Goal: Task Accomplishment & Management: Use online tool/utility

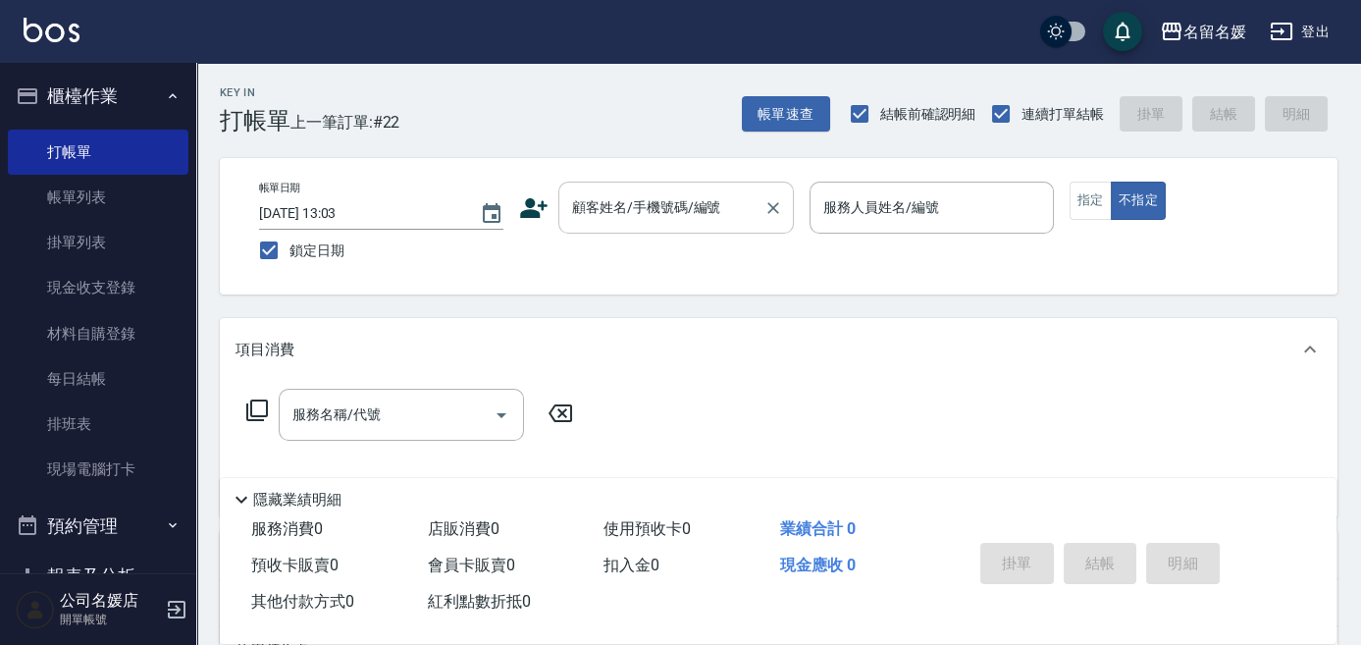
click at [719, 219] on input "顧客姓名/手機號碼/編號" at bounding box center [661, 207] width 188 height 34
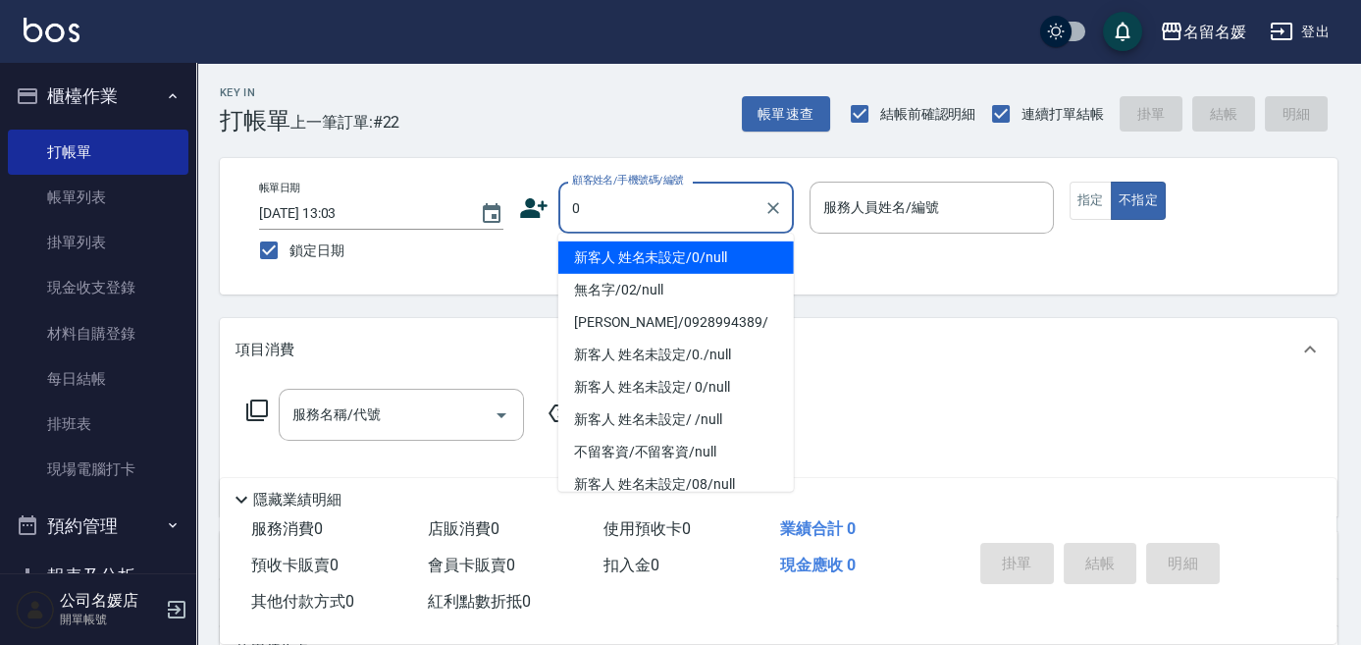
type input "0"
type input "新客人 姓名未設定/0/null"
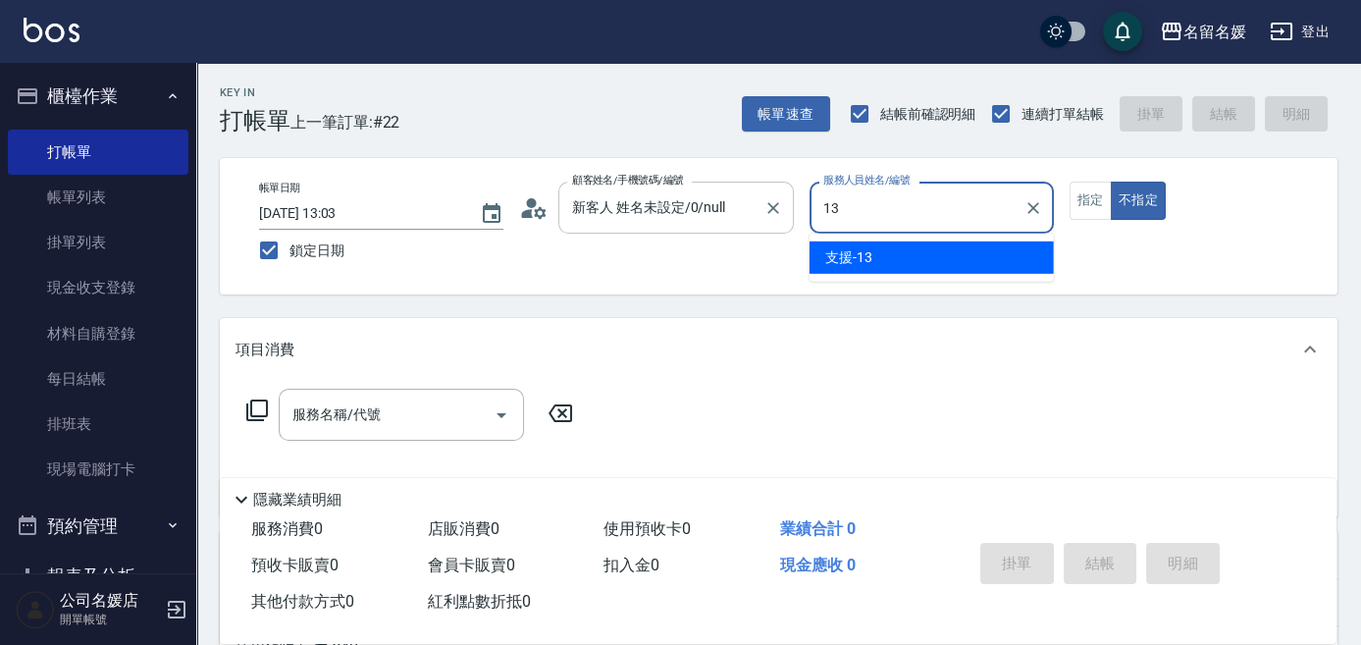
type input "13"
type button "false"
type input "支援-13"
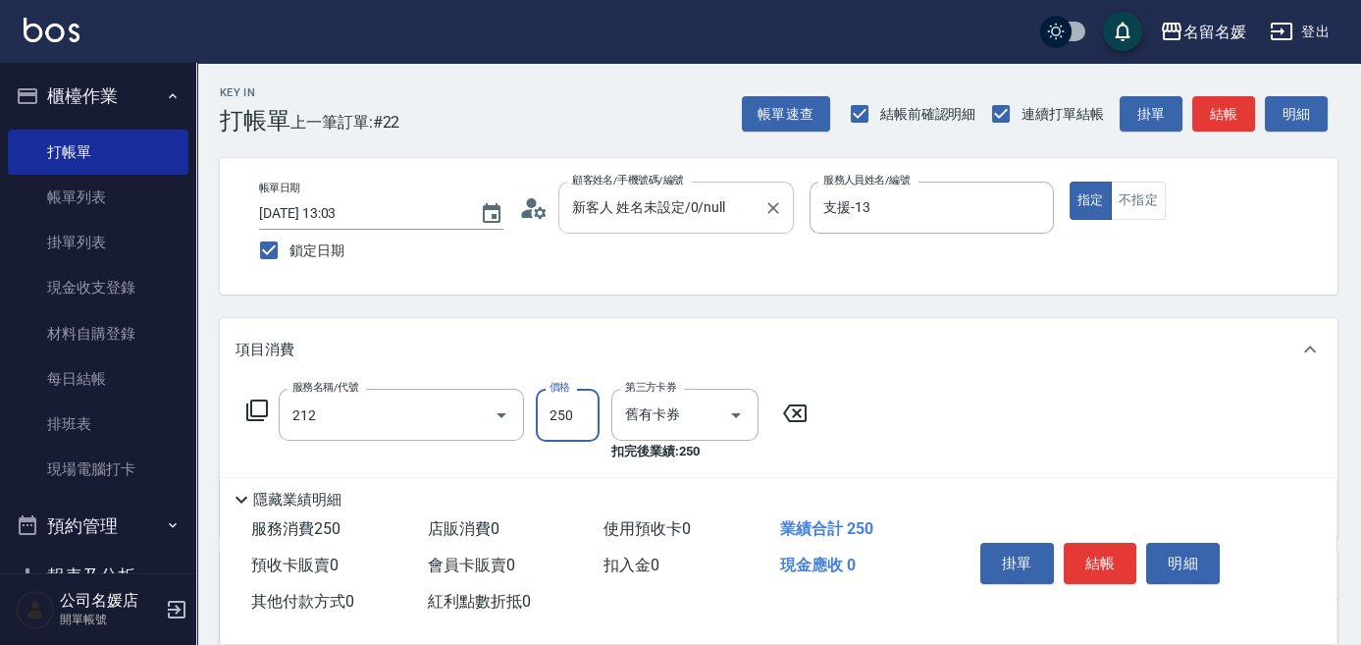
type input "洗髮券-(卡)250(212)"
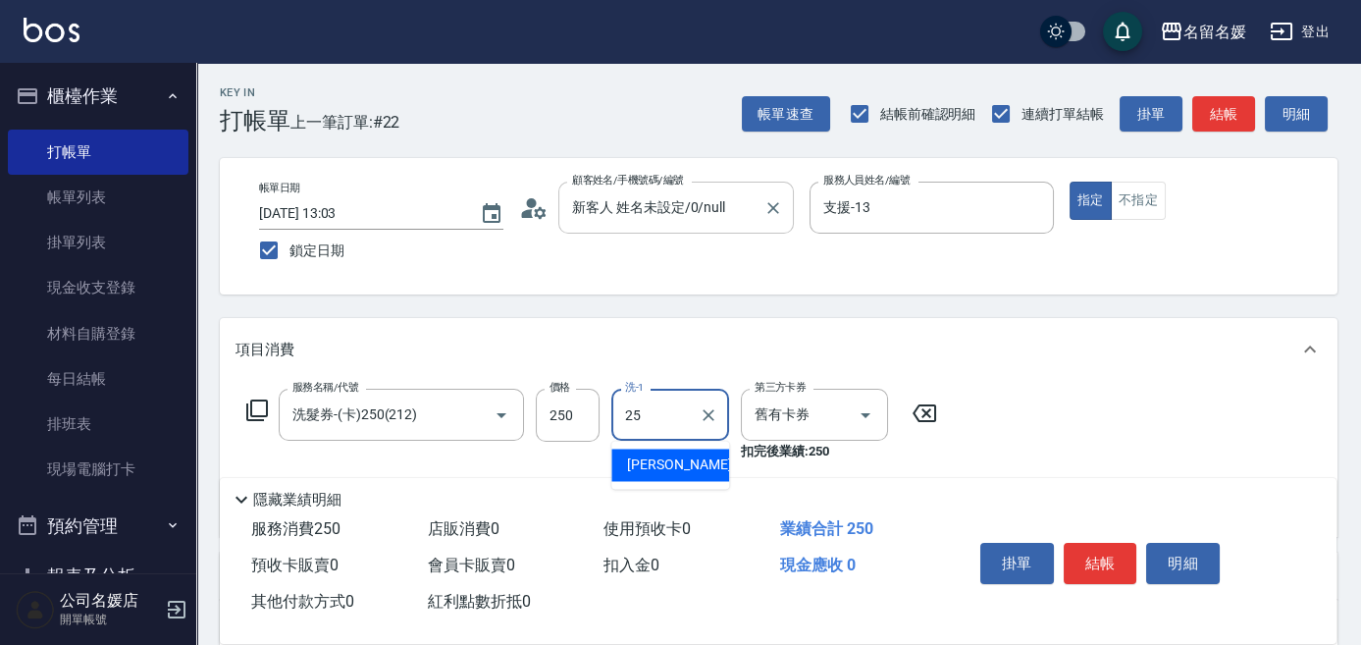
type input "[PERSON_NAME]-25"
type input "洗髮券-(卡)250(212)"
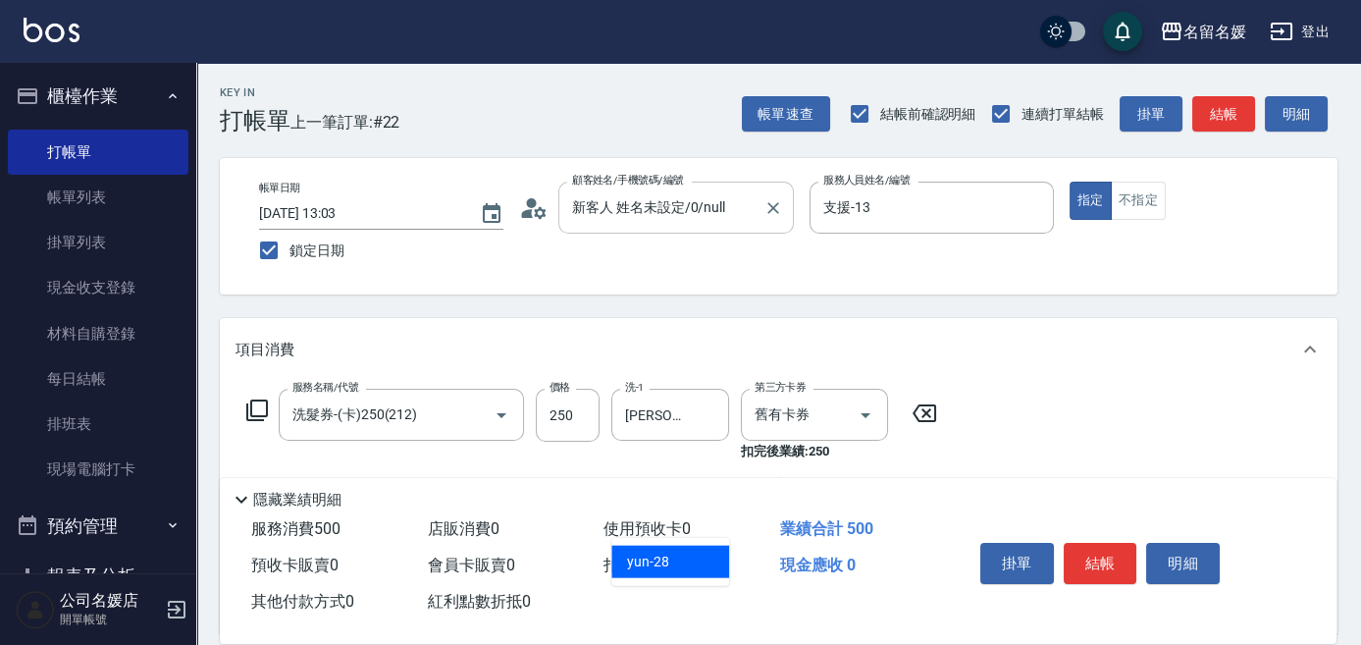
type input "yun-28"
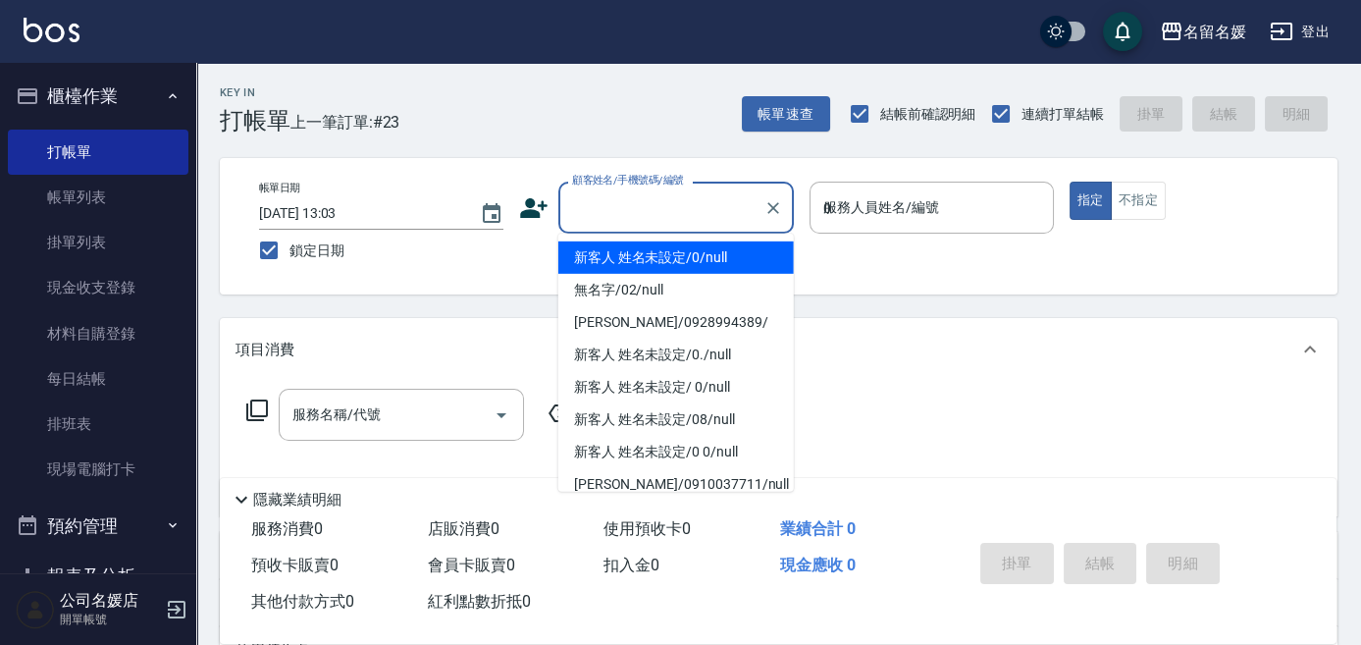
type input "04"
type input "新客人 姓名未設定/0/null"
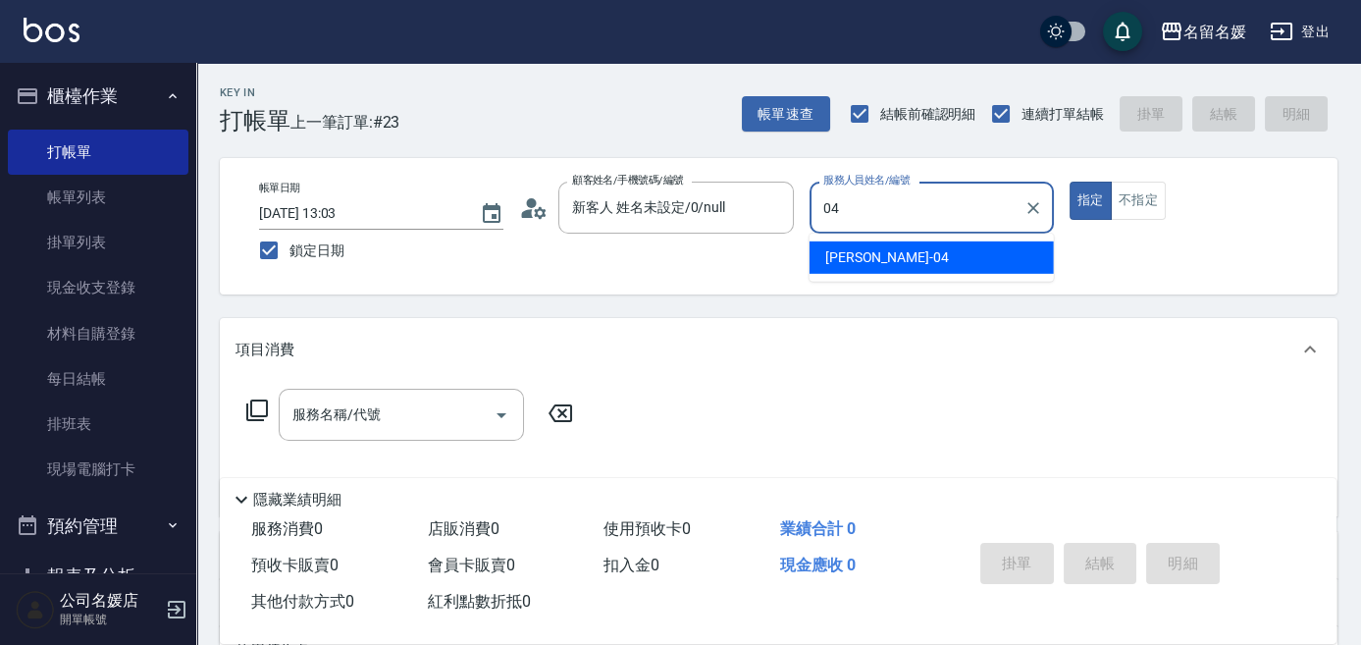
type input "04"
type button "true"
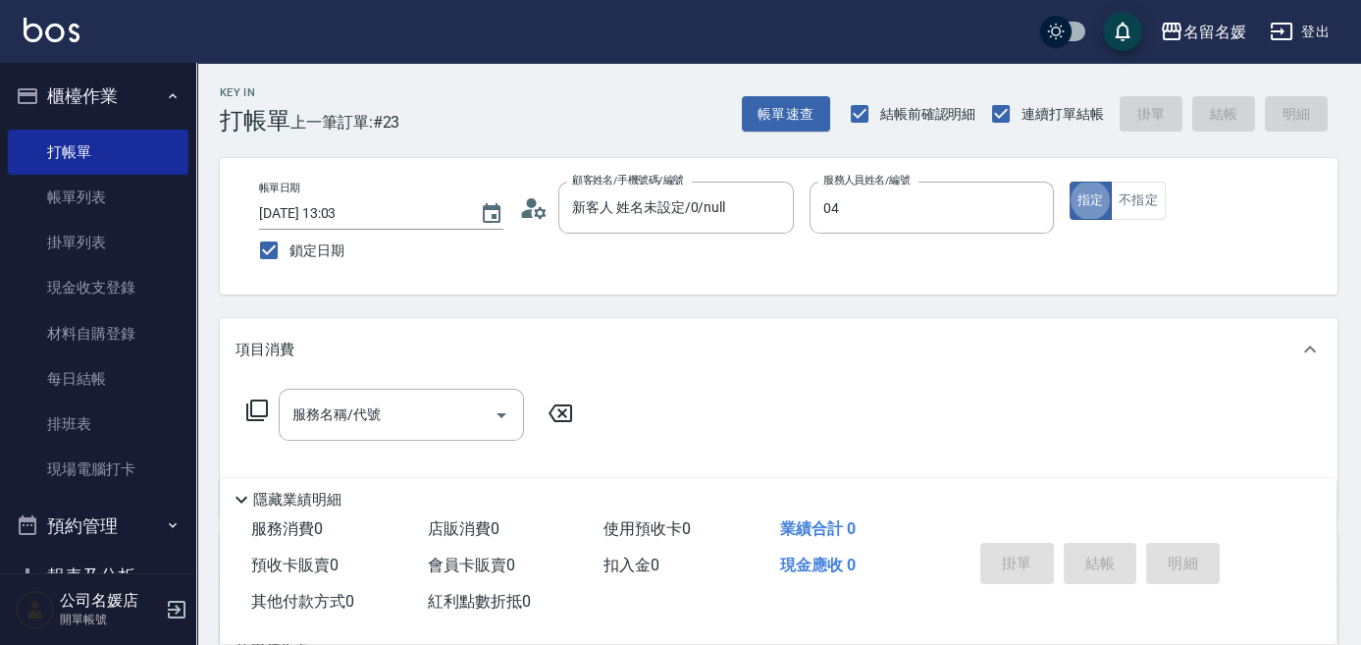
type input "[PERSON_NAME]-04"
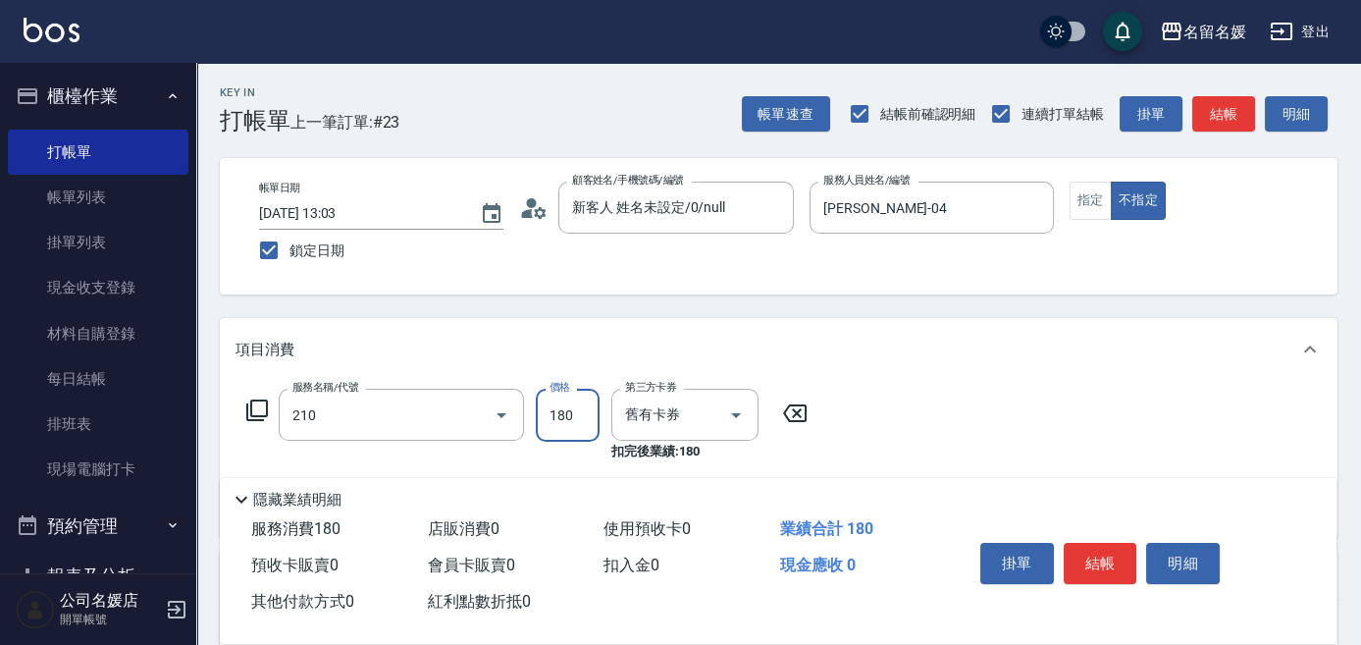
type input "洗券-(卡)180(210)"
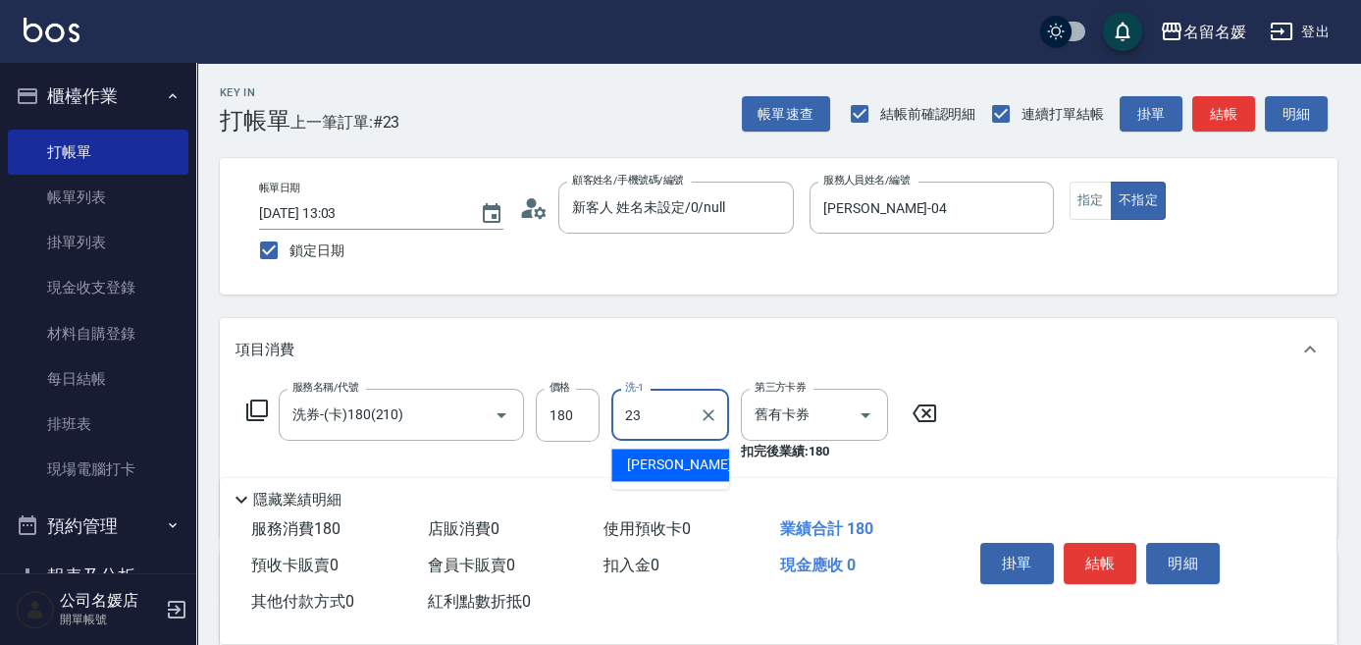
type input "[PERSON_NAME]-23"
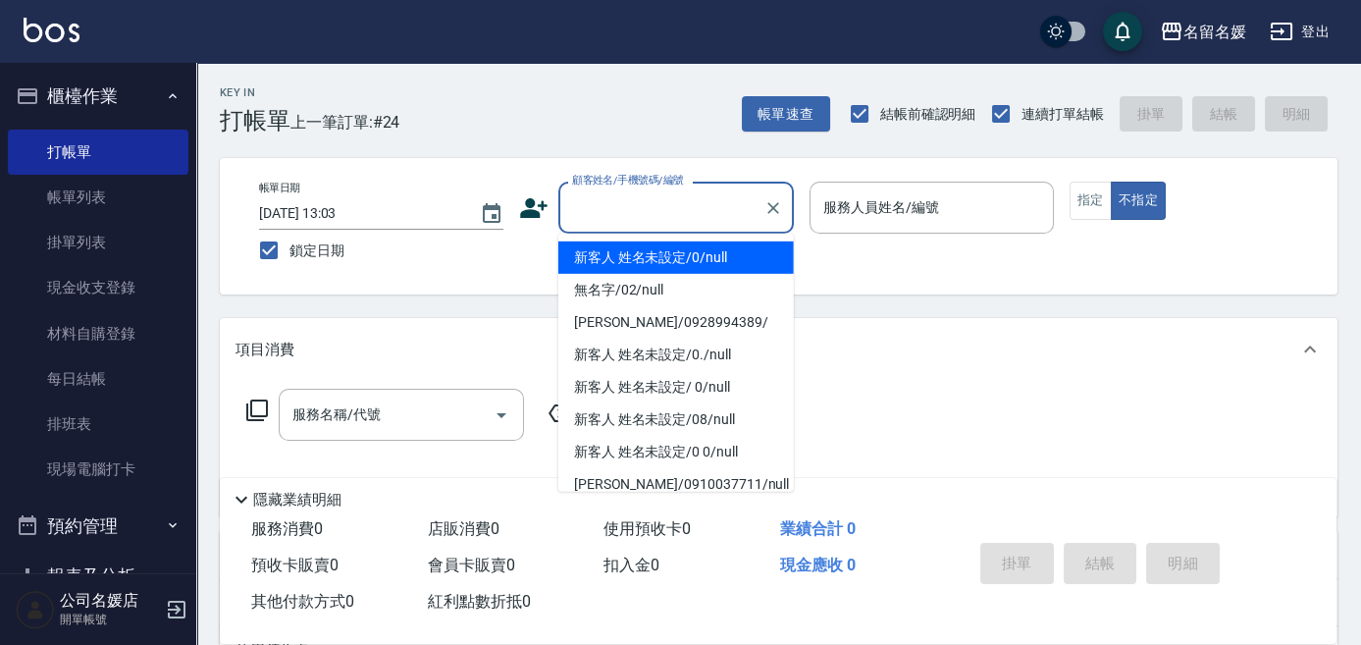
click at [672, 213] on input "顧客姓名/手機號碼/編號" at bounding box center [661, 207] width 188 height 34
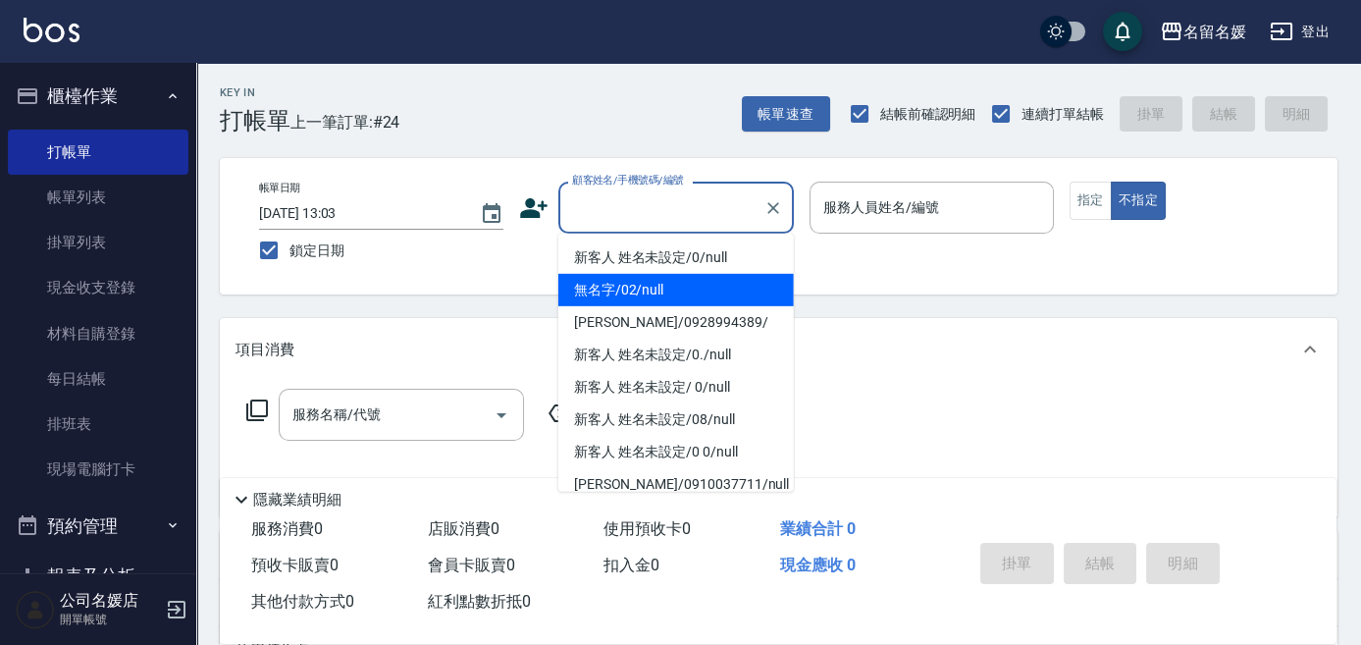
drag, startPoint x: 691, startPoint y: 294, endPoint x: 940, endPoint y: 209, distance: 263.4
click at [691, 294] on li "無名字/02/null" at bounding box center [675, 290] width 235 height 32
type input "無名字/02/null"
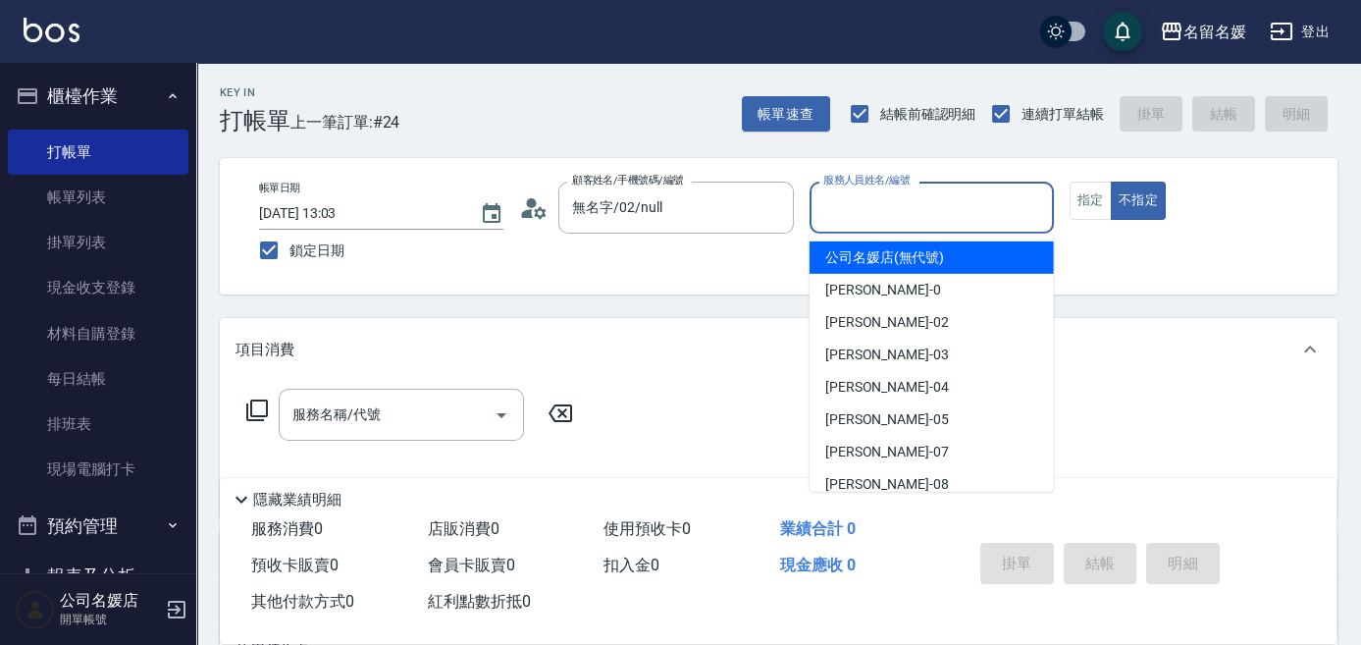
click at [940, 208] on input "服務人員姓名/編號" at bounding box center [931, 207] width 227 height 34
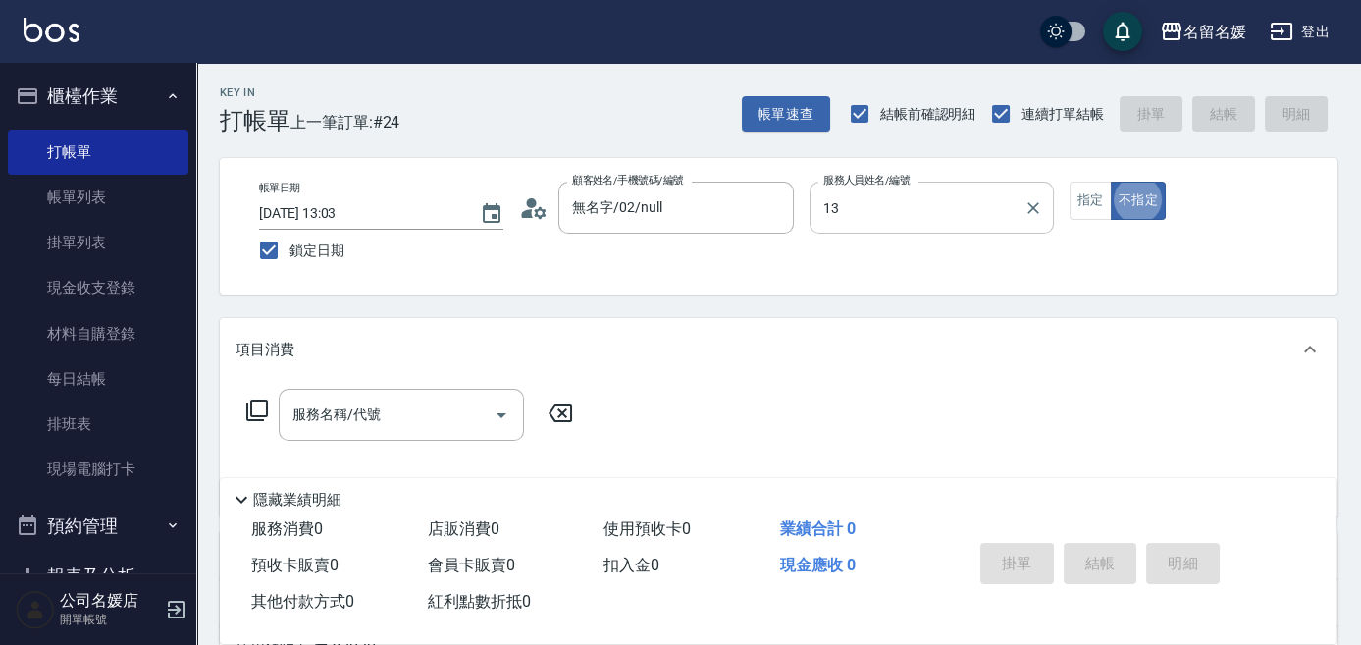
type input "支援-13"
click at [392, 410] on input "服務名稱/代號" at bounding box center [386, 414] width 198 height 34
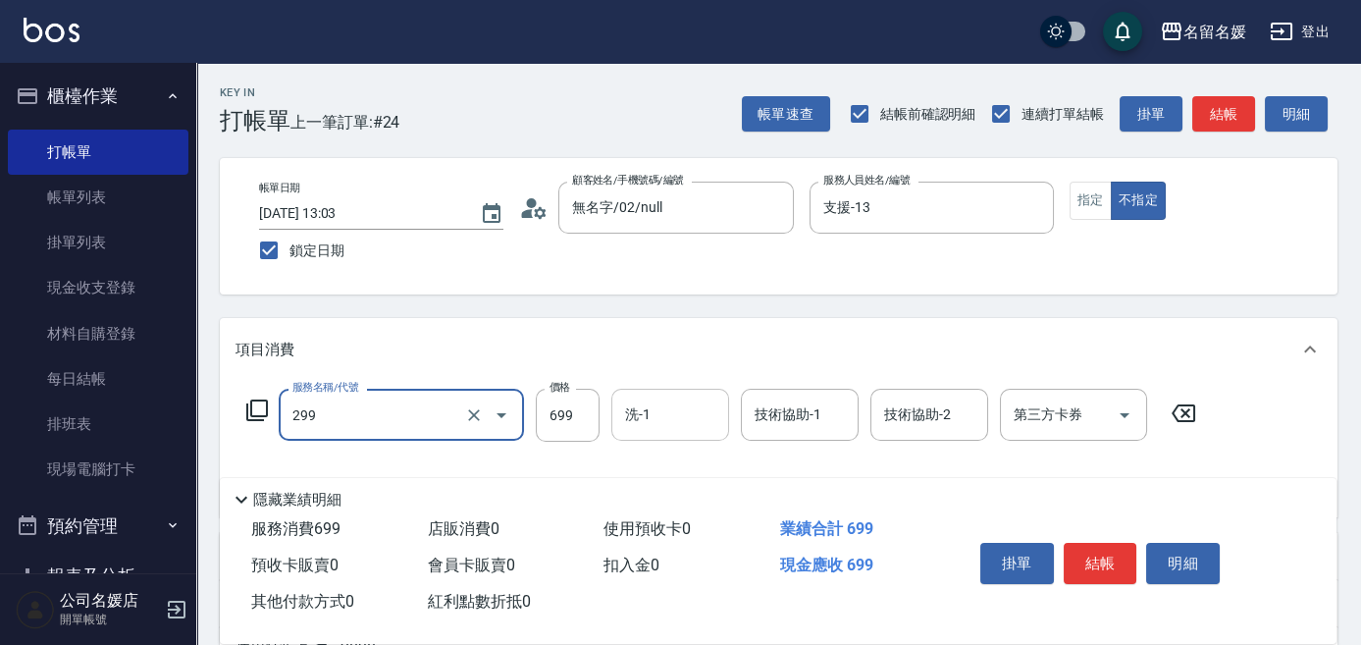
click at [635, 408] on div "洗-1 洗-1" at bounding box center [670, 414] width 118 height 52
type input "滾珠洗髮699(299)"
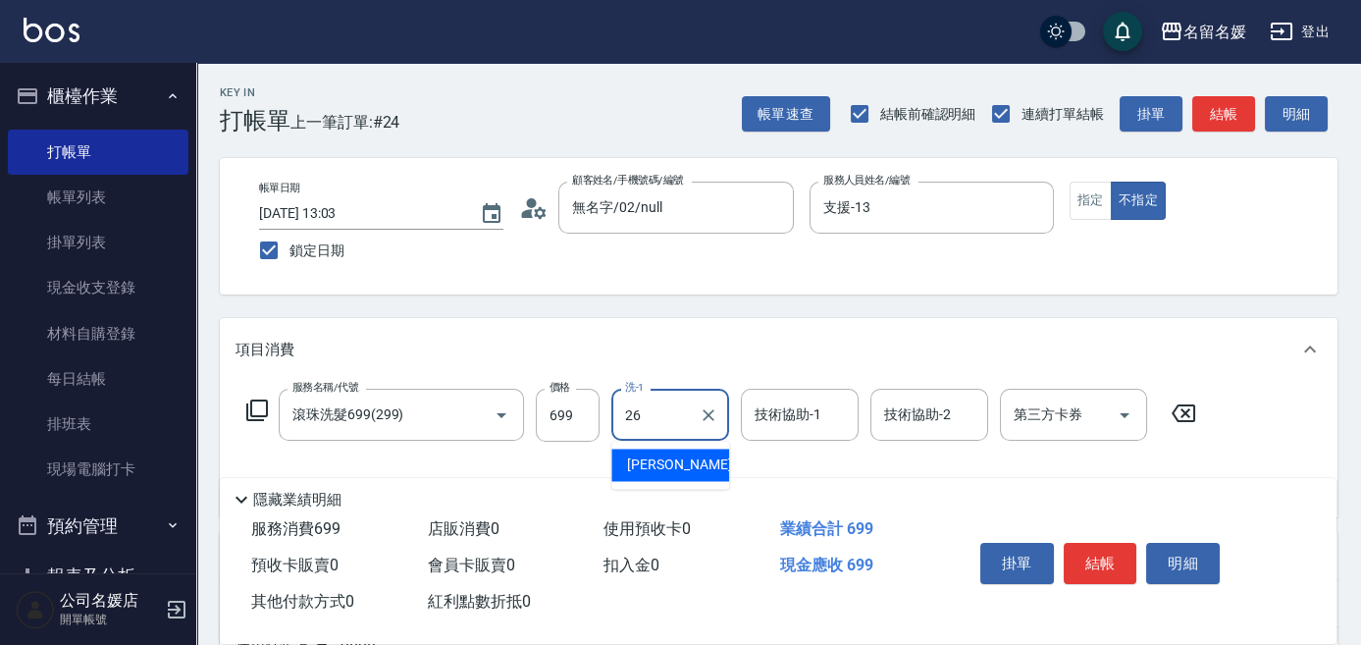
type input "[PERSON_NAME]-26"
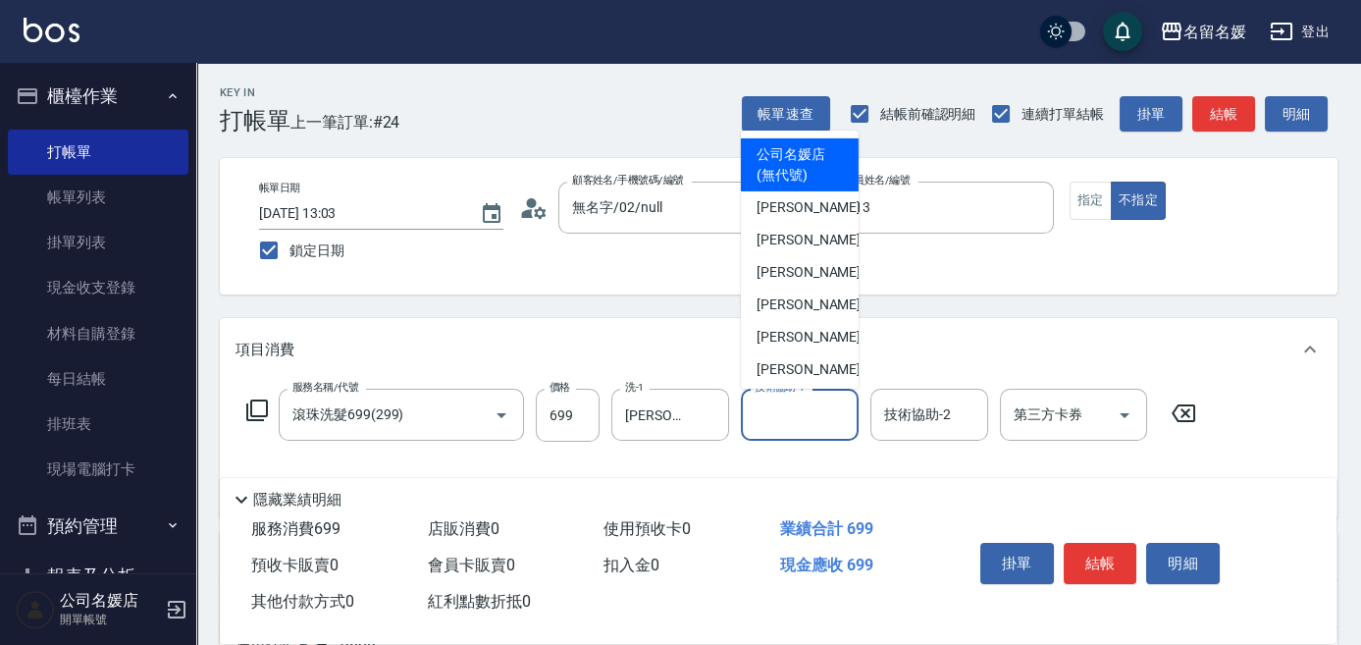
click at [818, 414] on input "技術協助-1" at bounding box center [800, 414] width 100 height 34
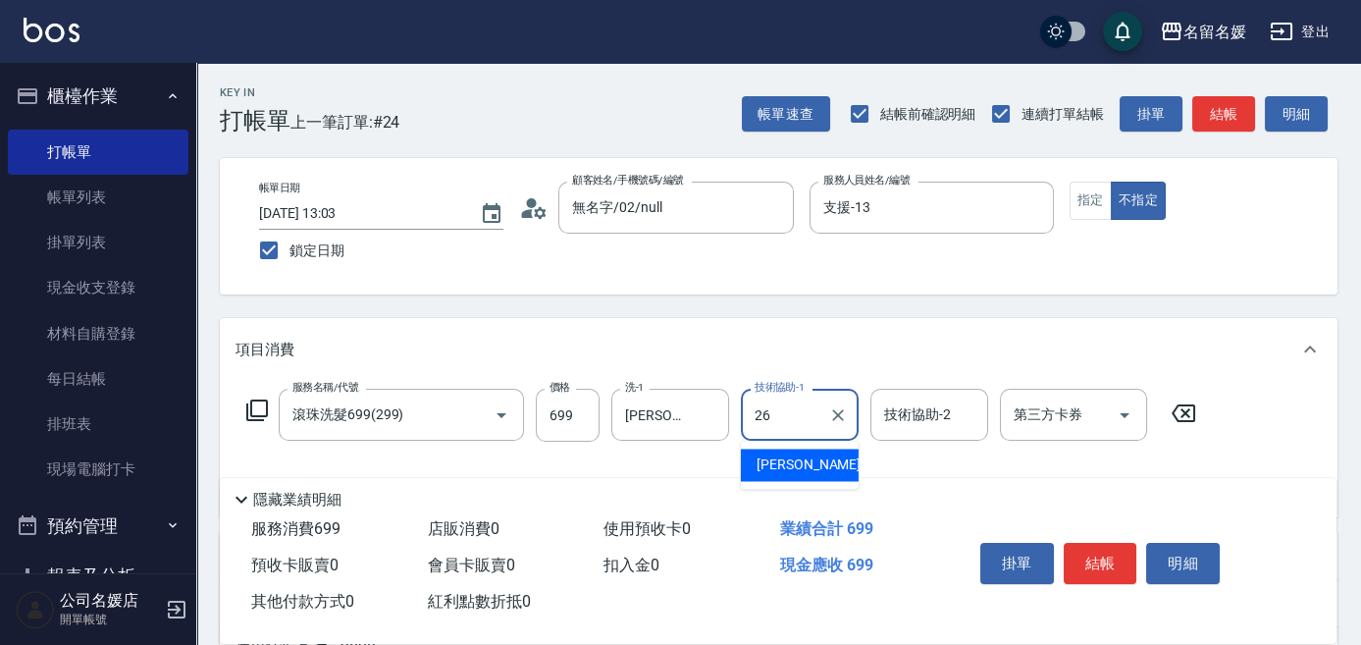
type input "[PERSON_NAME]-26"
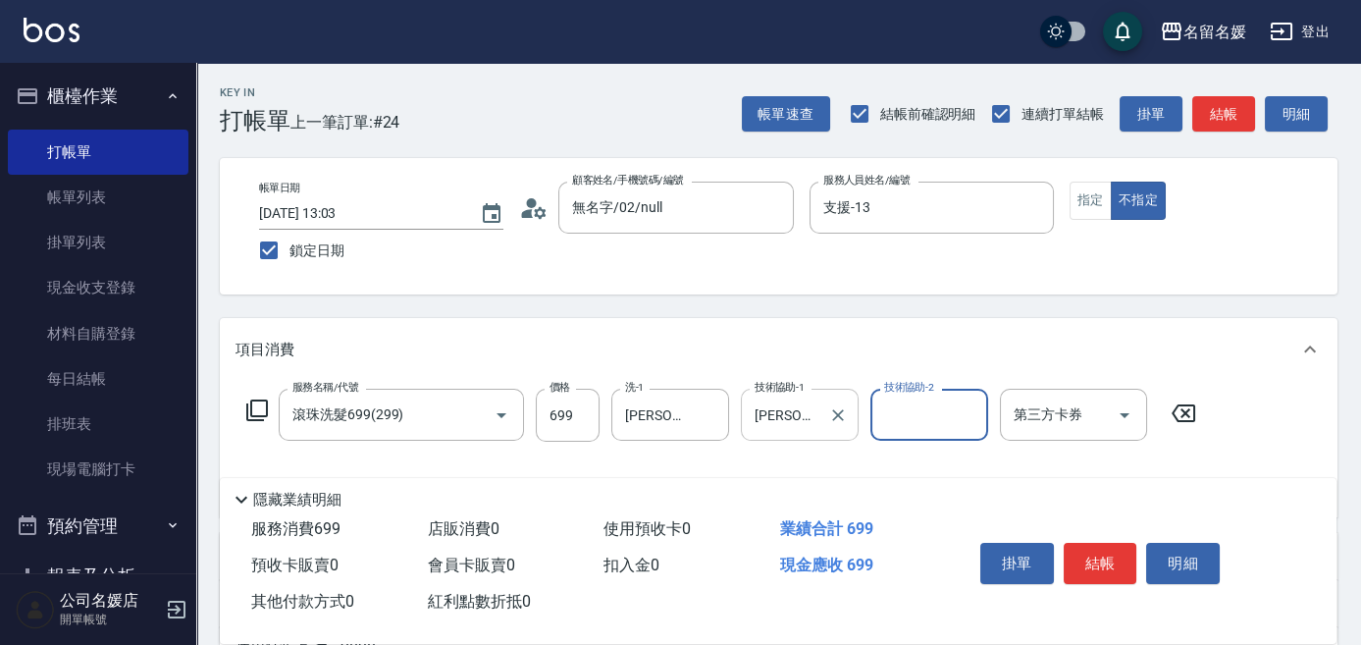
scroll to position [178, 0]
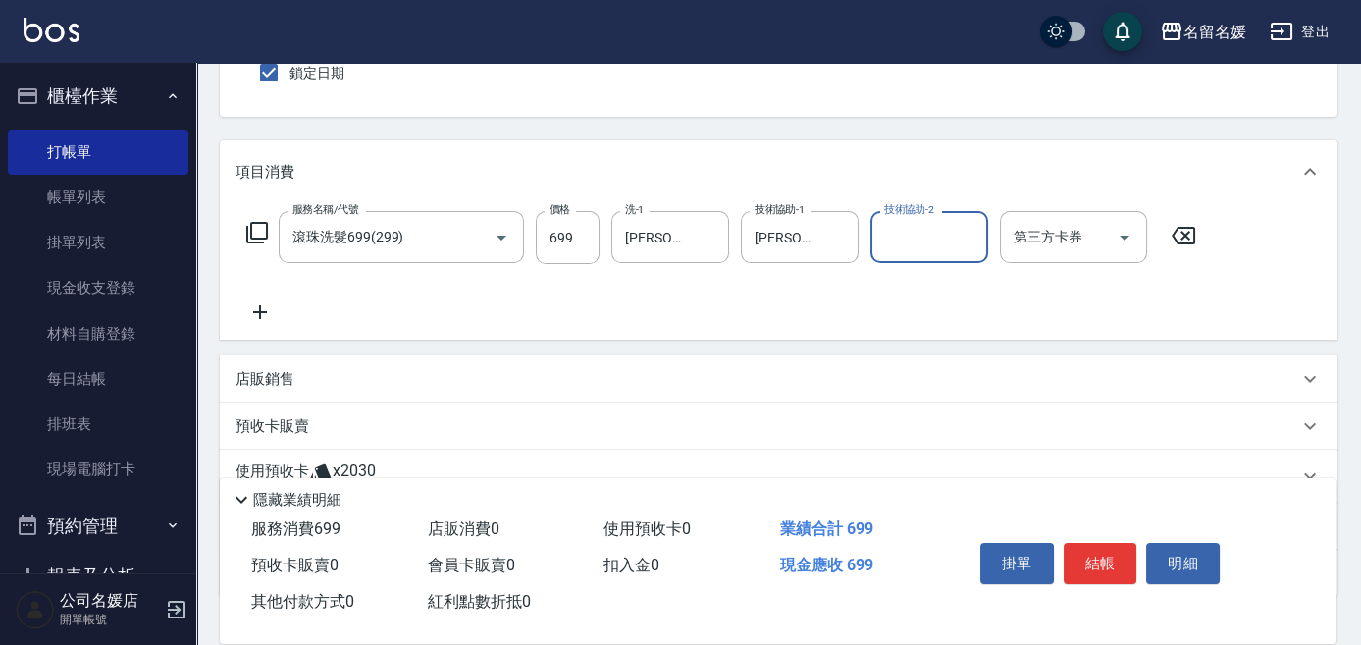
click at [267, 312] on icon at bounding box center [259, 312] width 49 height 24
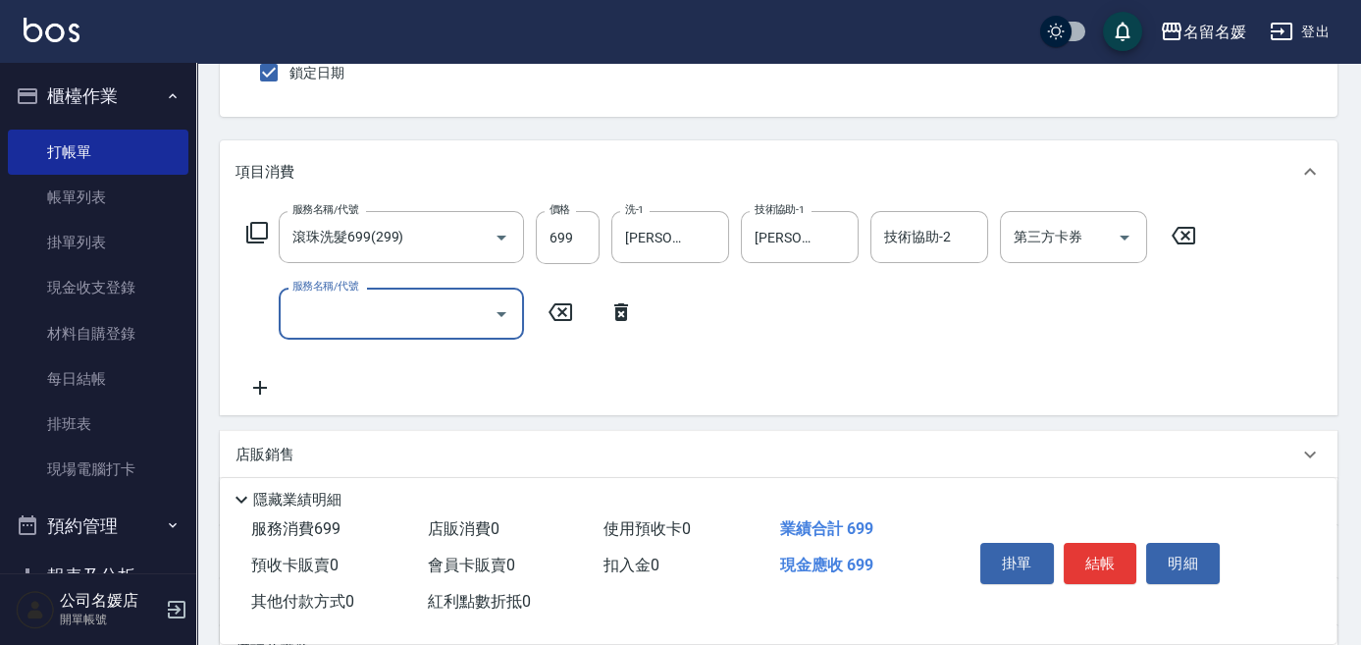
drag, startPoint x: 345, startPoint y: 312, endPoint x: 354, endPoint y: 307, distance: 10.1
click at [354, 307] on input "服務名稱/代號" at bounding box center [386, 313] width 198 height 34
click at [680, 323] on input "洗-1" at bounding box center [670, 313] width 100 height 34
type input "潤絲(801)"
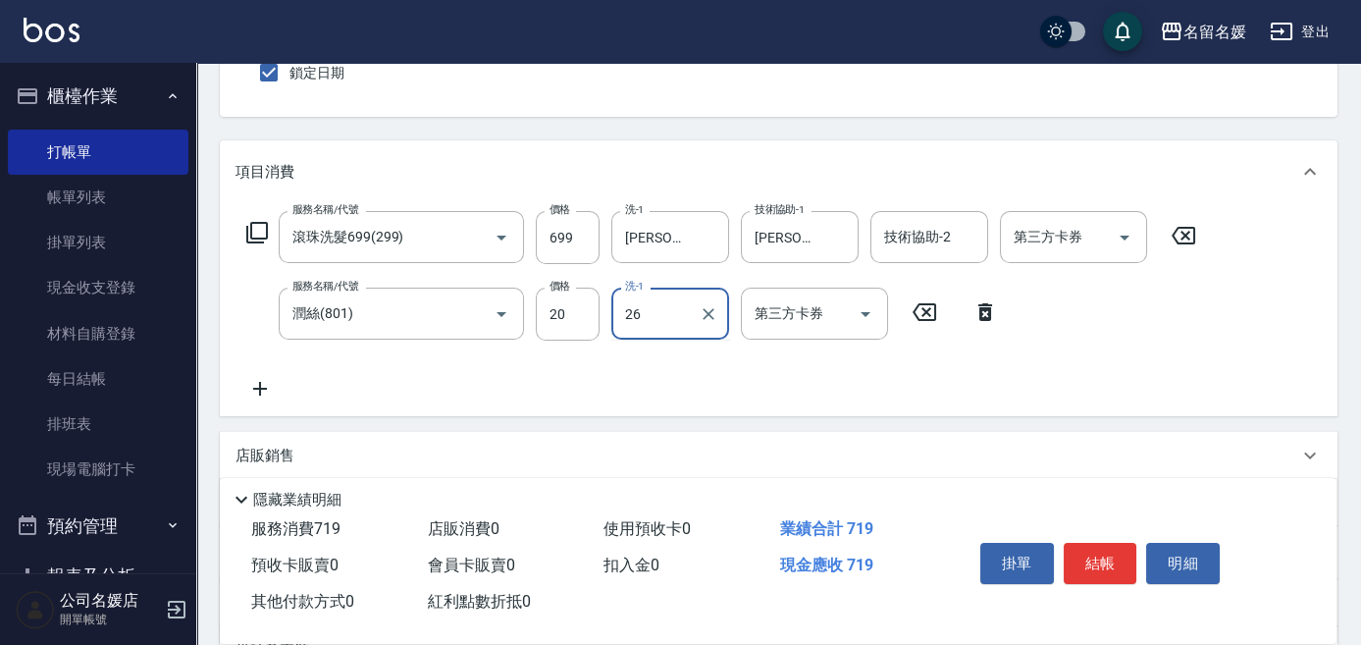
type input "[PERSON_NAME]-26"
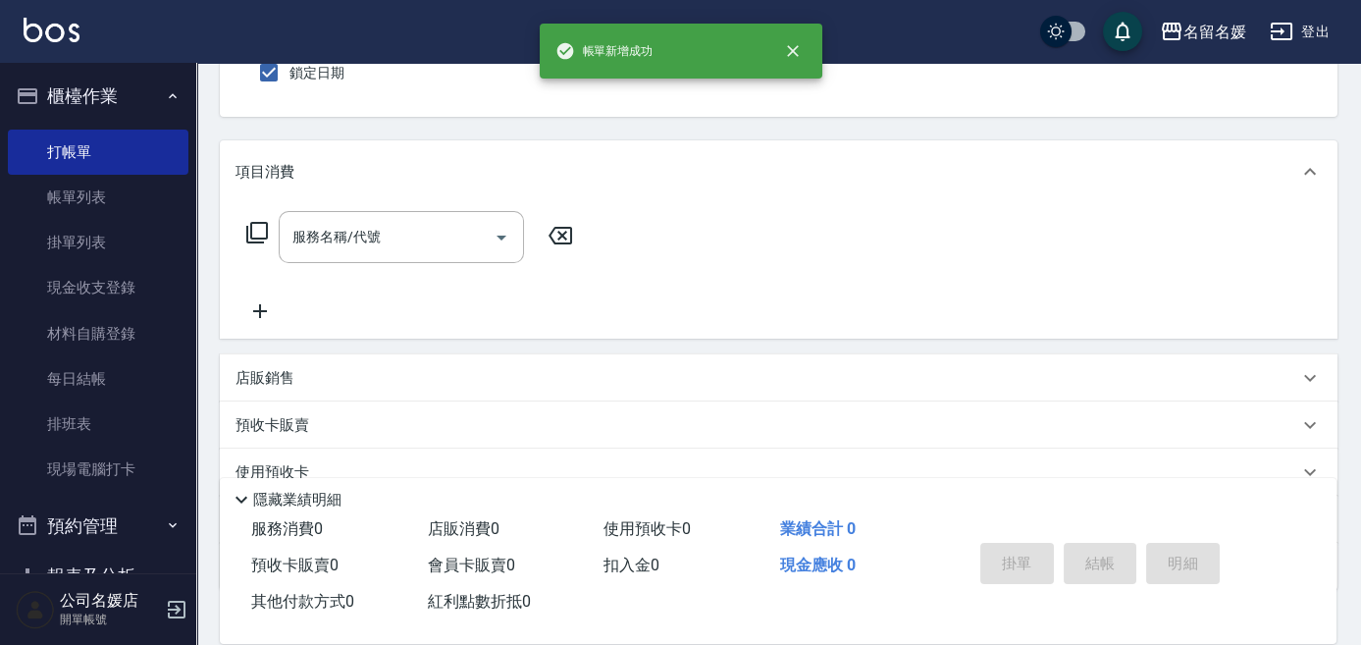
scroll to position [0, 0]
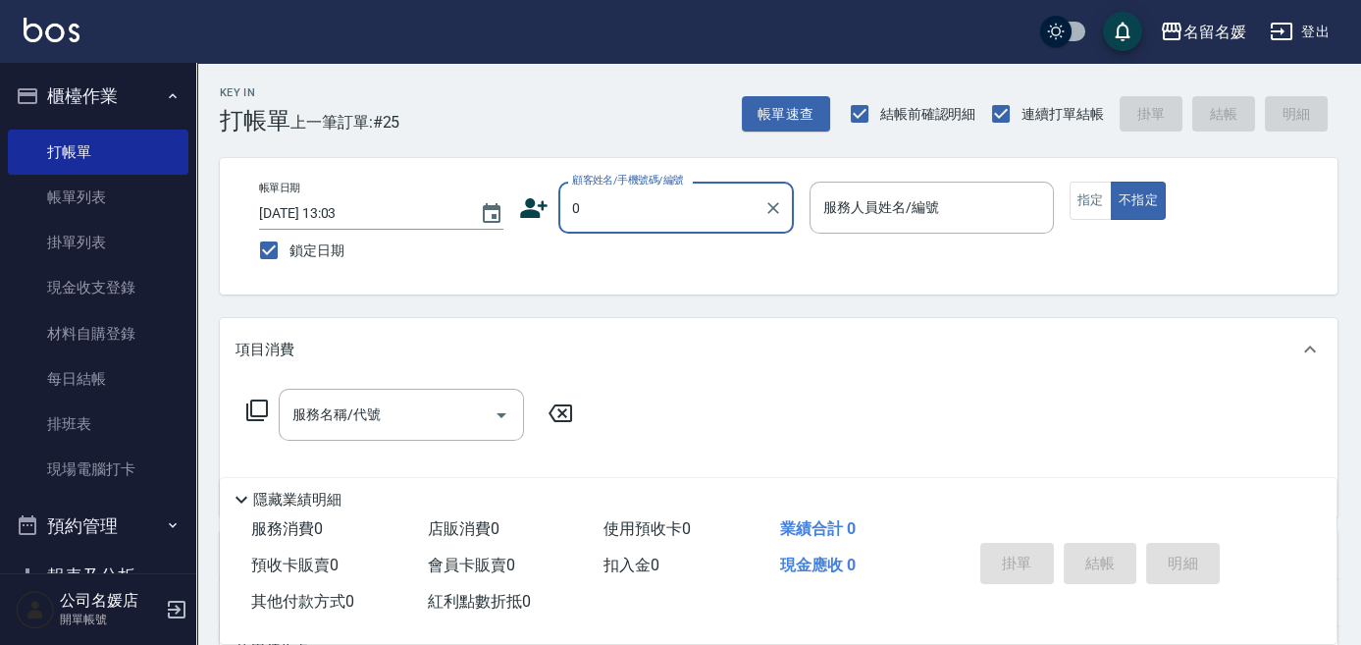
type input "新客人 姓名未設定/0/null"
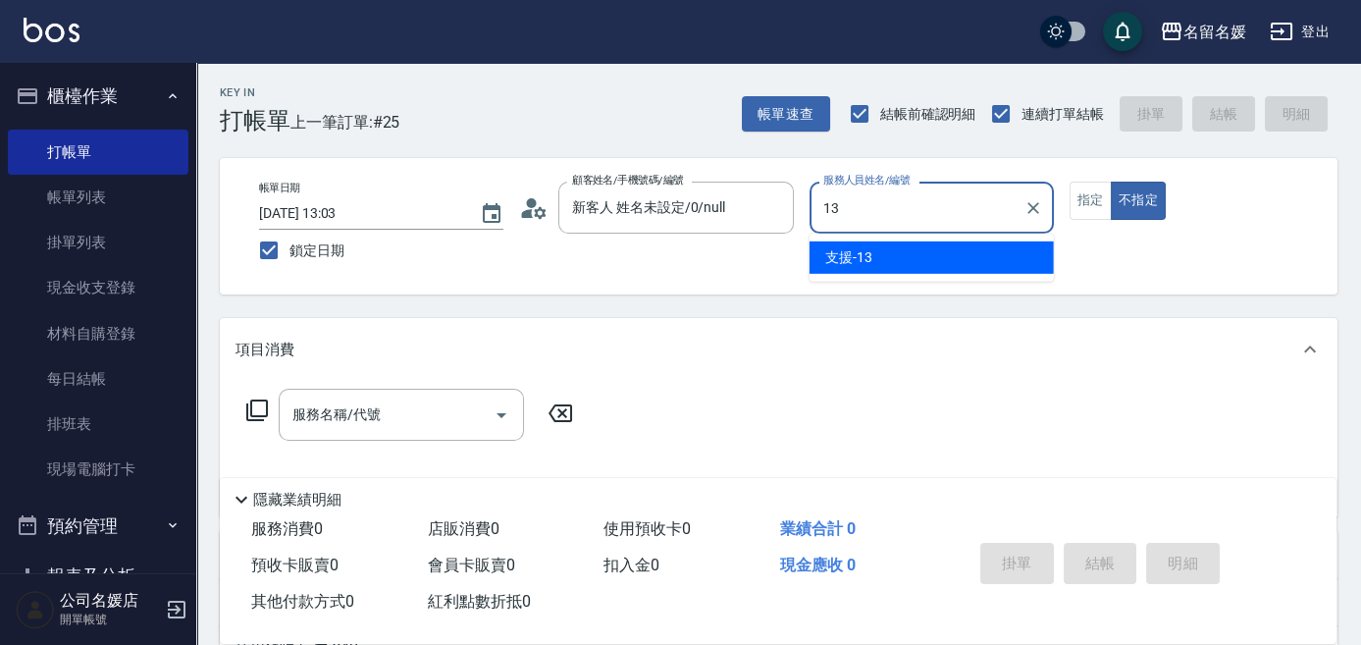
type input "支援-13"
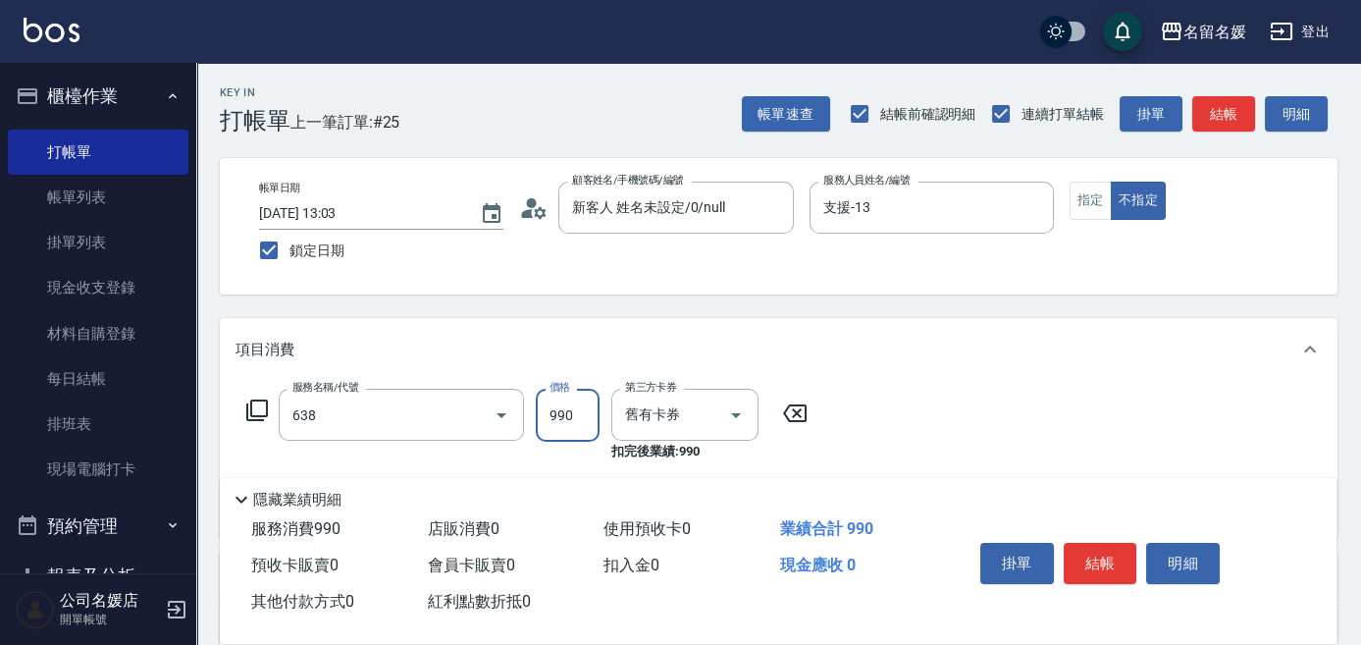
type input "(芙)頭皮養護套卡(638)"
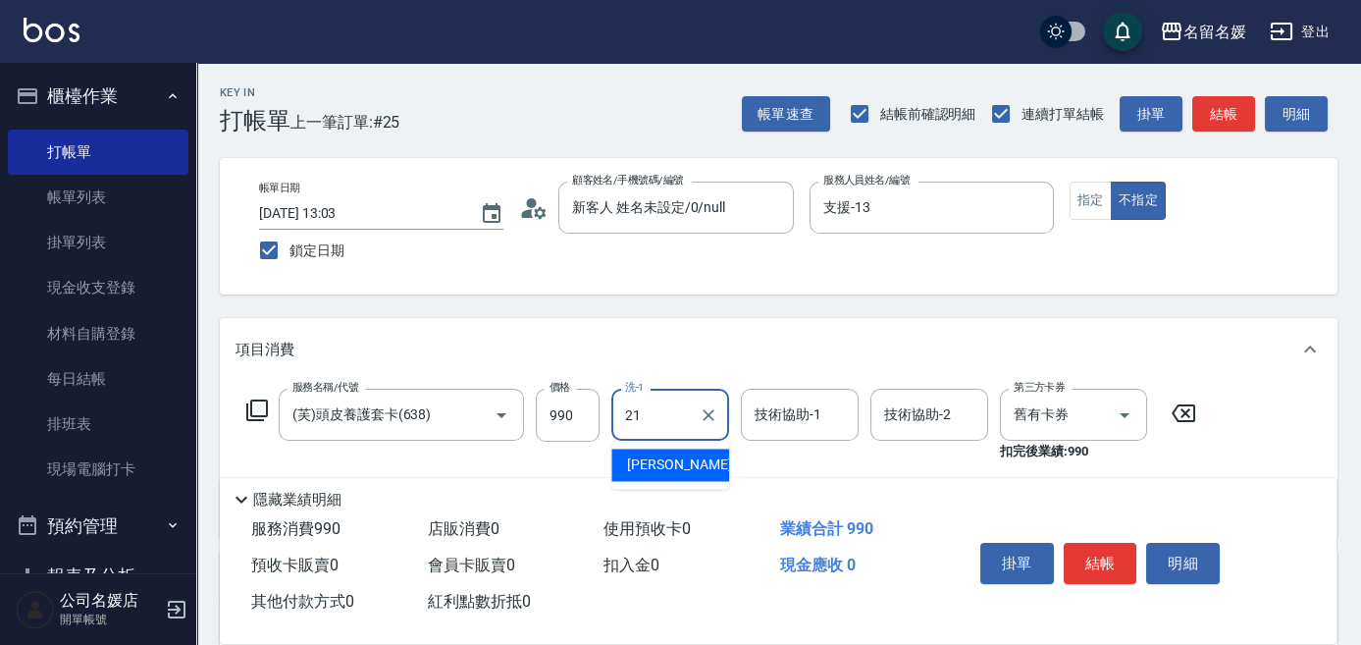
type input "21"
type input "2"
type input "[PERSON_NAME]-21"
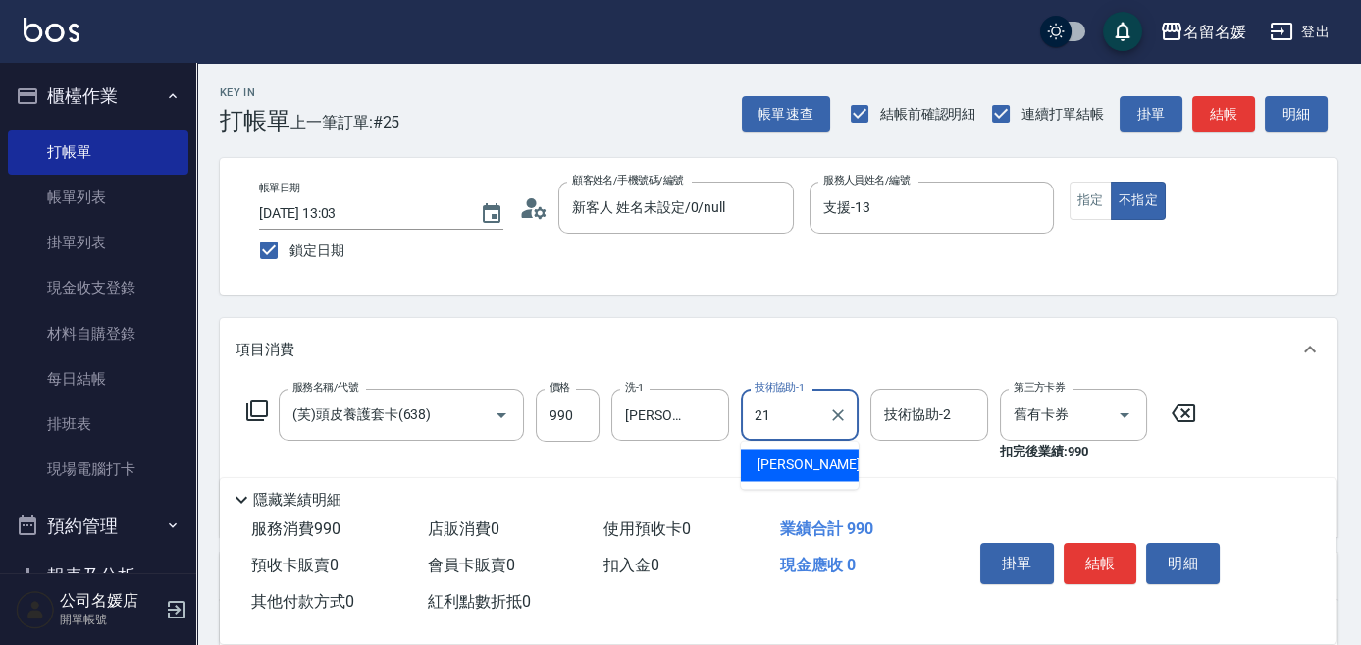
type input "[PERSON_NAME]-21"
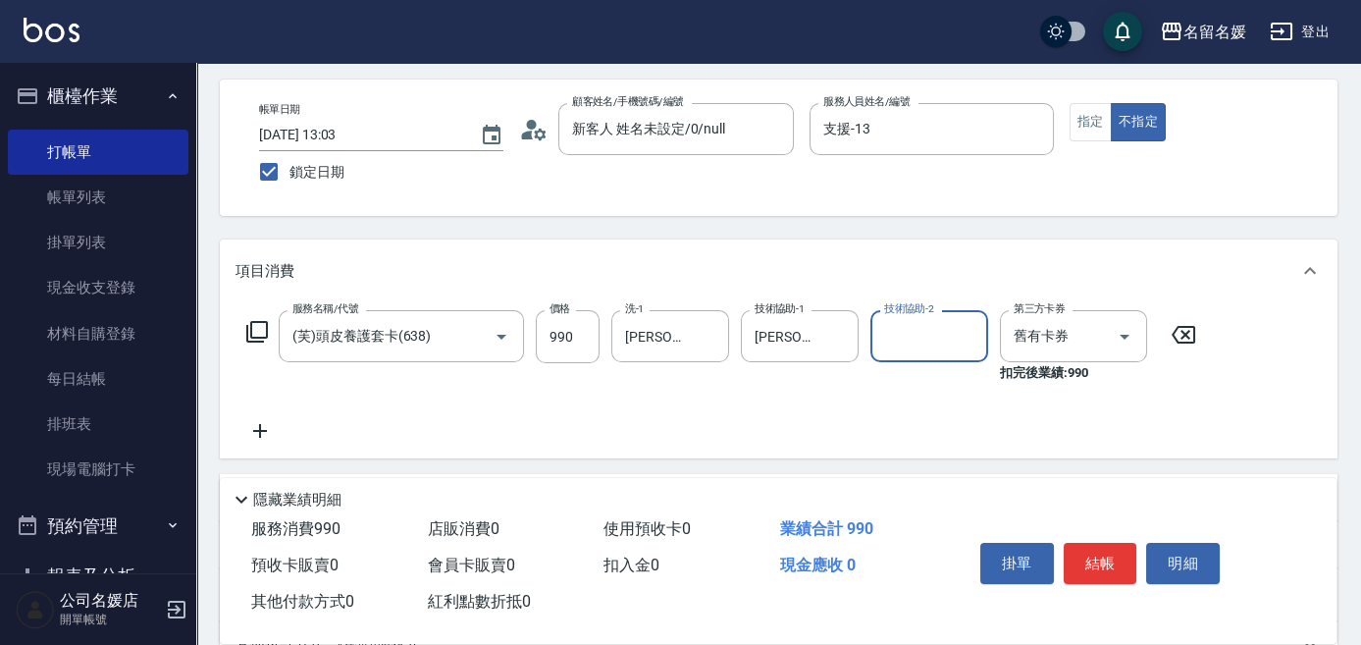
scroll to position [88, 0]
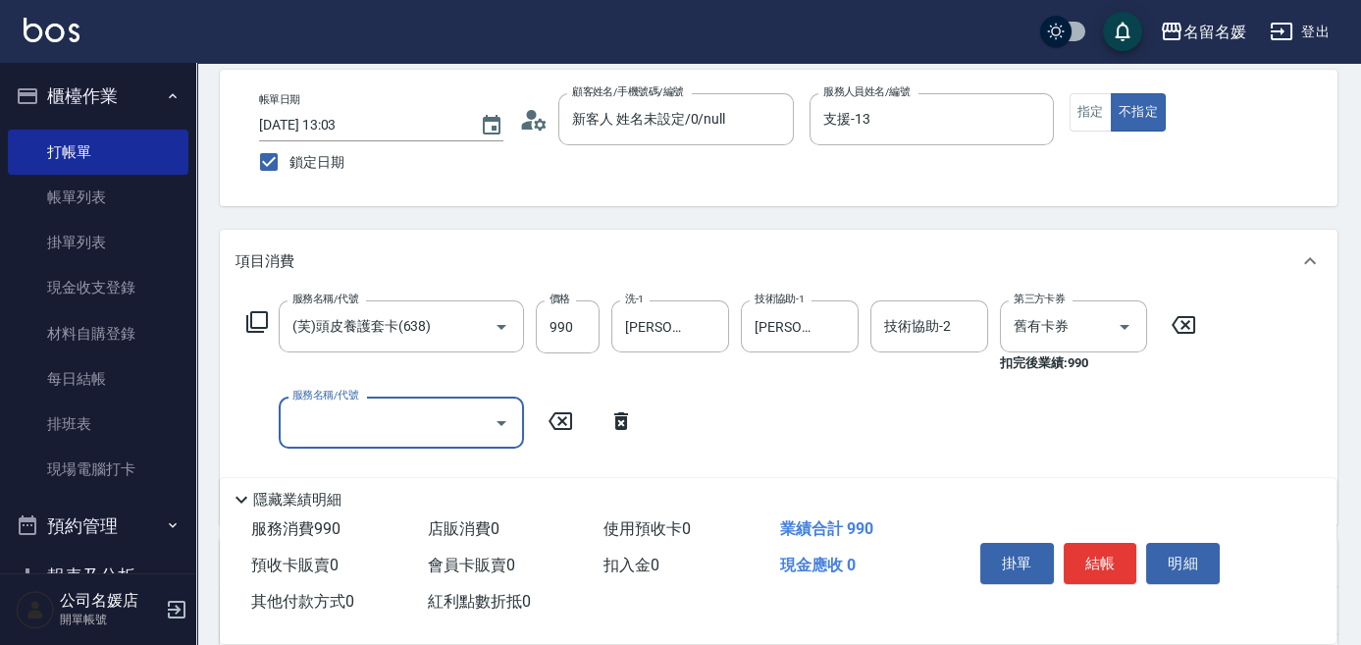
click at [614, 423] on icon at bounding box center [620, 421] width 49 height 24
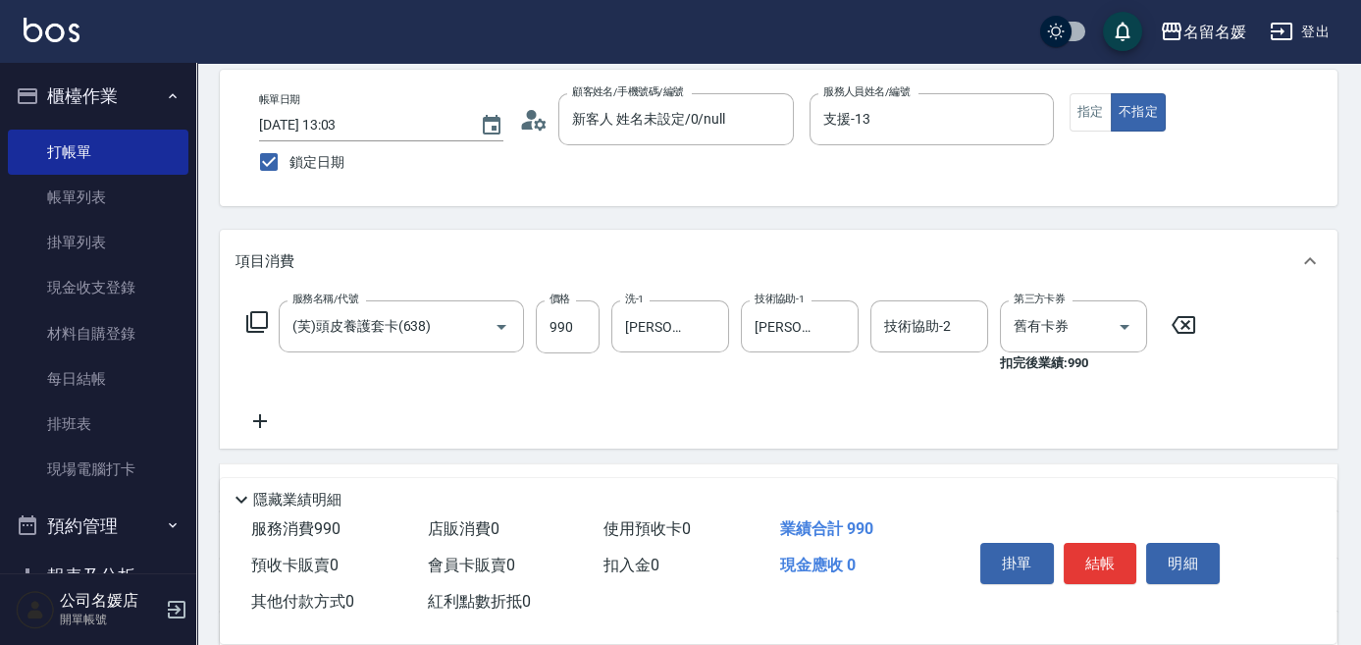
click at [259, 320] on icon at bounding box center [257, 322] width 24 height 24
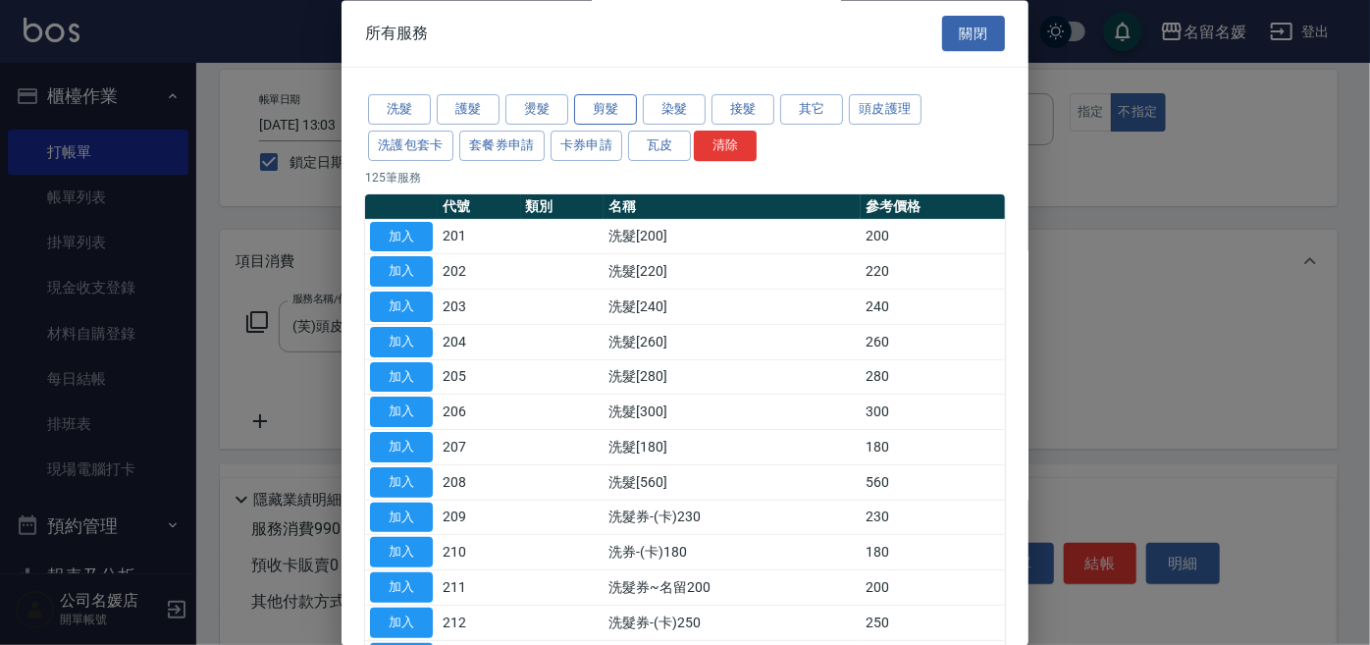
click at [601, 117] on button "剪髮" at bounding box center [605, 110] width 63 height 30
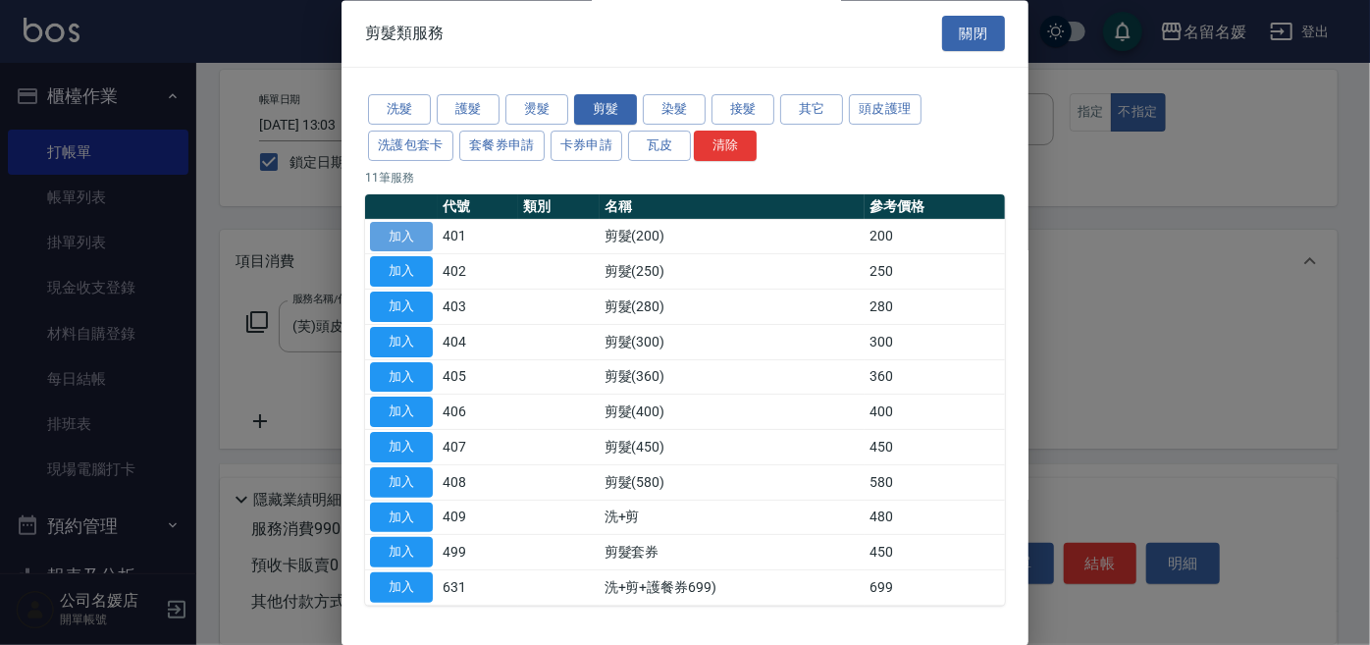
click at [400, 239] on button "加入" at bounding box center [401, 237] width 63 height 30
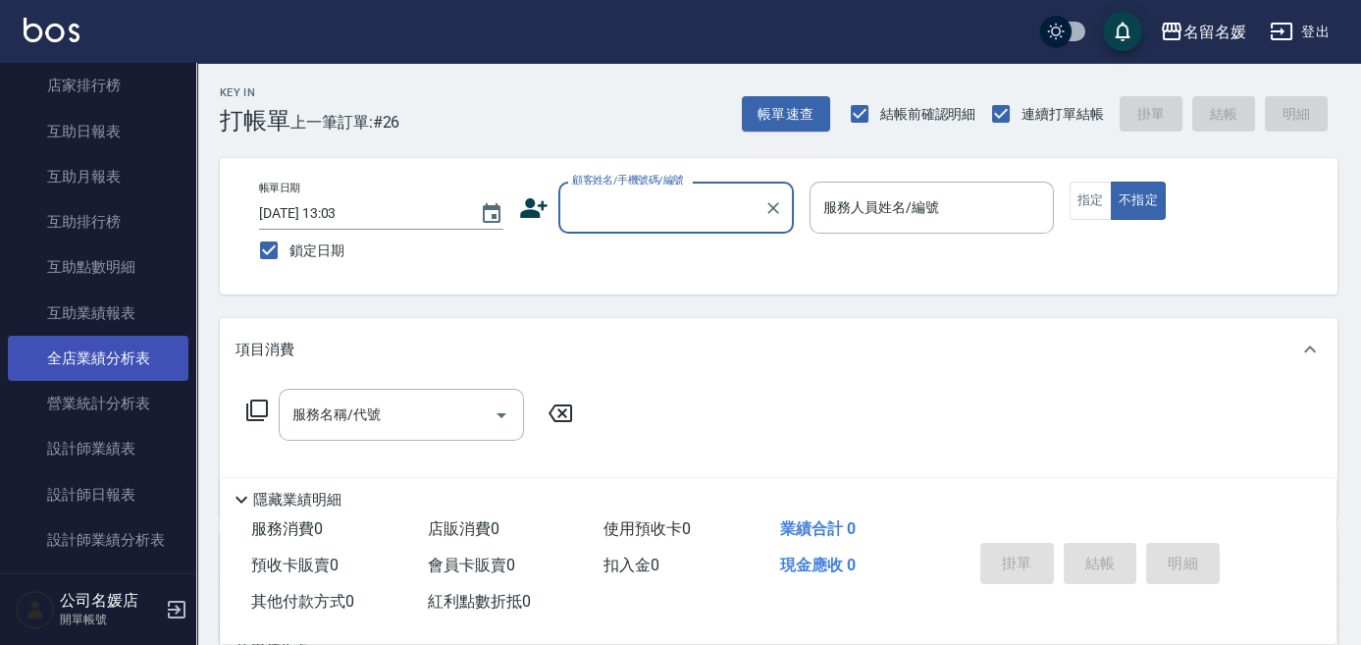
scroll to position [713, 0]
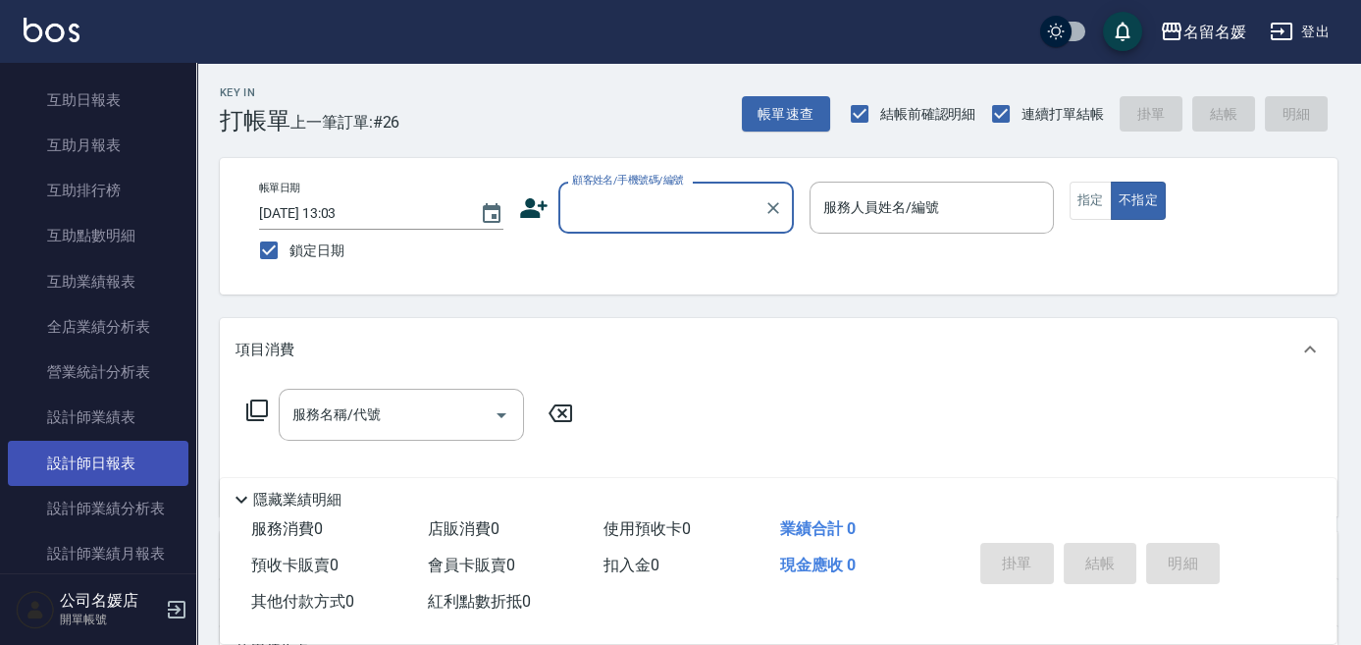
click at [143, 464] on link "設計師日報表" at bounding box center [98, 462] width 181 height 45
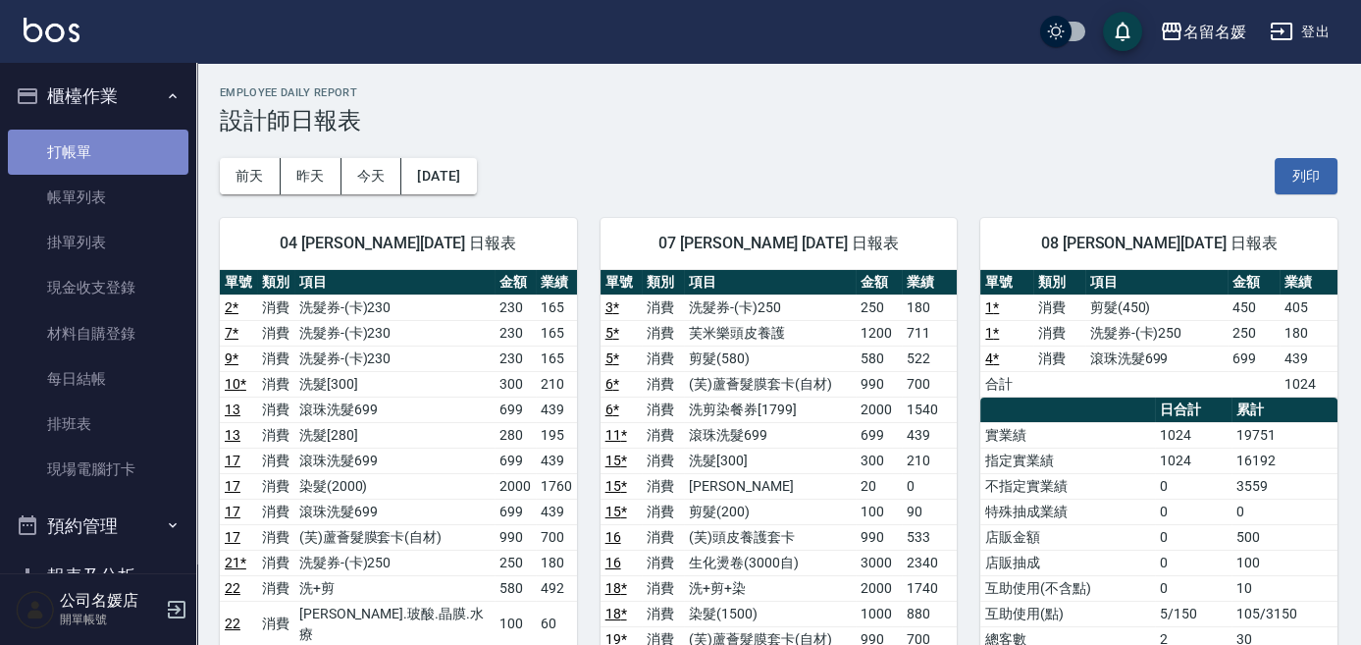
click at [143, 152] on link "打帳單" at bounding box center [98, 151] width 181 height 45
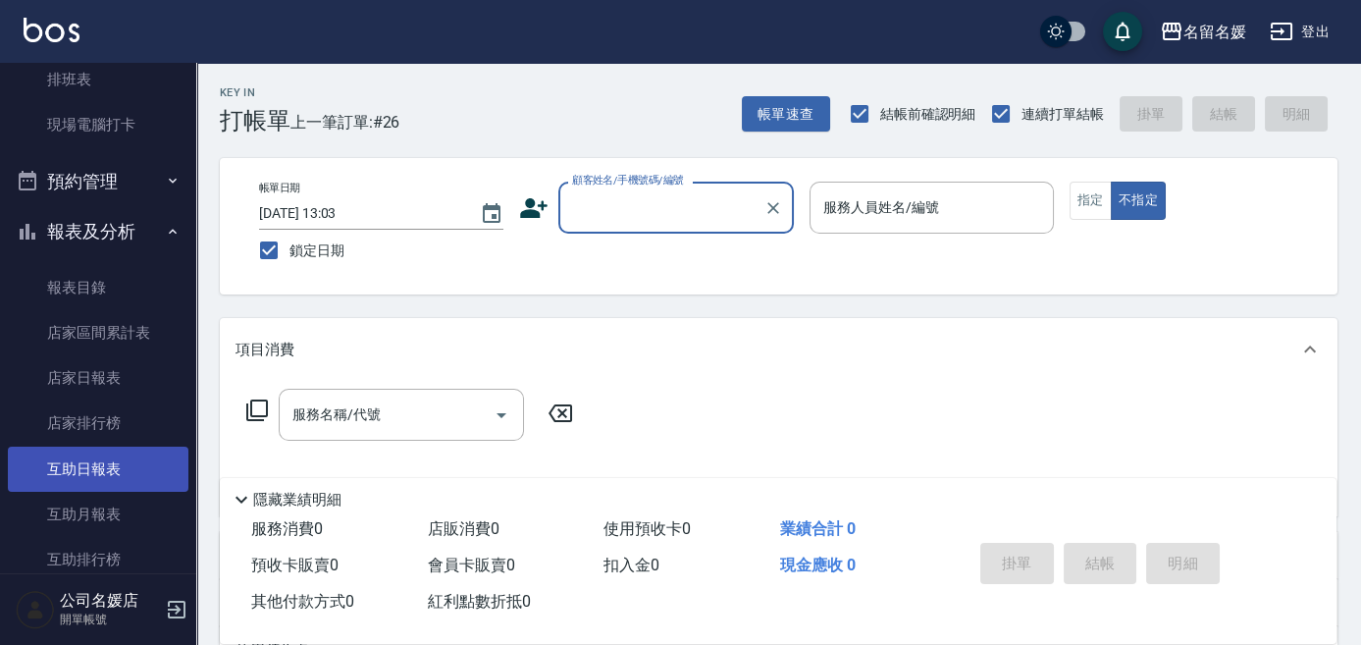
scroll to position [356, 0]
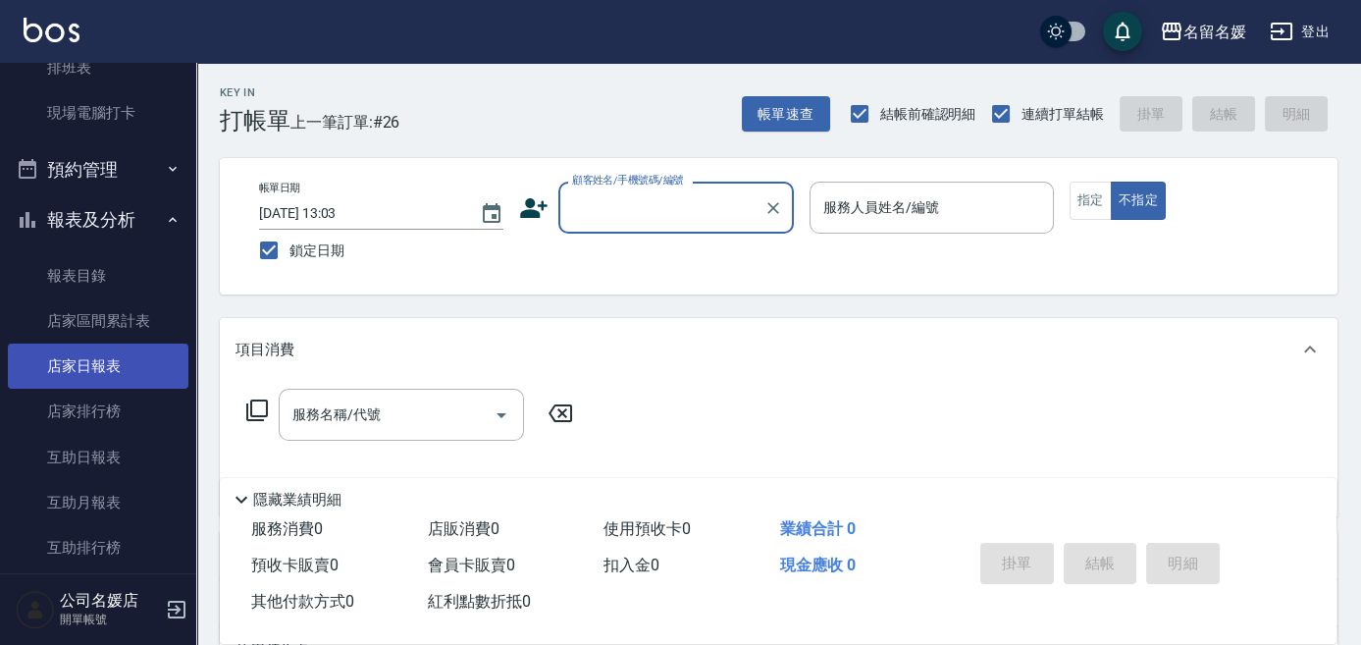
click at [138, 362] on link "店家日報表" at bounding box center [98, 365] width 181 height 45
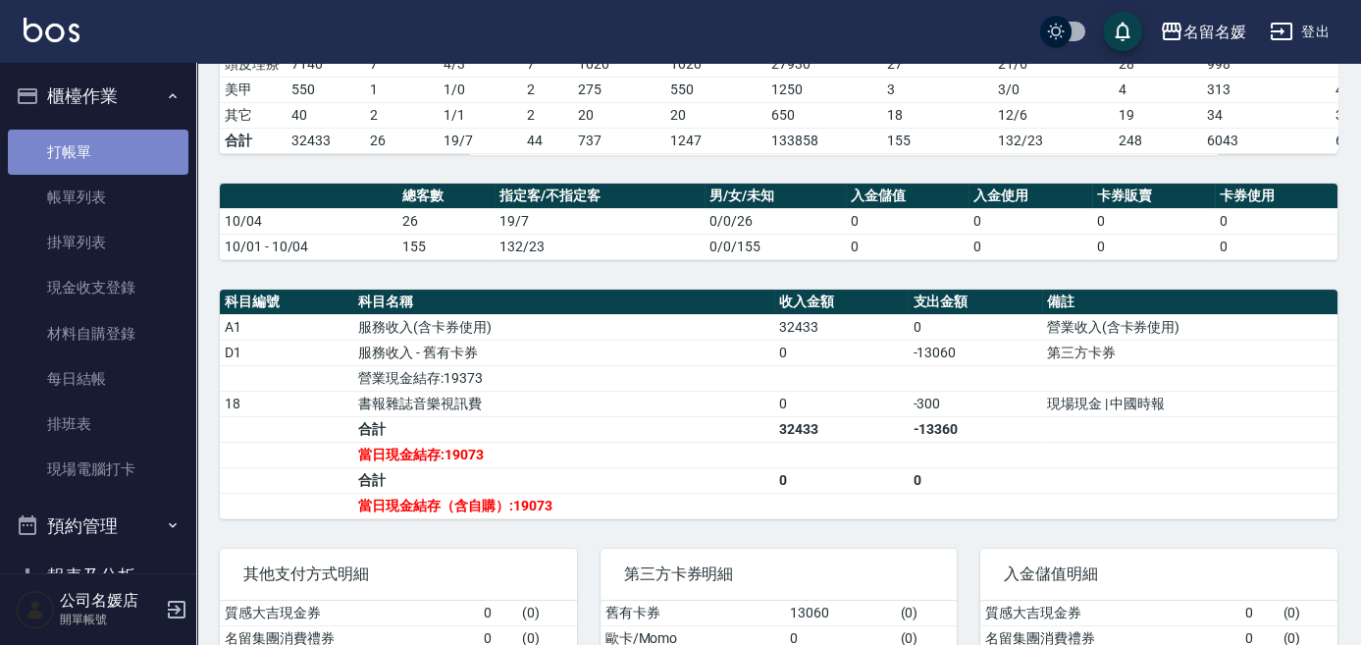
click at [165, 160] on link "打帳單" at bounding box center [98, 151] width 181 height 45
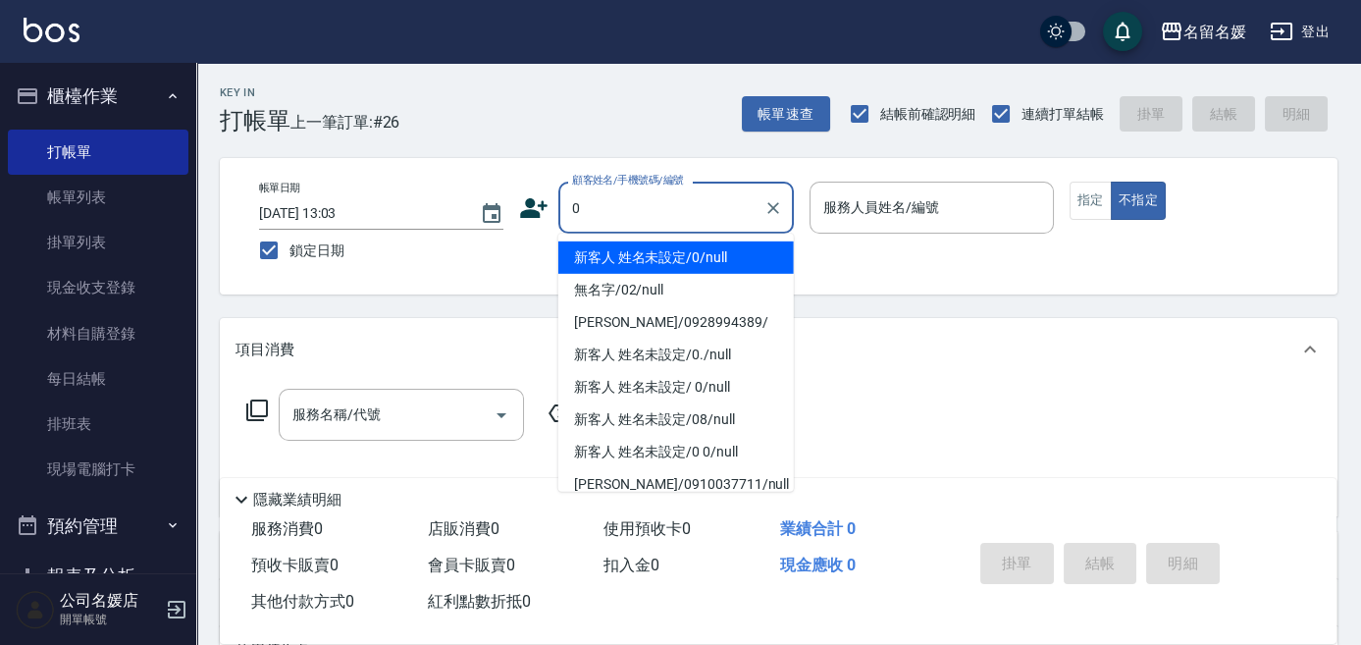
type input "0"
type input "新客人 姓名未設定/0/null"
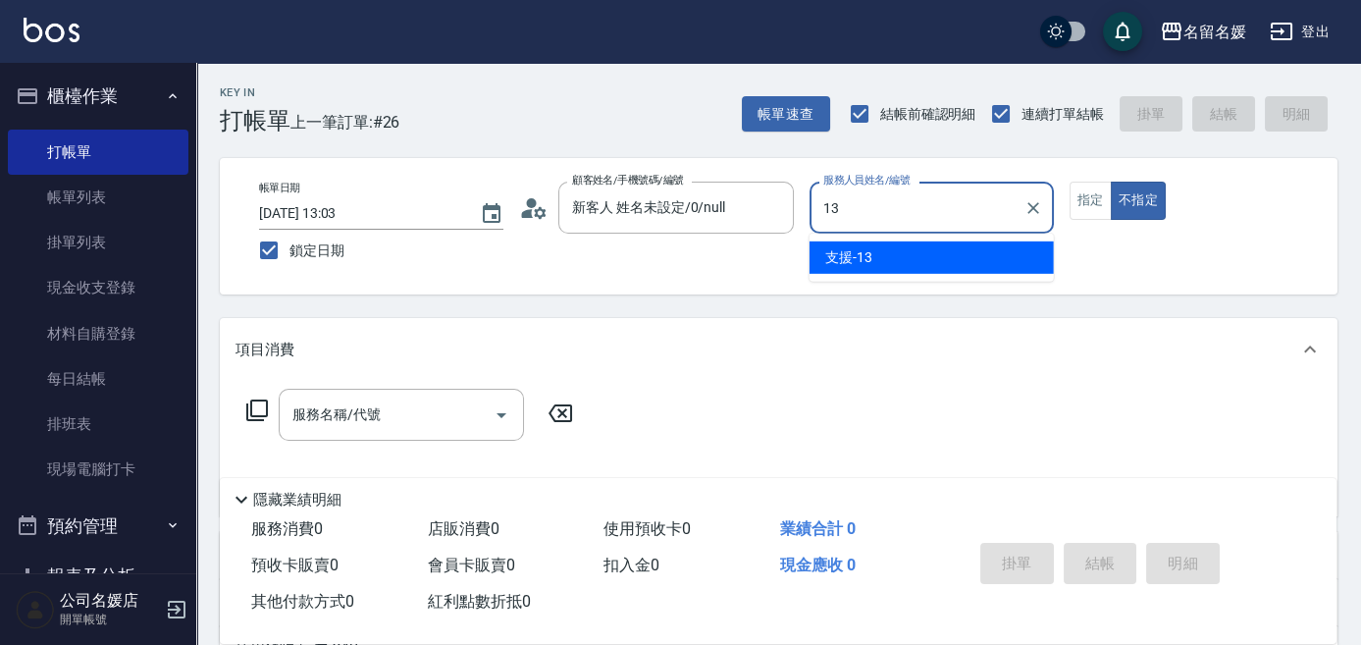
type input "13"
type button "false"
type input "支援-13"
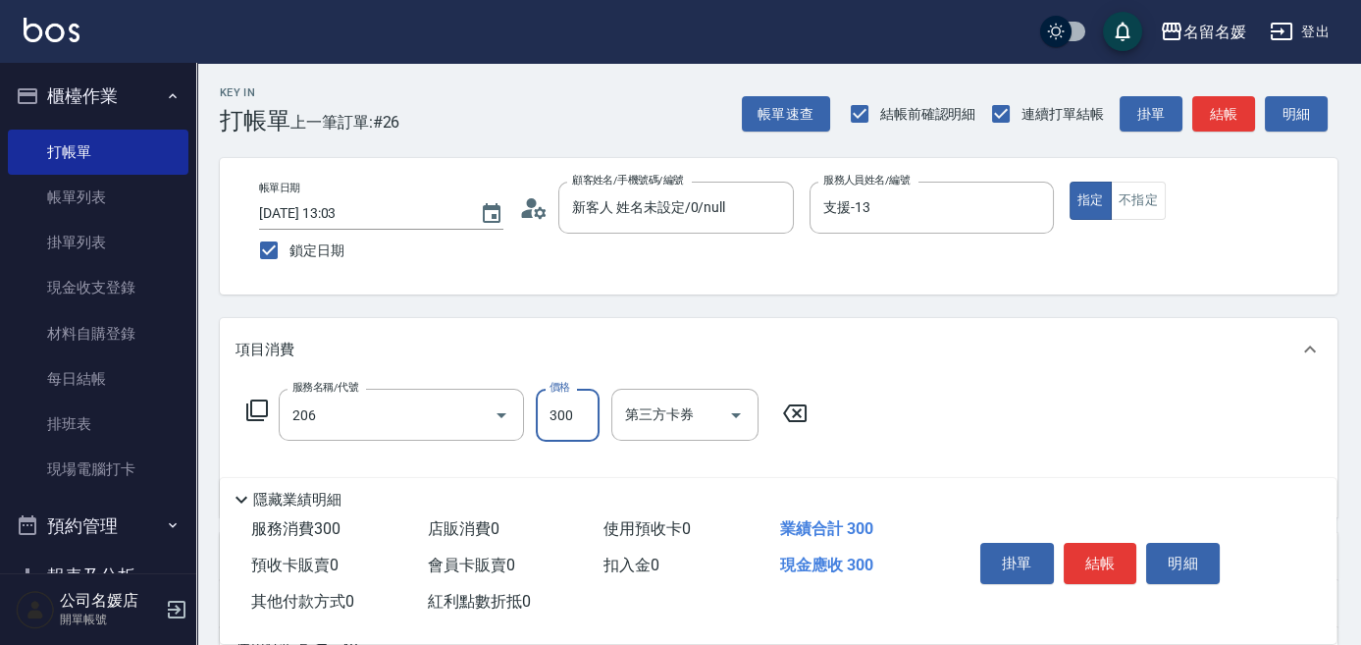
type input "洗髮[300](206)"
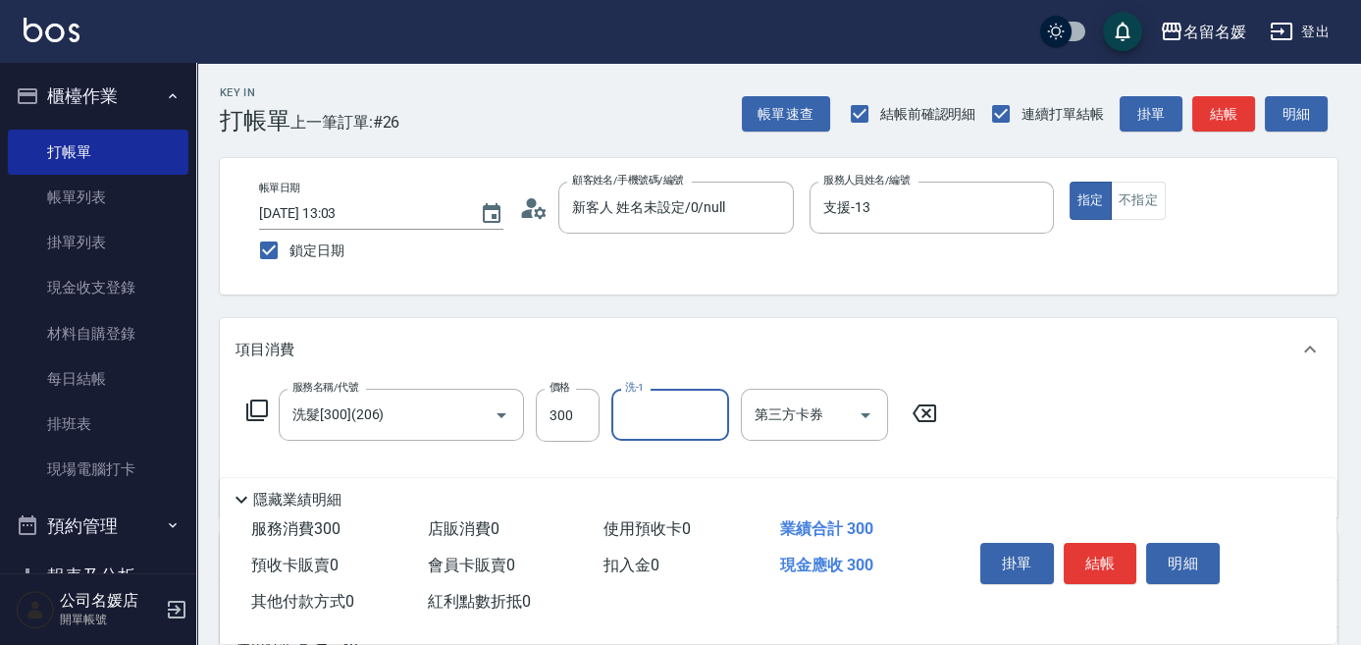
type input "2"
type input "[PERSON_NAME]-30"
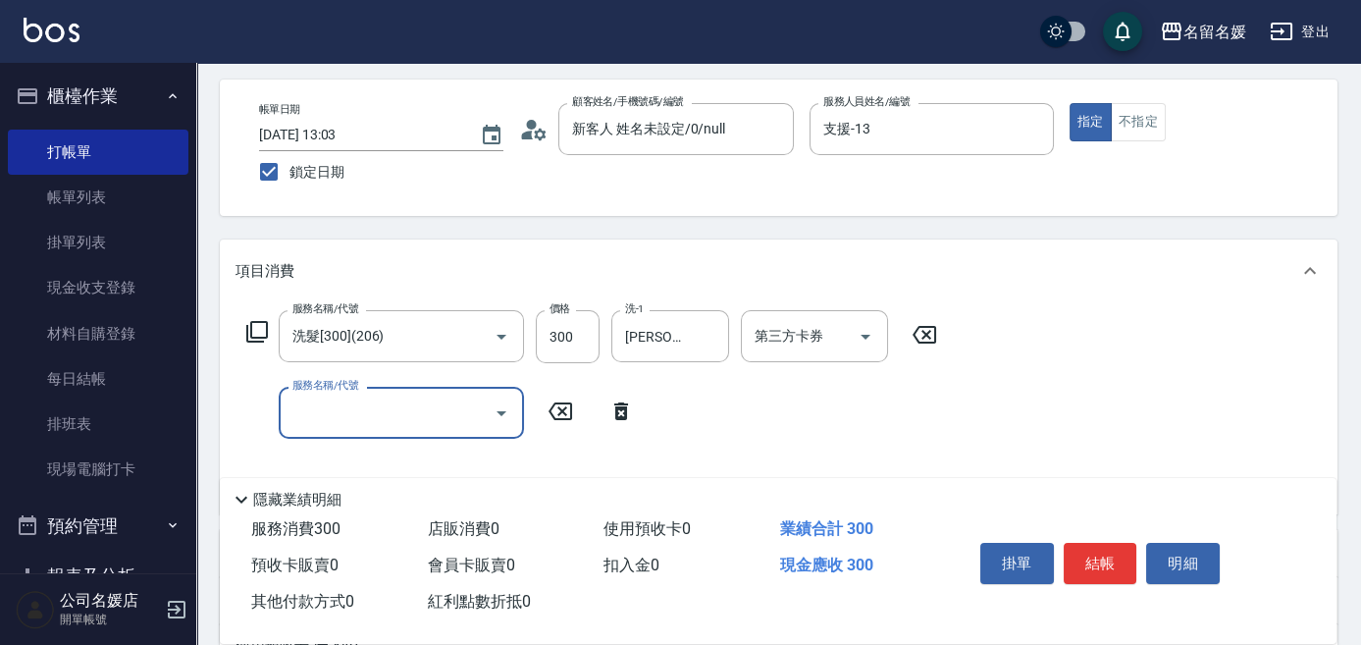
scroll to position [88, 0]
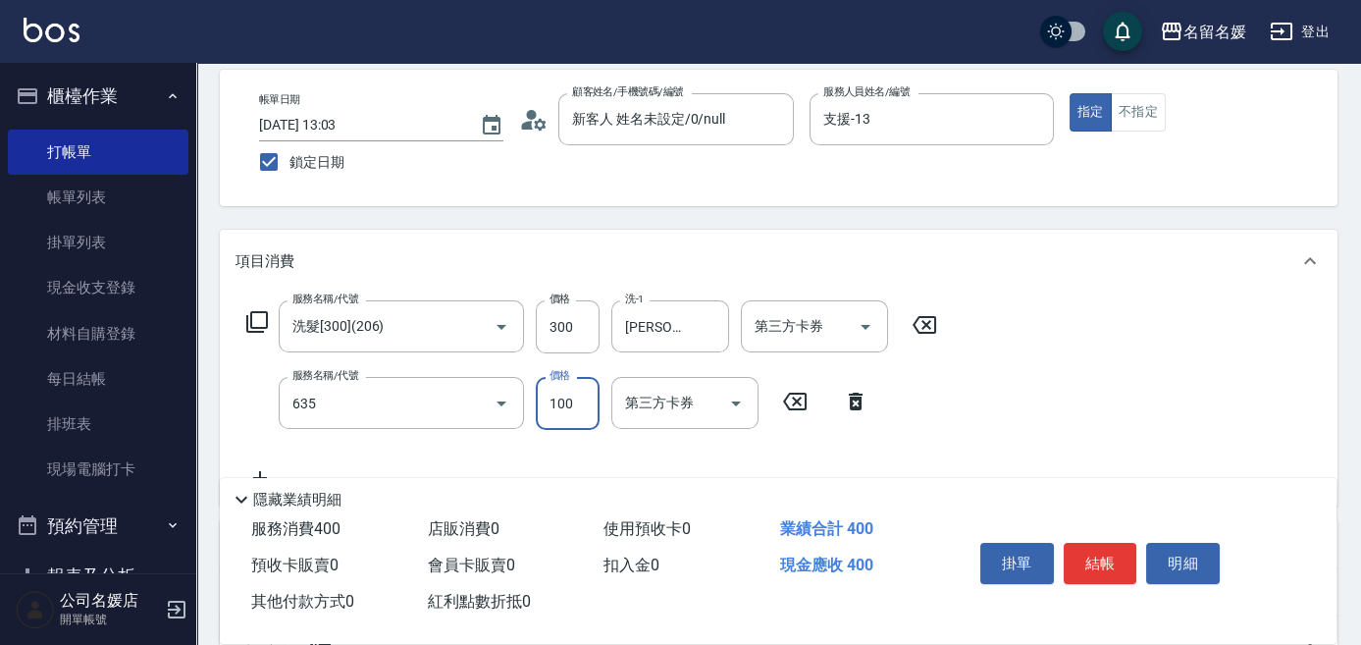
type input "[PERSON_NAME].玻酸.晶膜.水療(635)"
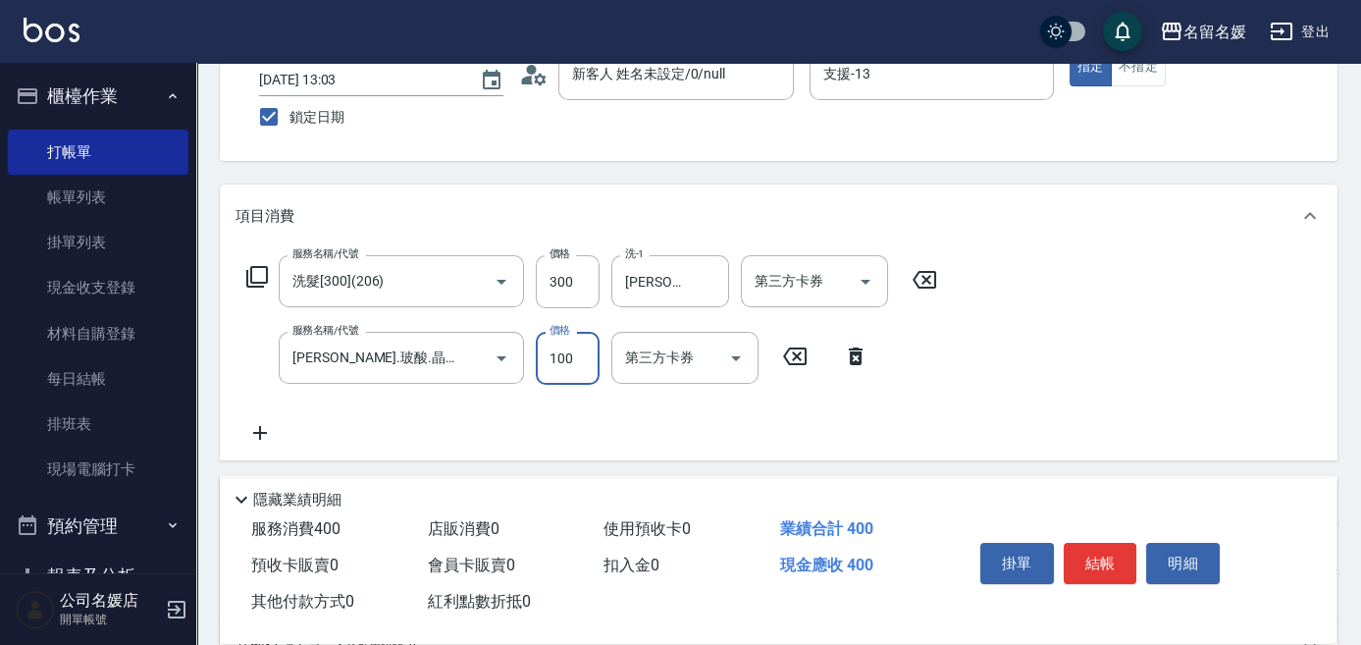
scroll to position [214, 0]
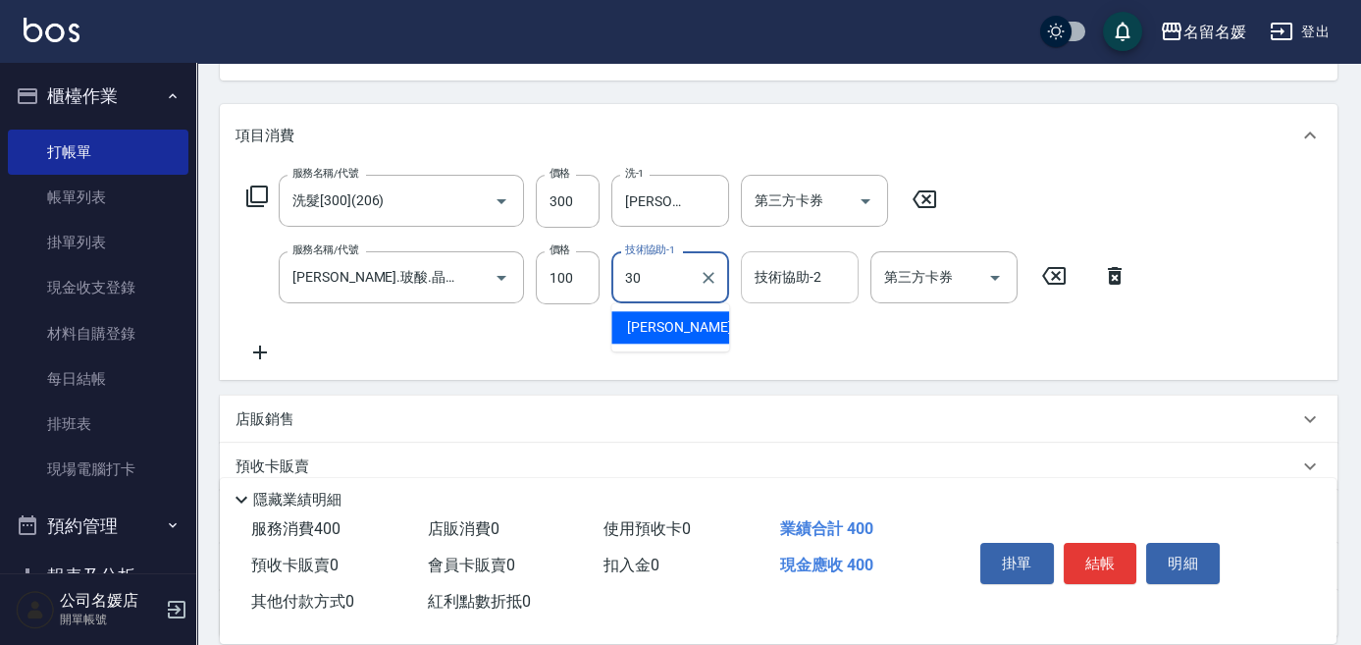
type input "[PERSON_NAME]-30"
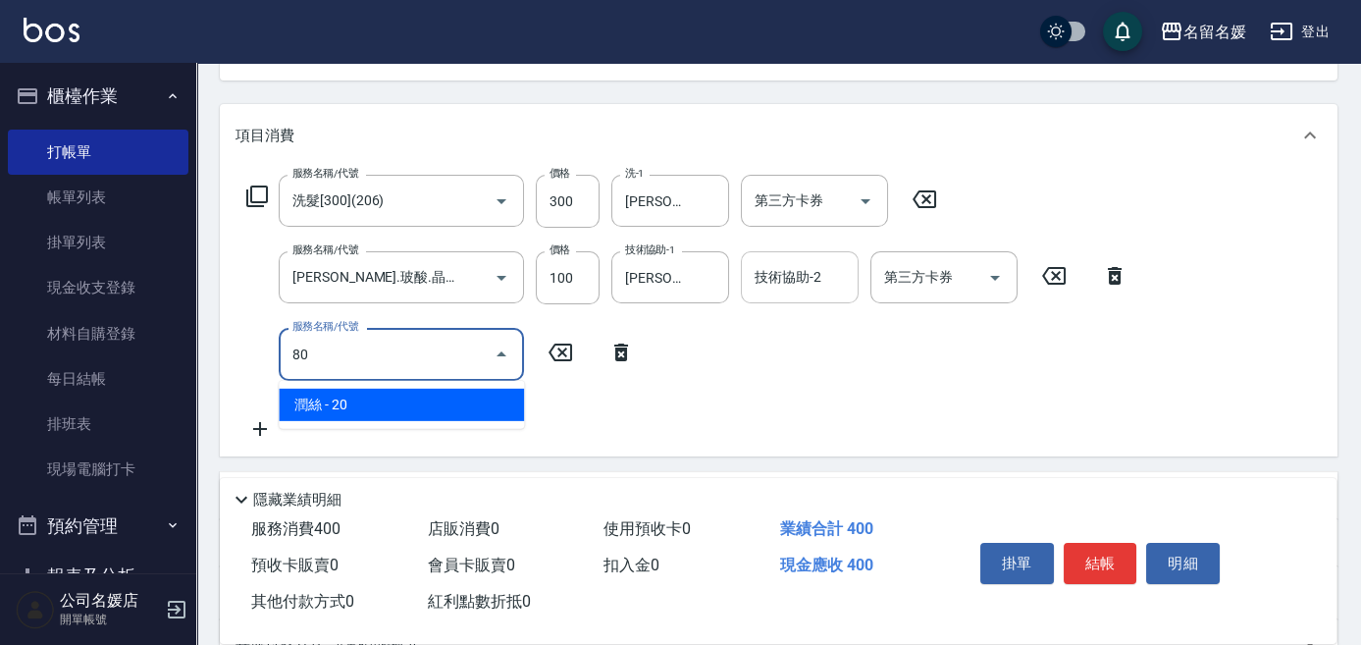
type input "8"
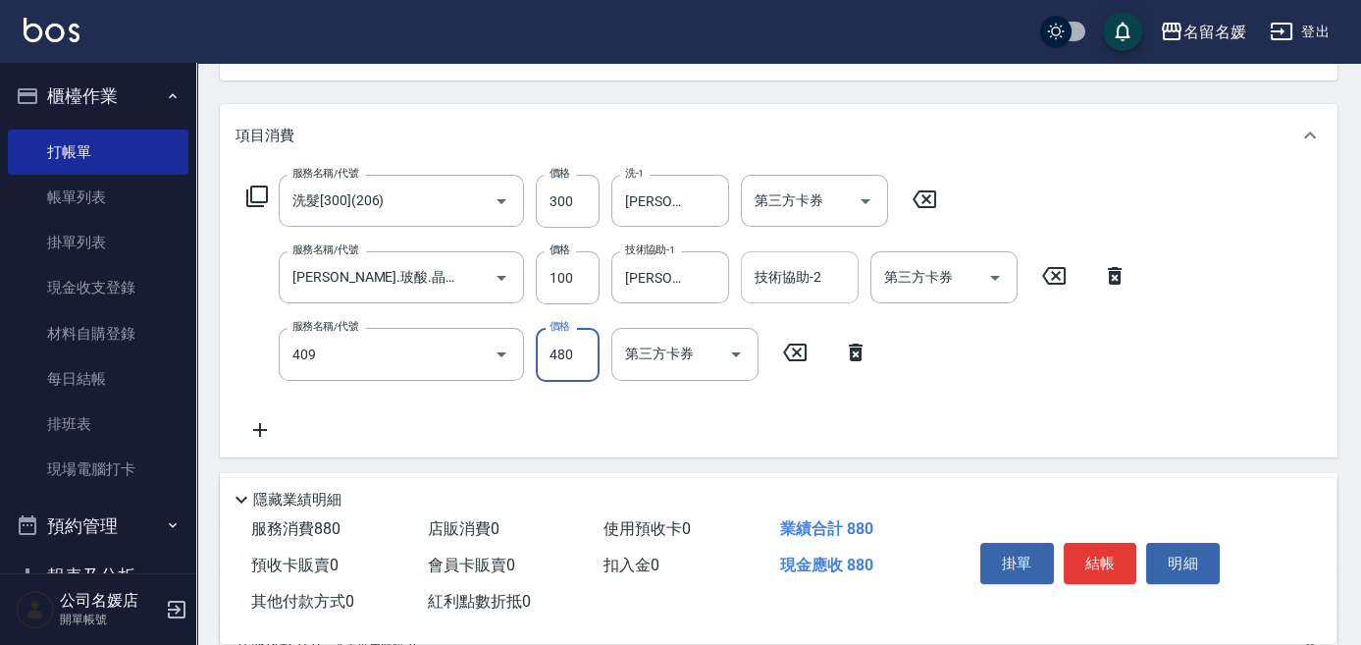
type input "洗+剪(409)"
type input "0"
click at [980, 348] on icon at bounding box center [985, 352] width 14 height 18
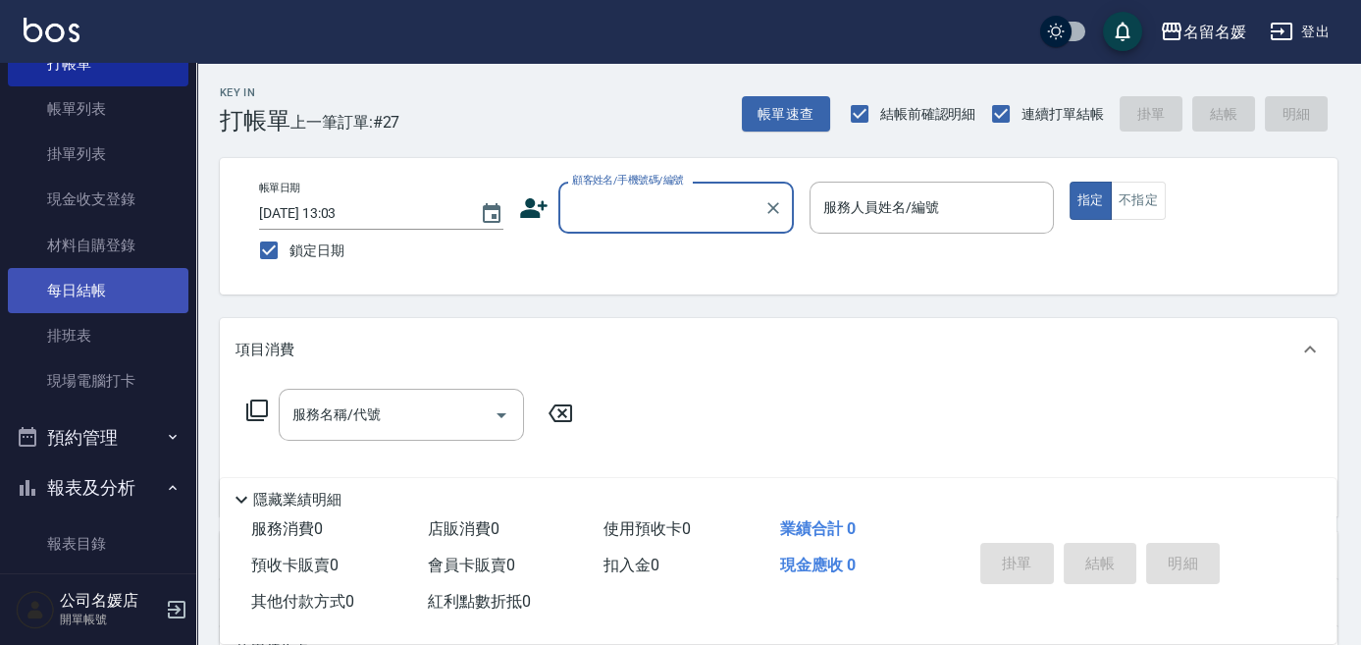
scroll to position [624, 0]
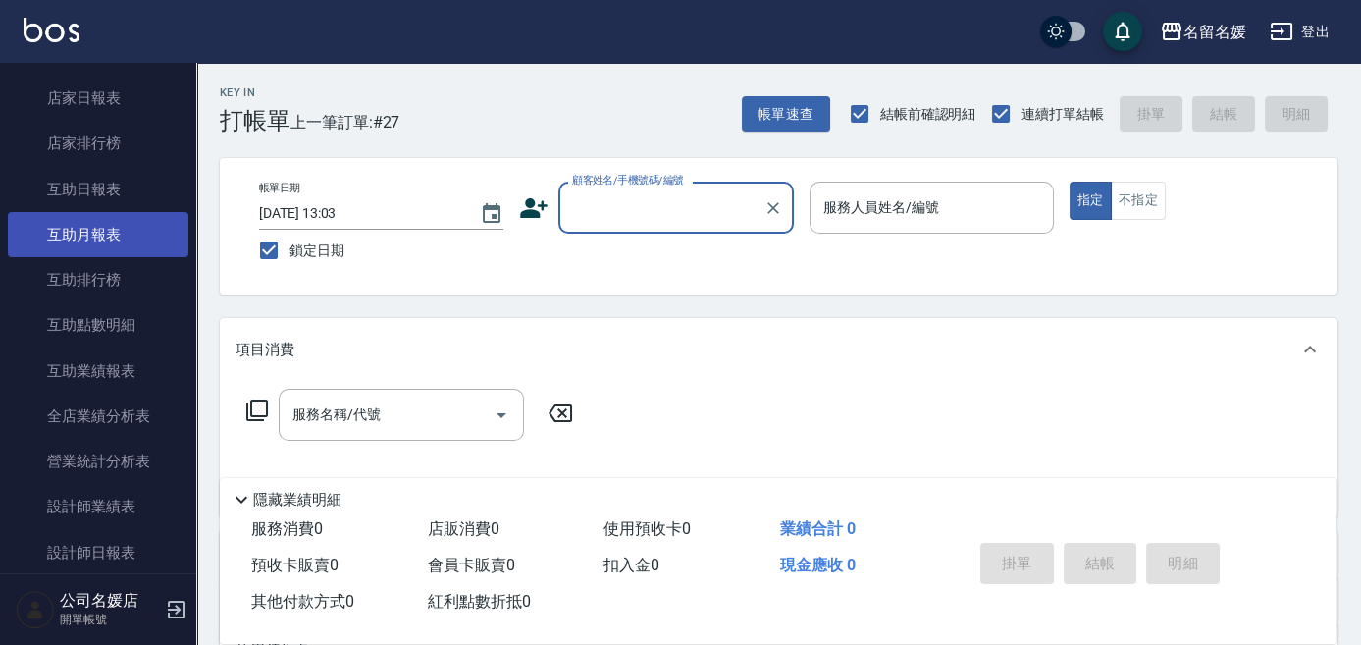
click at [124, 236] on link "互助月報表" at bounding box center [98, 234] width 181 height 45
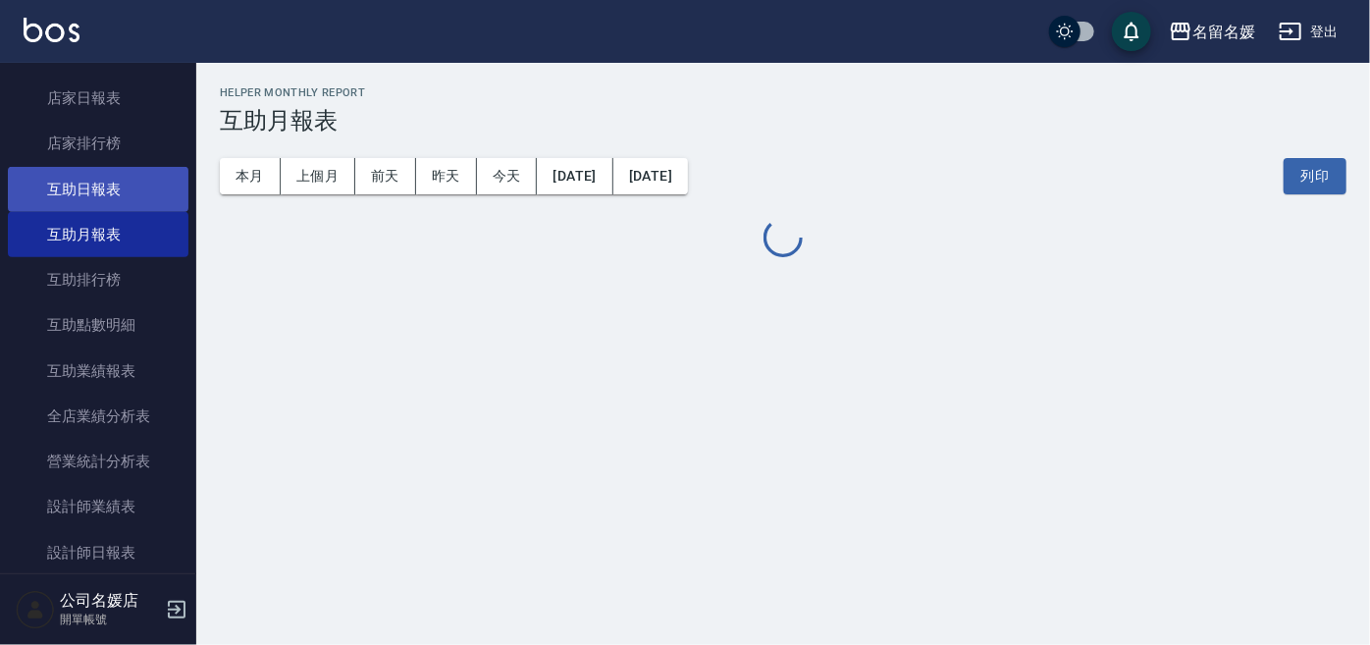
click at [119, 186] on link "互助日報表" at bounding box center [98, 189] width 181 height 45
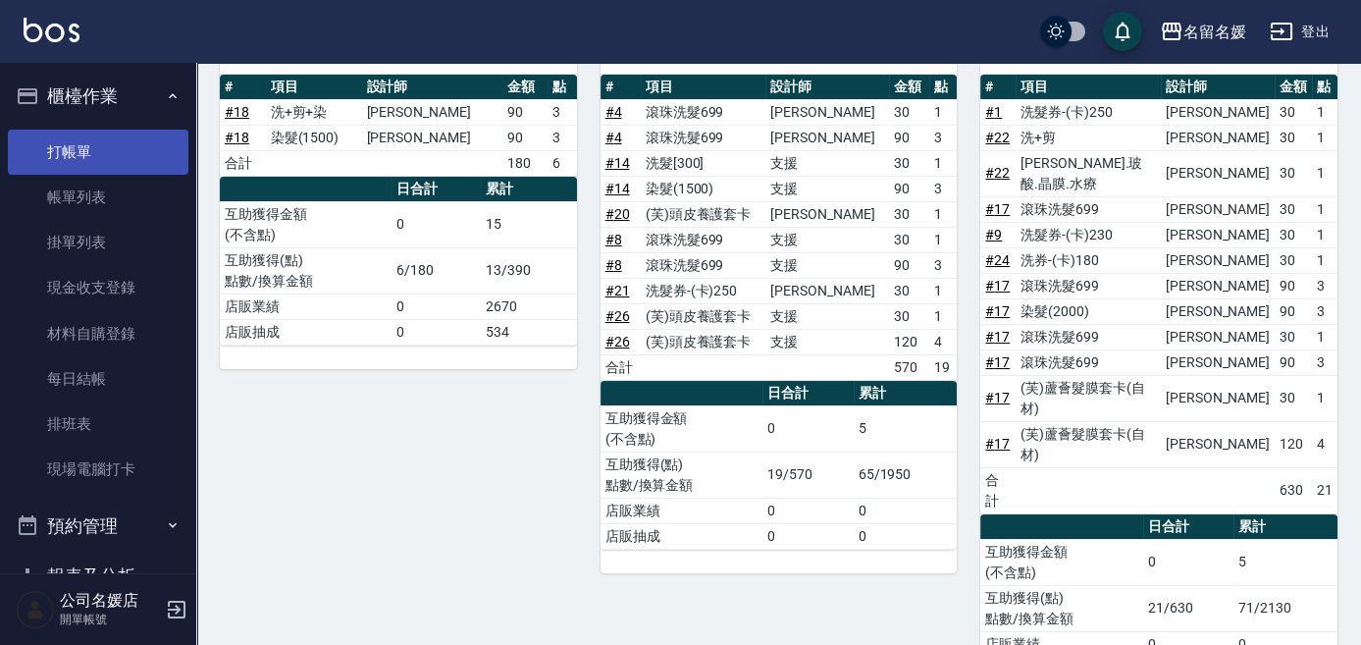
click at [127, 132] on link "打帳單" at bounding box center [98, 151] width 181 height 45
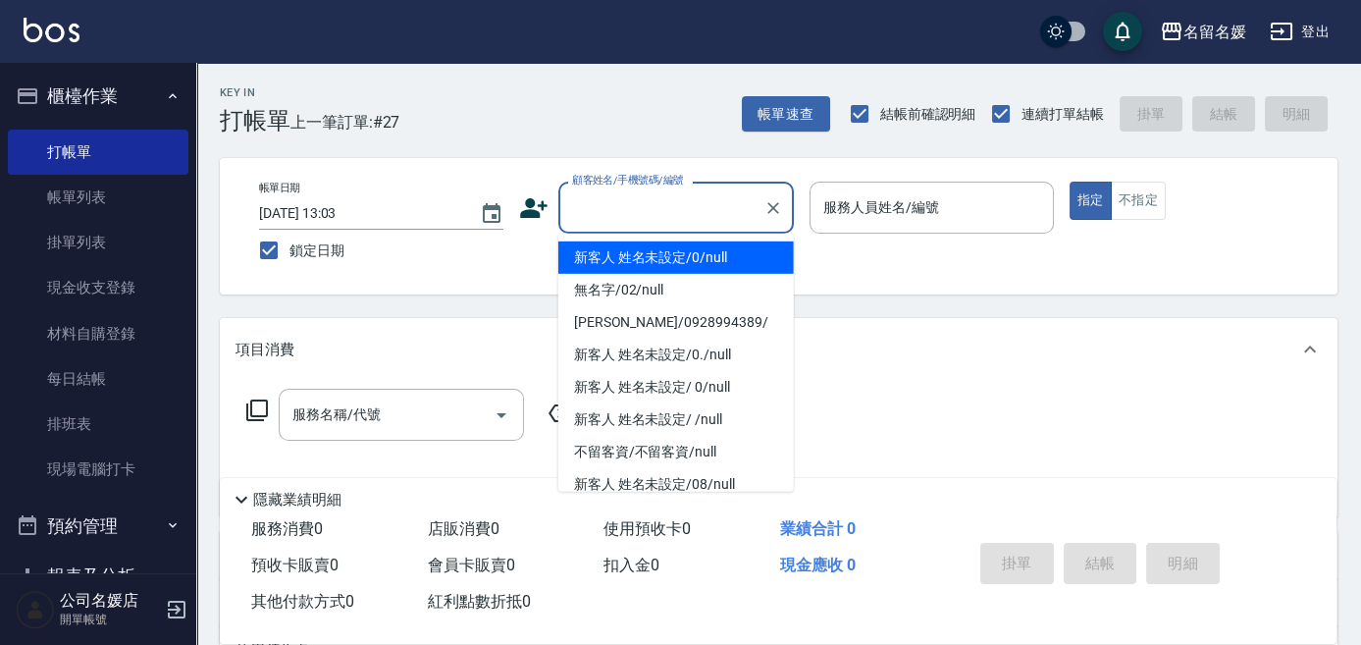
type input "0"
type input "新客人 姓名未設定/0/null"
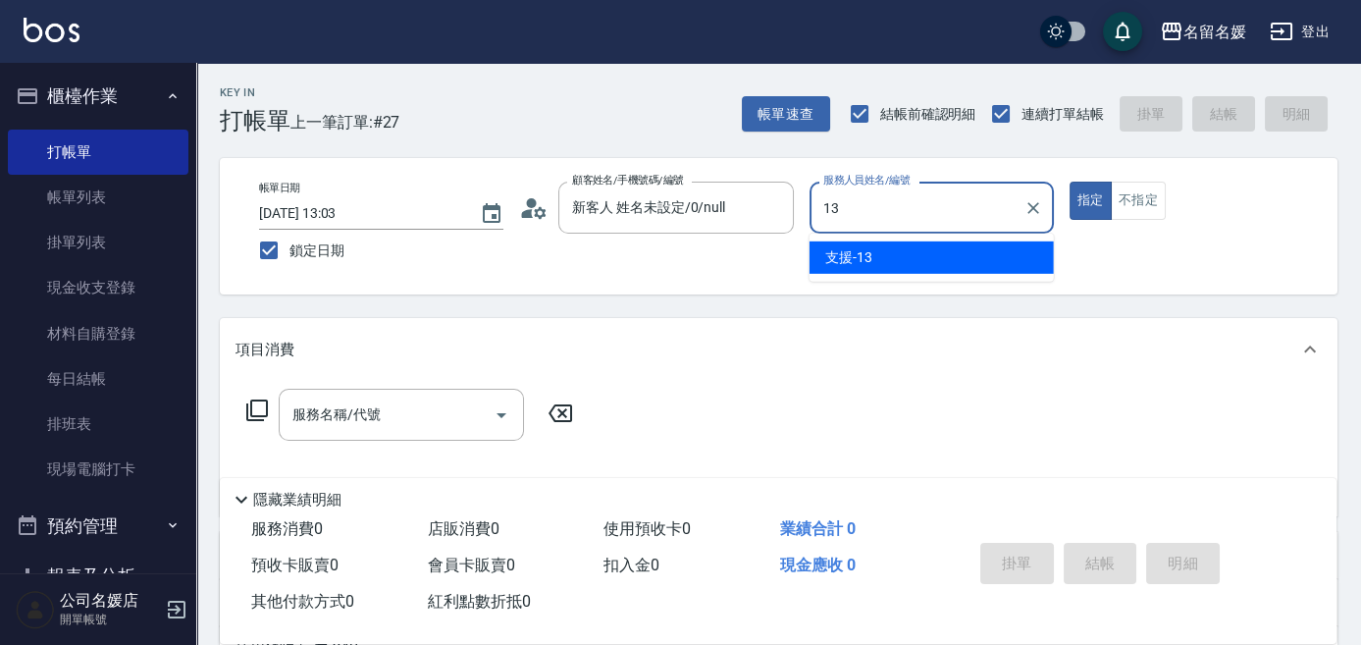
type input "支援-13"
type button "true"
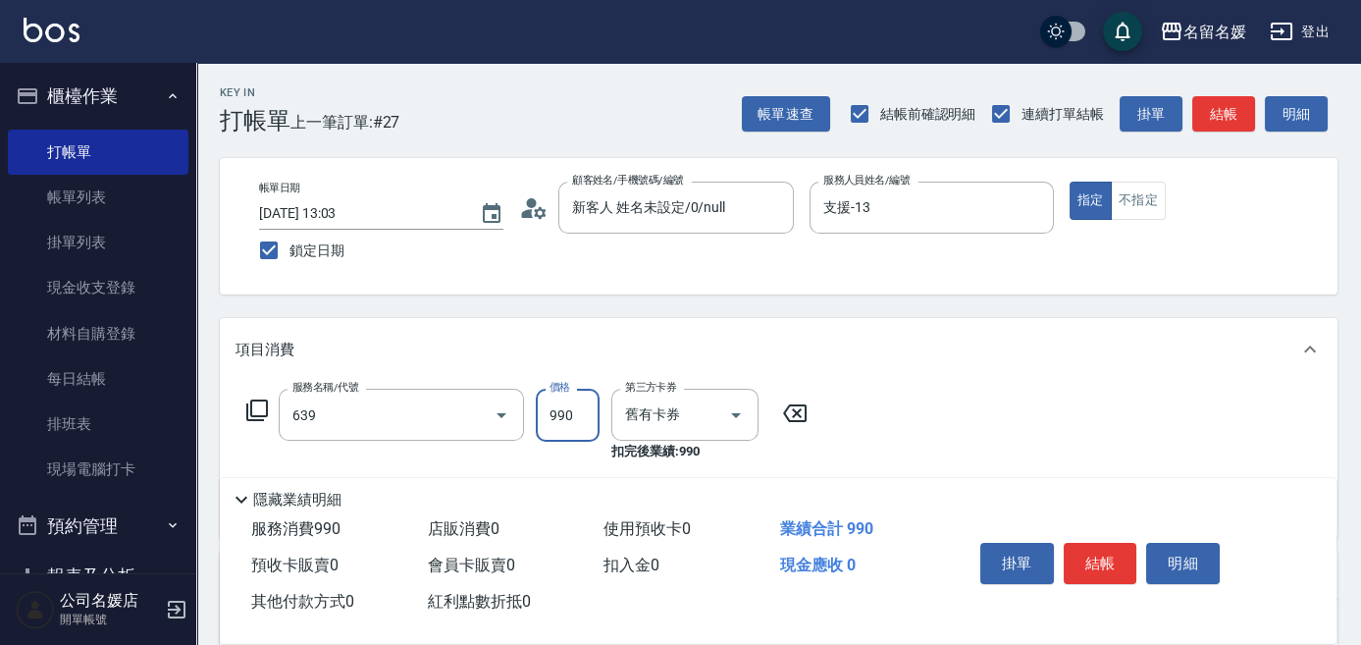
type input "(芙)蘆薈髮膜套卡(自材)(639)"
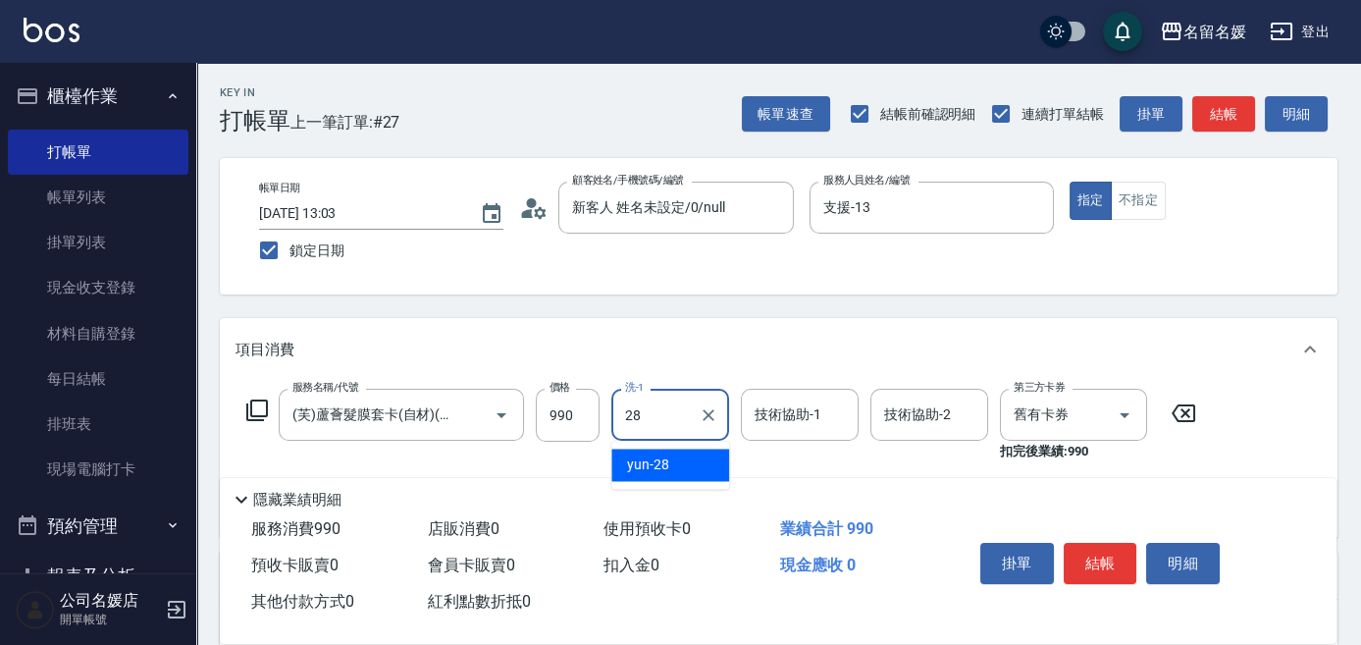
type input "yun-28"
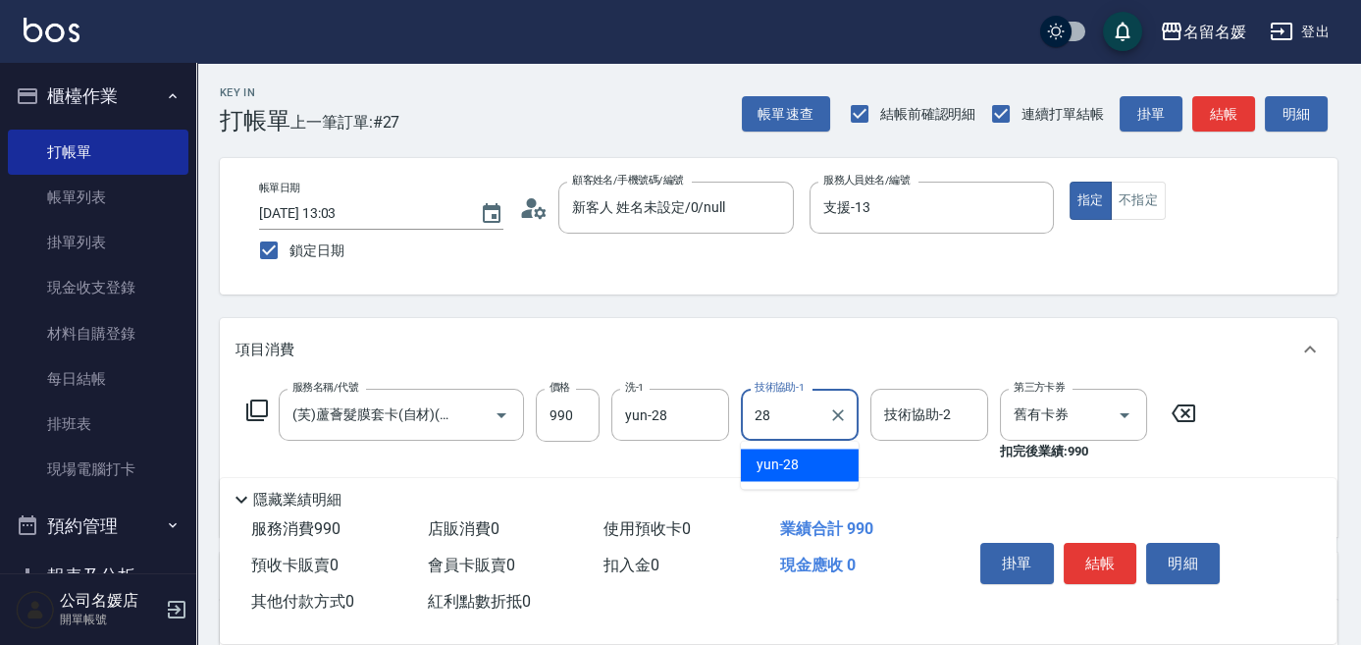
type input "yun-28"
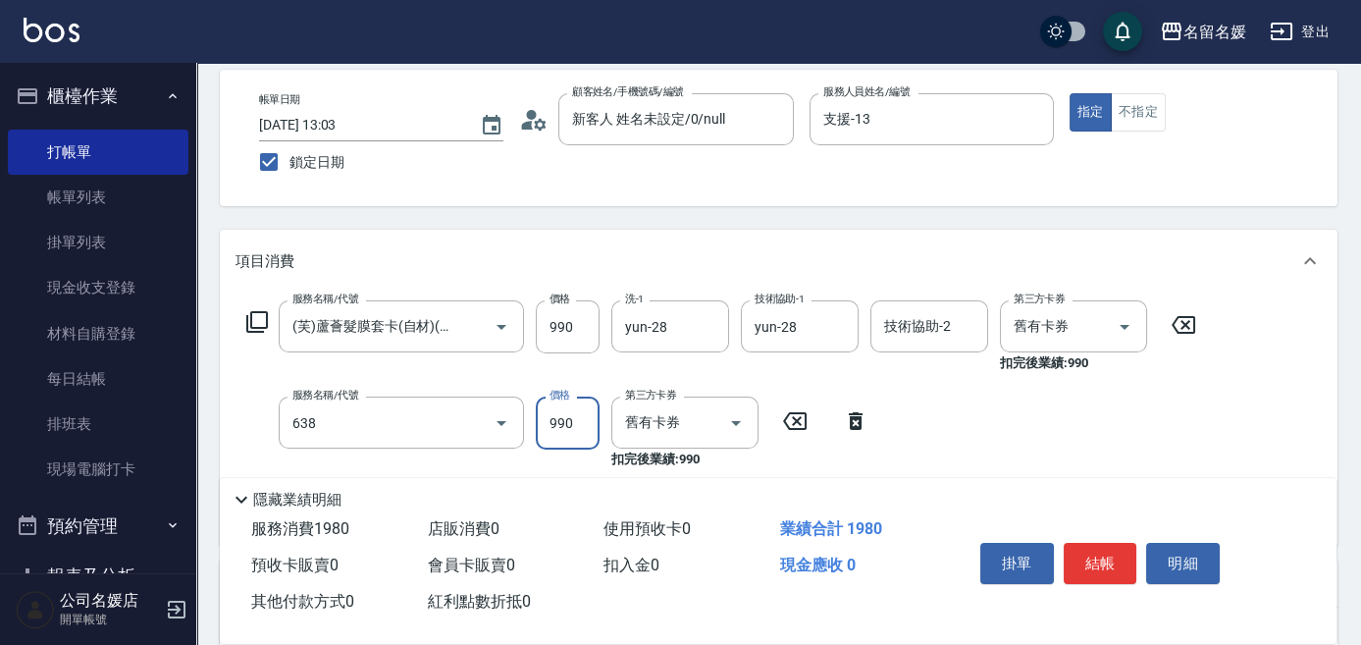
type input "(芙)頭皮養護套卡(638)"
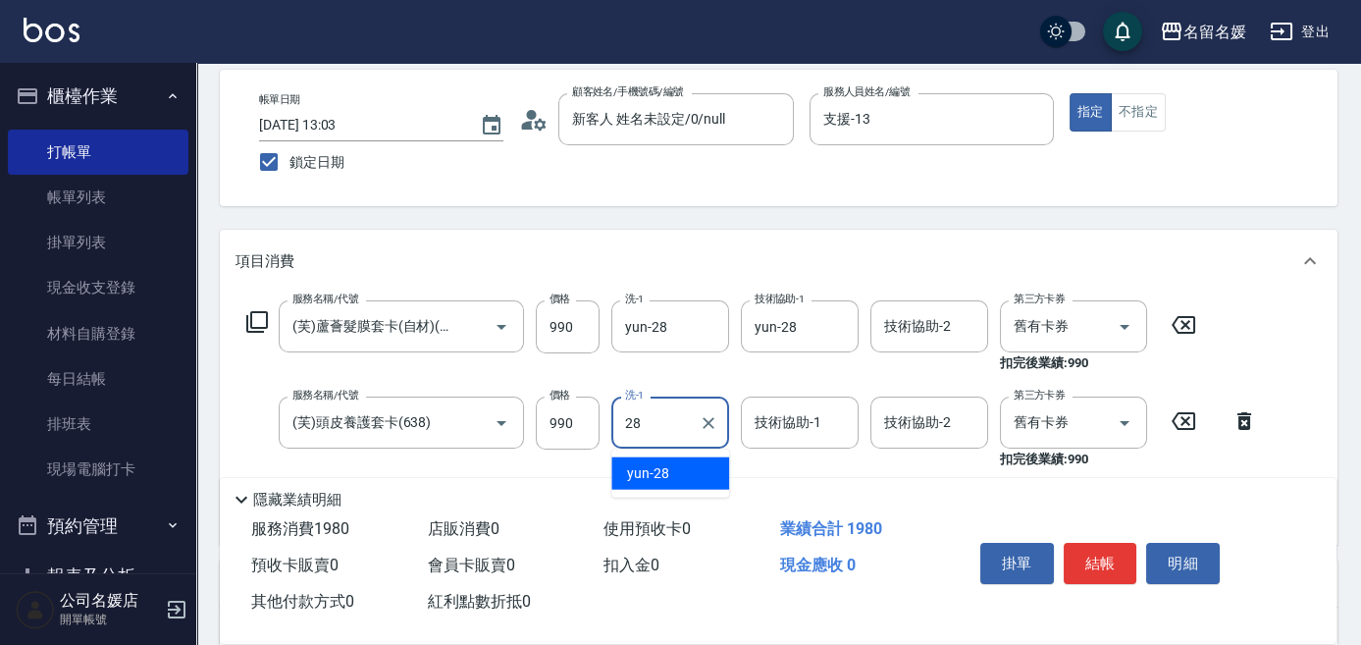
type input "yun-28"
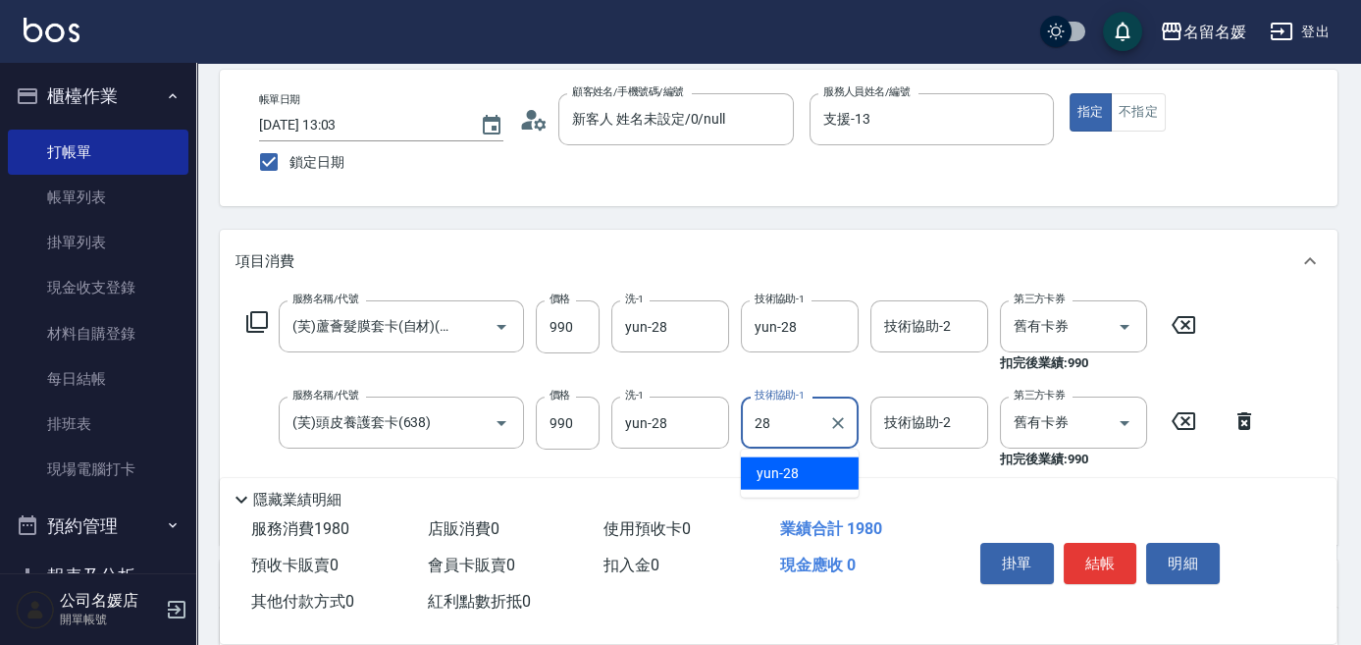
type input "yun-28"
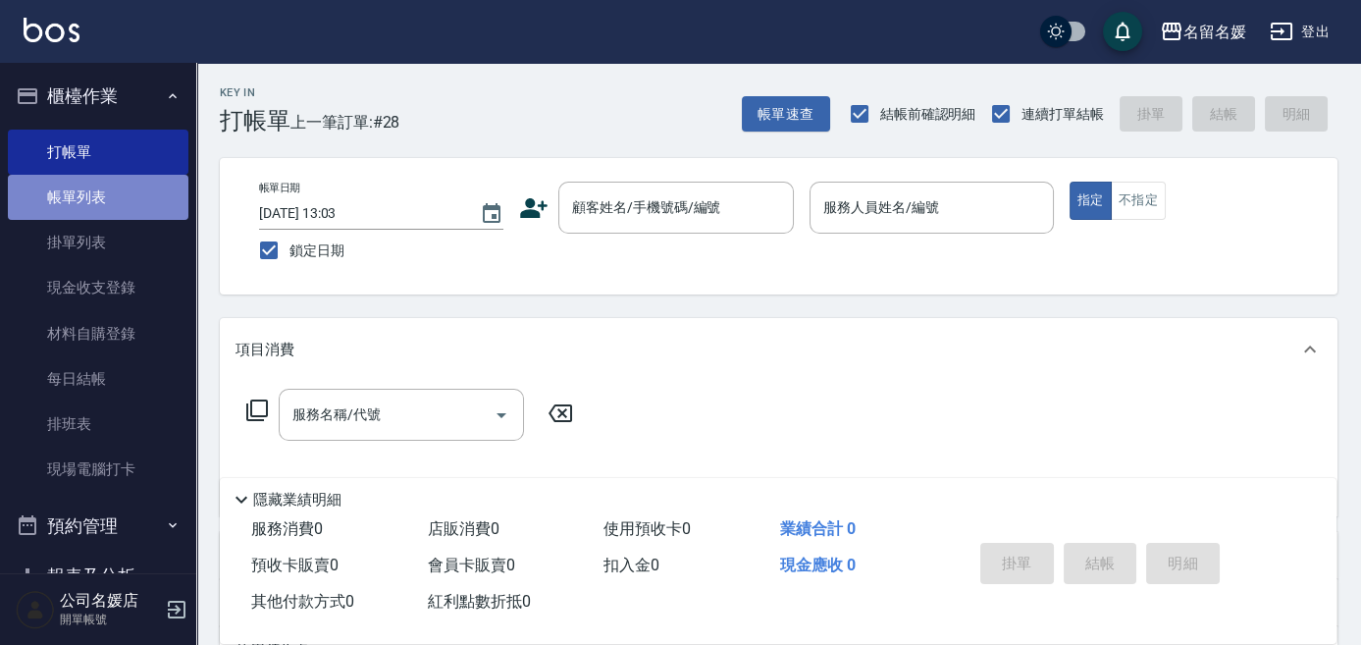
click at [99, 192] on link "帳單列表" at bounding box center [98, 197] width 181 height 45
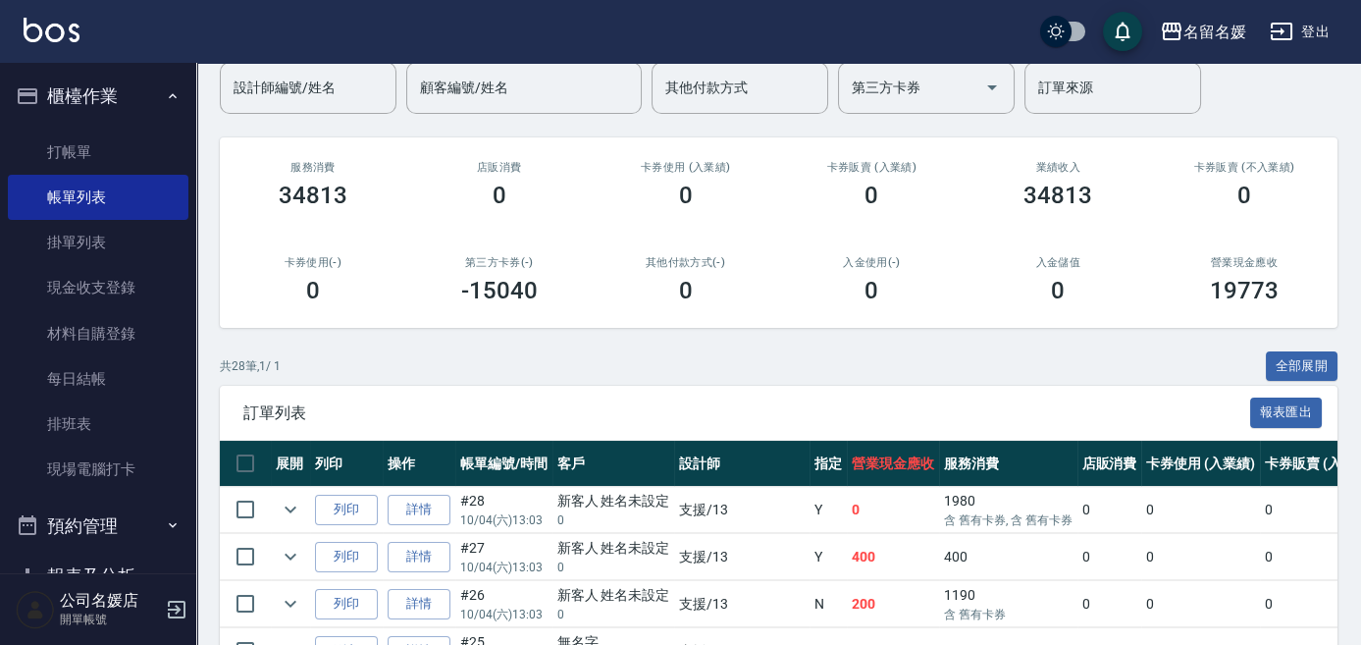
scroll to position [356, 0]
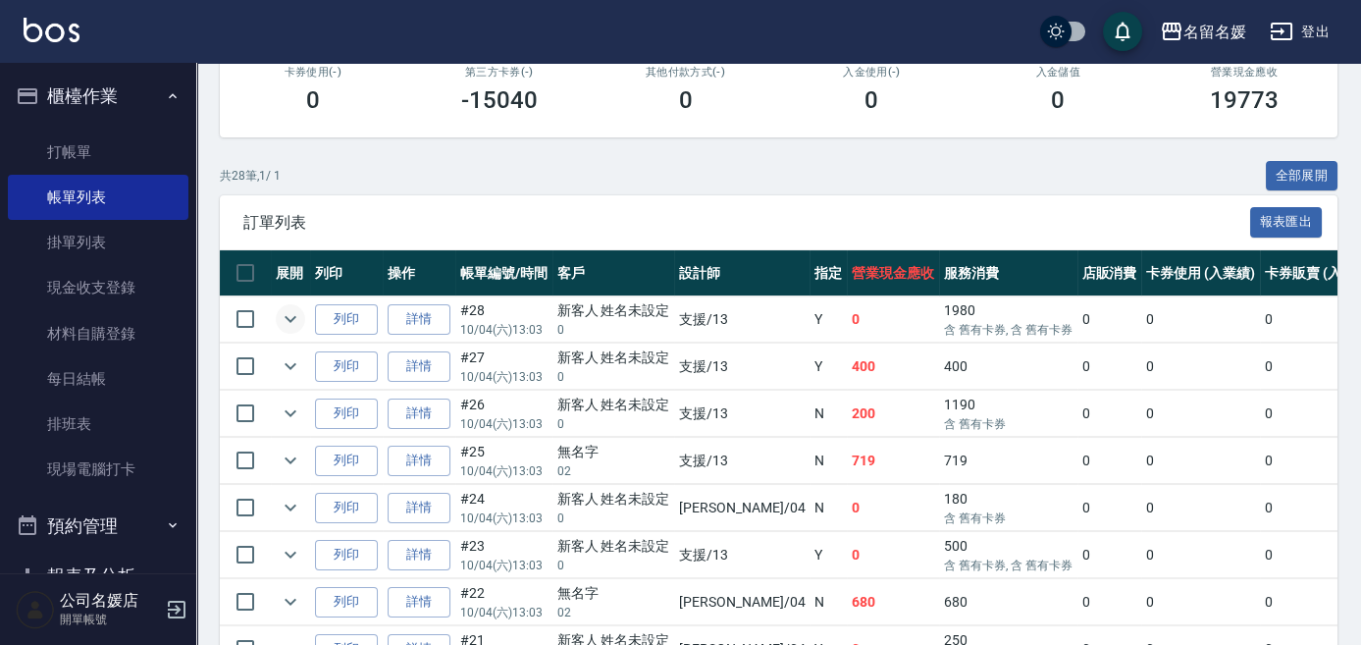
click at [289, 311] on icon "expand row" at bounding box center [291, 319] width 24 height 24
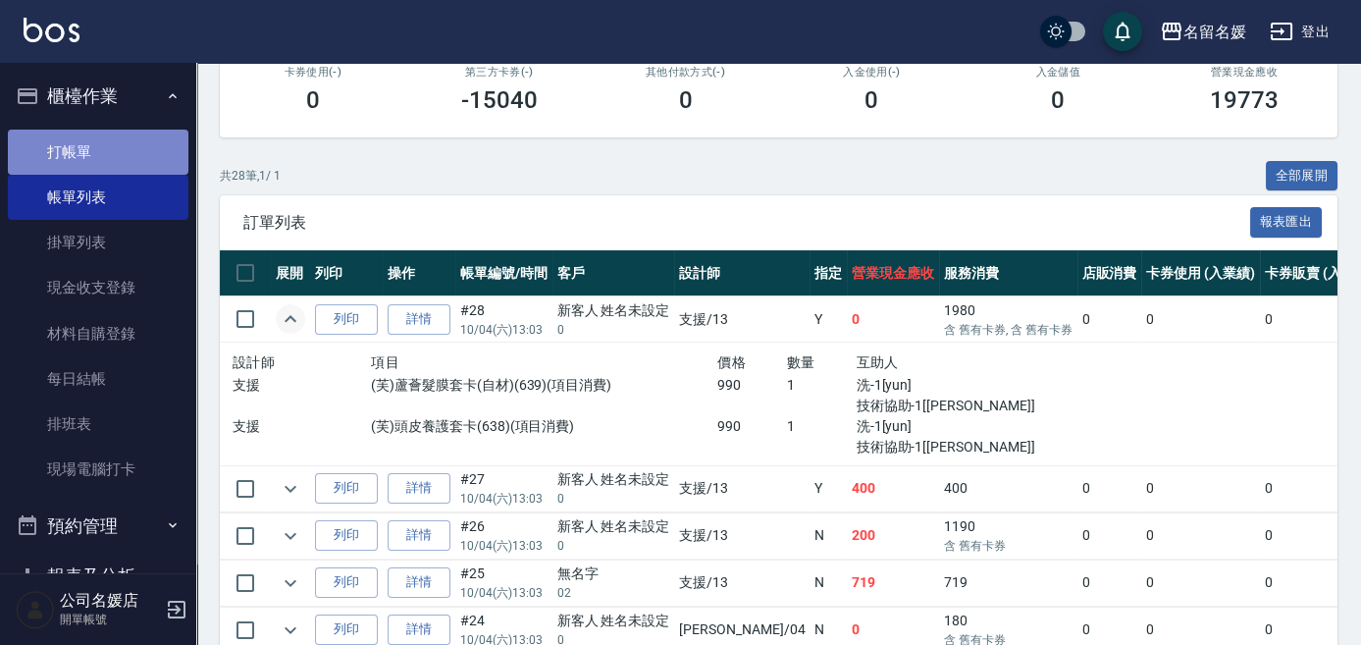
click at [126, 154] on link "打帳單" at bounding box center [98, 151] width 181 height 45
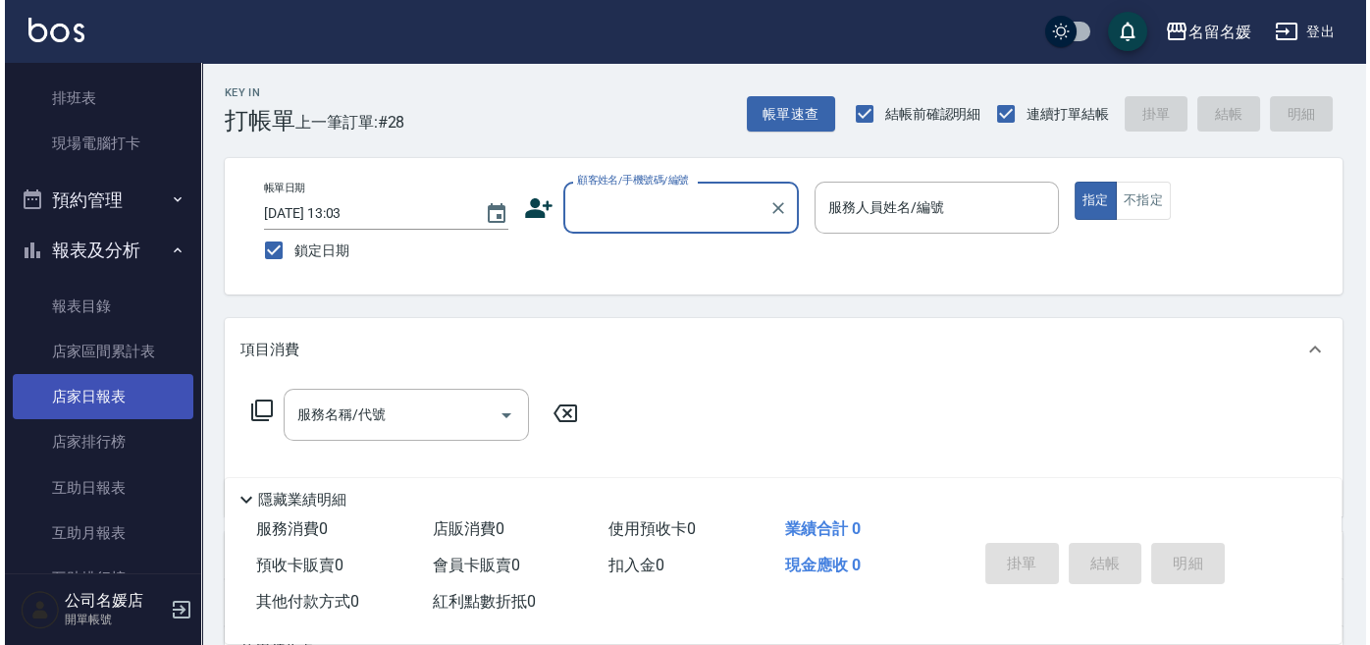
scroll to position [356, 0]
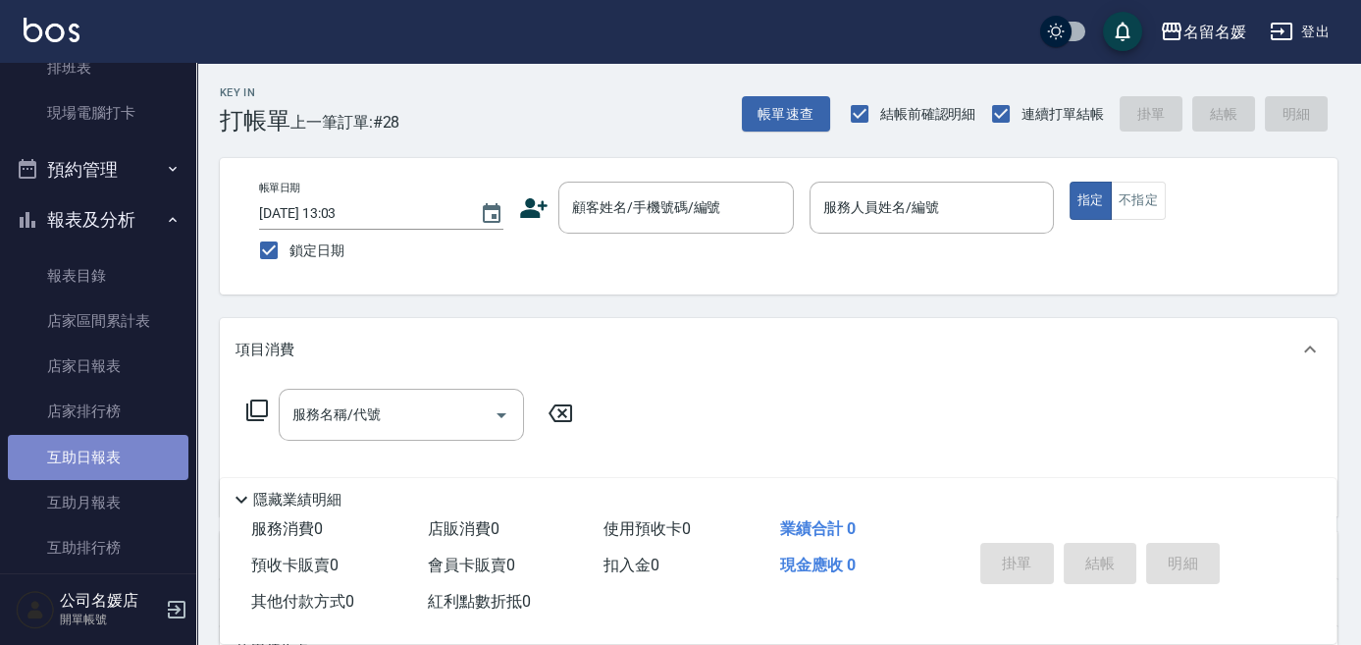
click at [118, 453] on link "互助日報表" at bounding box center [98, 457] width 181 height 45
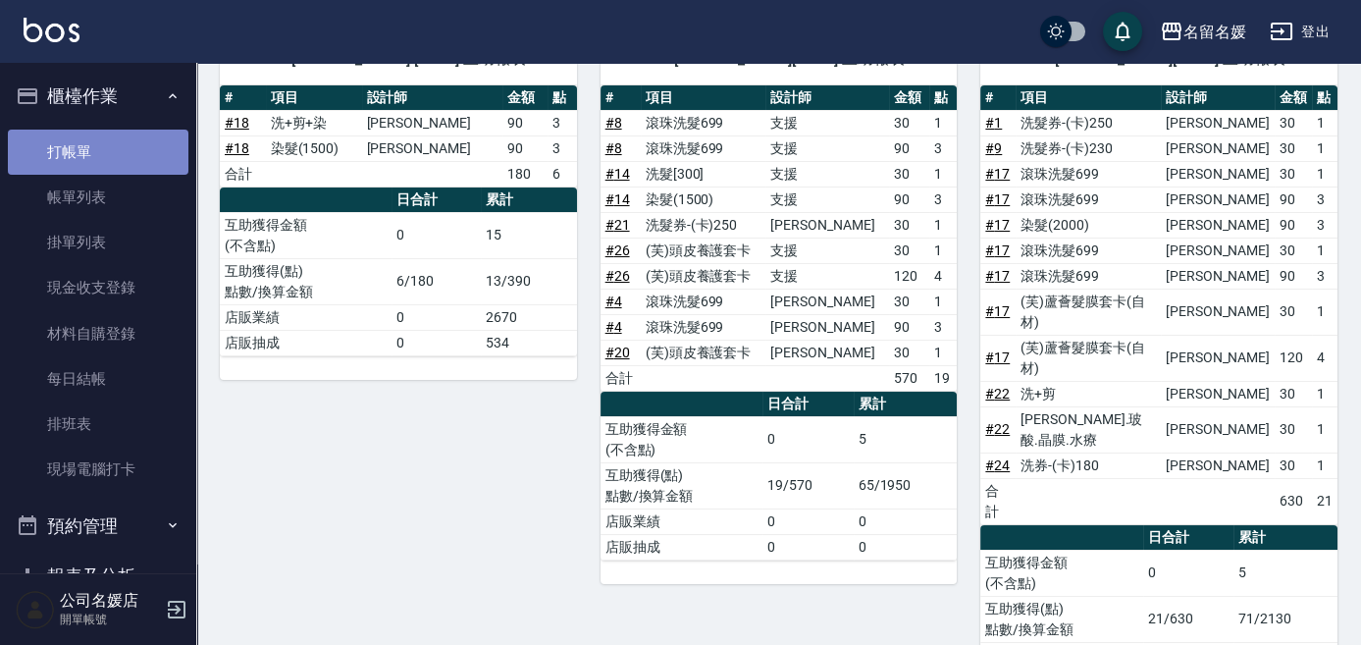
click at [126, 153] on link "打帳單" at bounding box center [98, 151] width 181 height 45
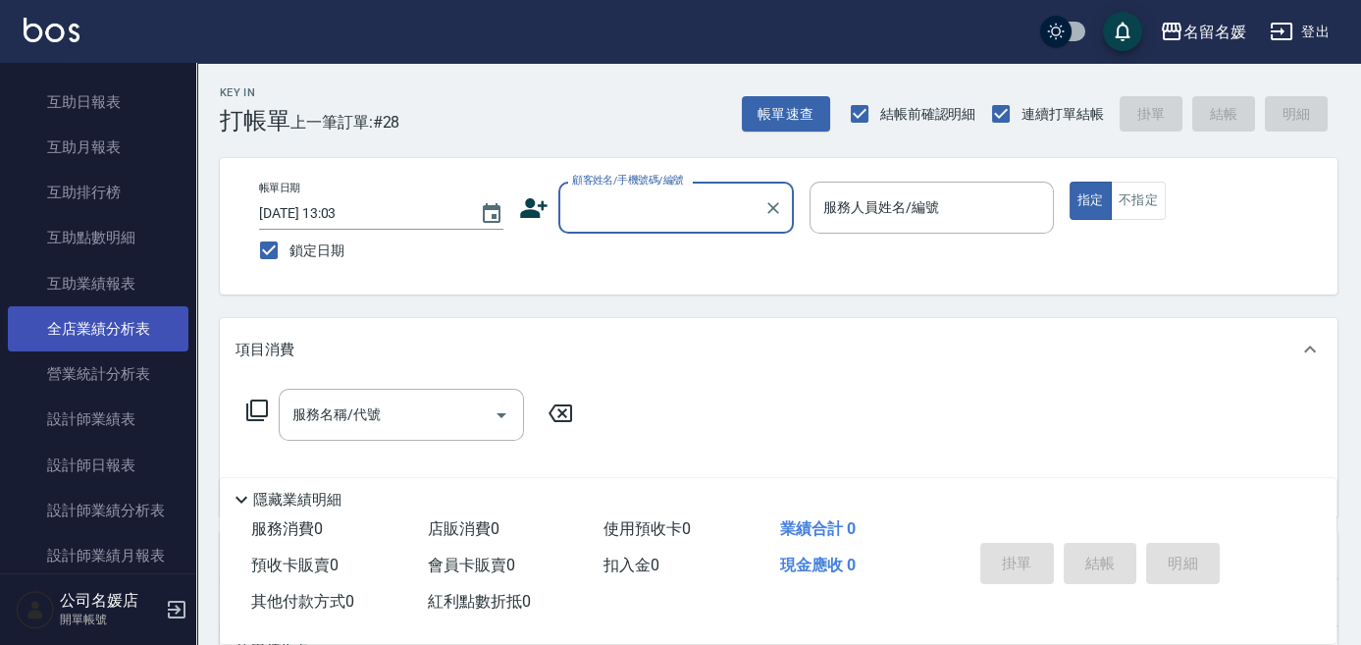
scroll to position [713, 0]
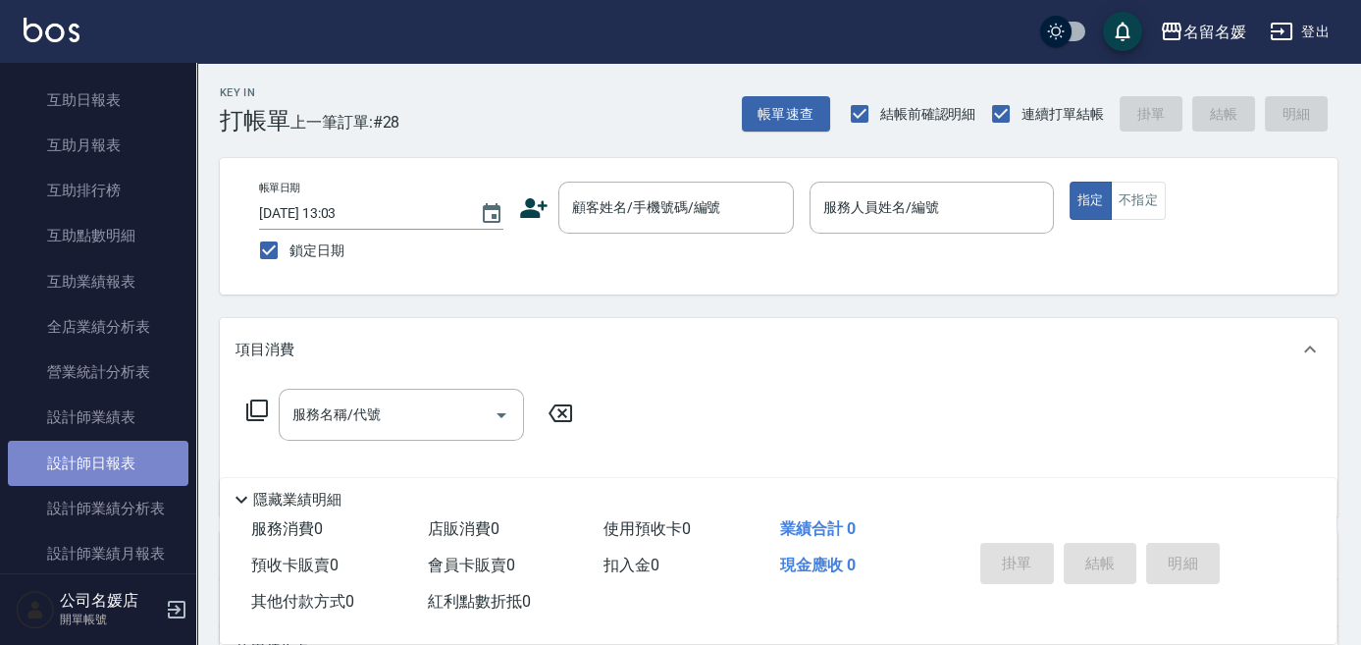
click at [146, 455] on link "設計師日報表" at bounding box center [98, 462] width 181 height 45
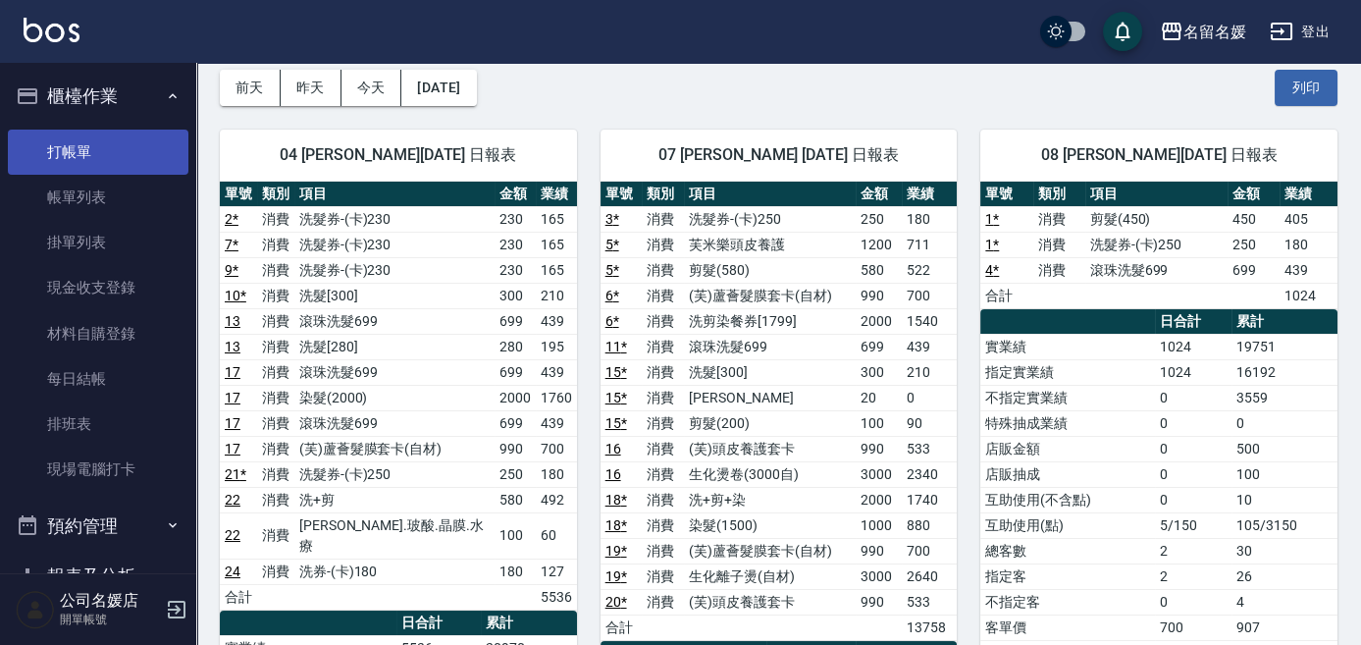
click at [123, 153] on link "打帳單" at bounding box center [98, 151] width 181 height 45
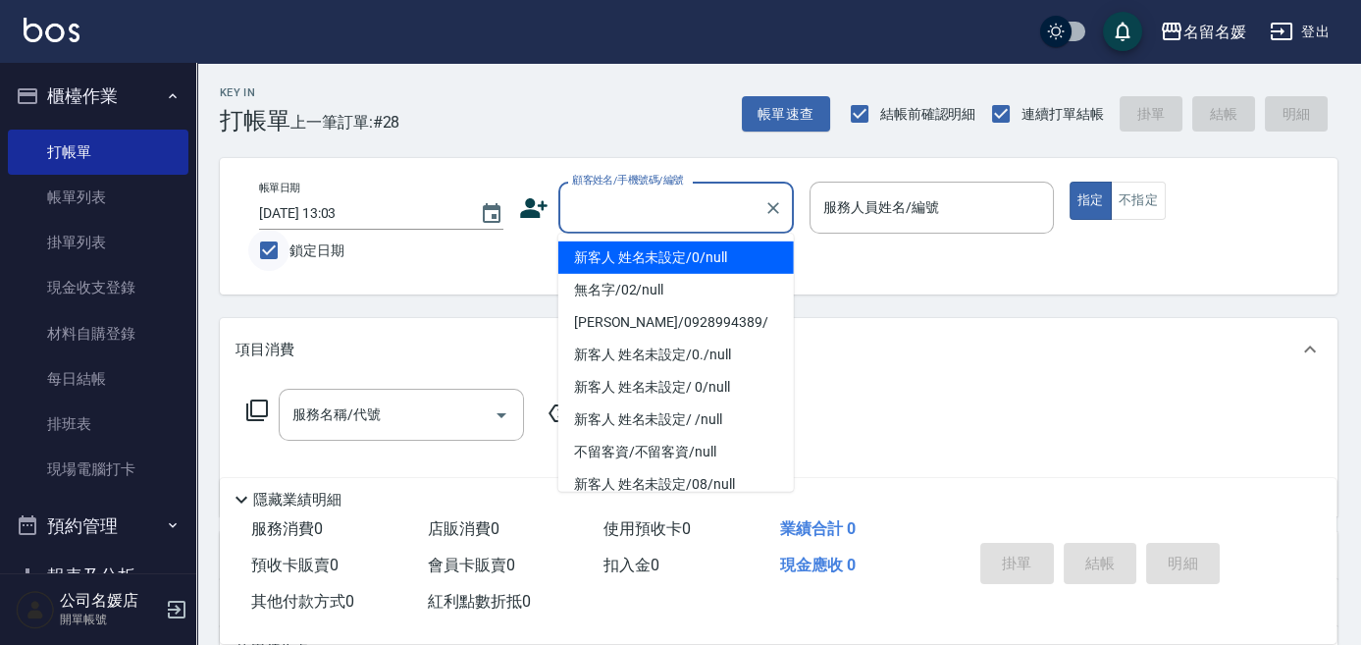
type input "新客人 姓名未設定/0/null"
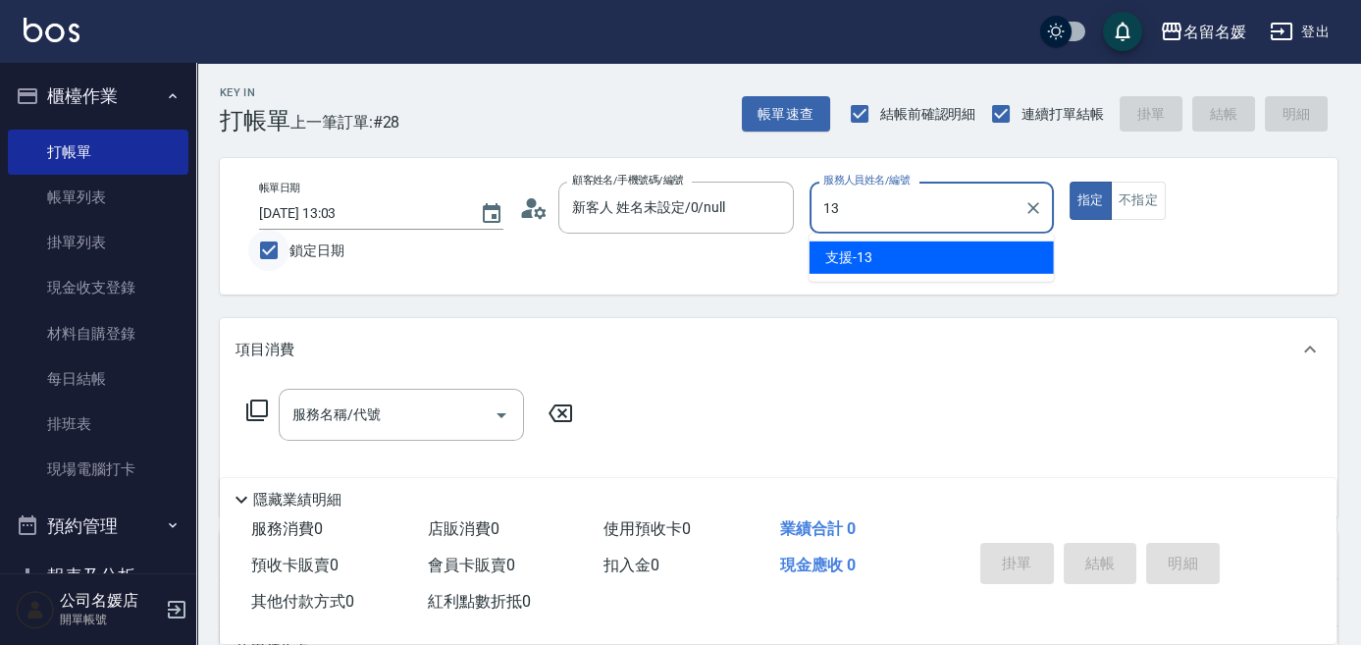
type input "13"
type button "true"
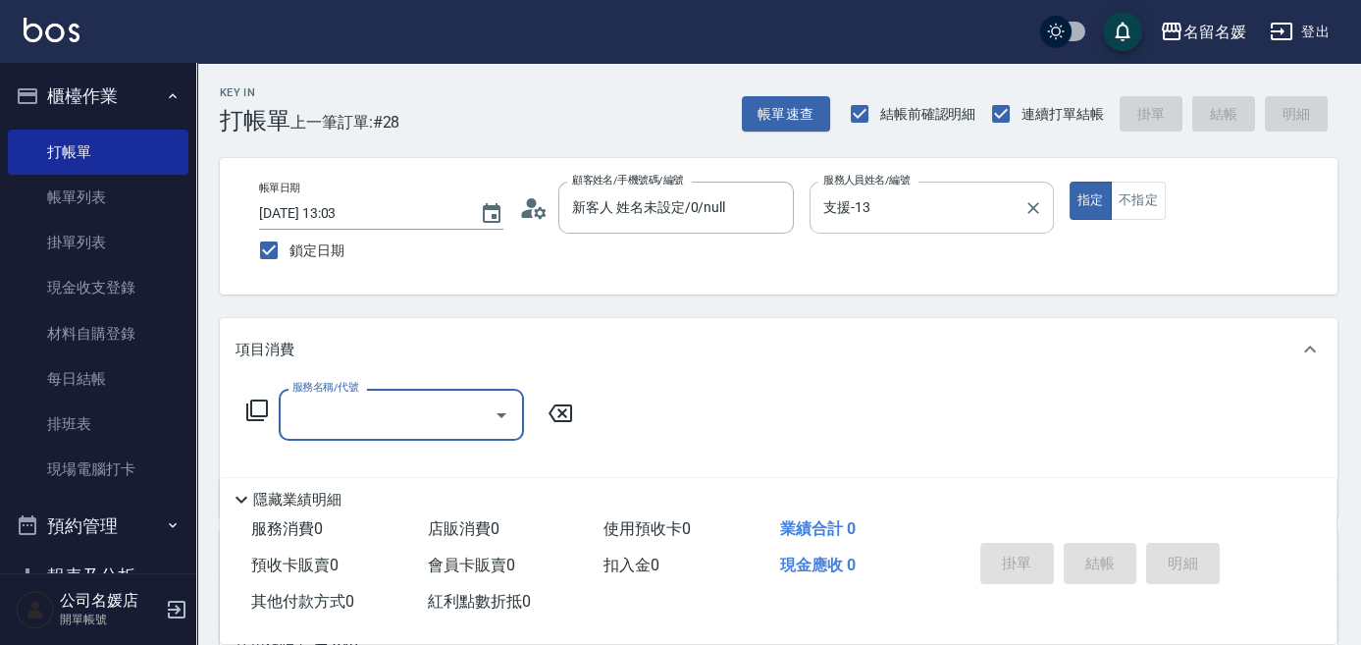
click at [919, 209] on input "支援-13" at bounding box center [916, 207] width 197 height 34
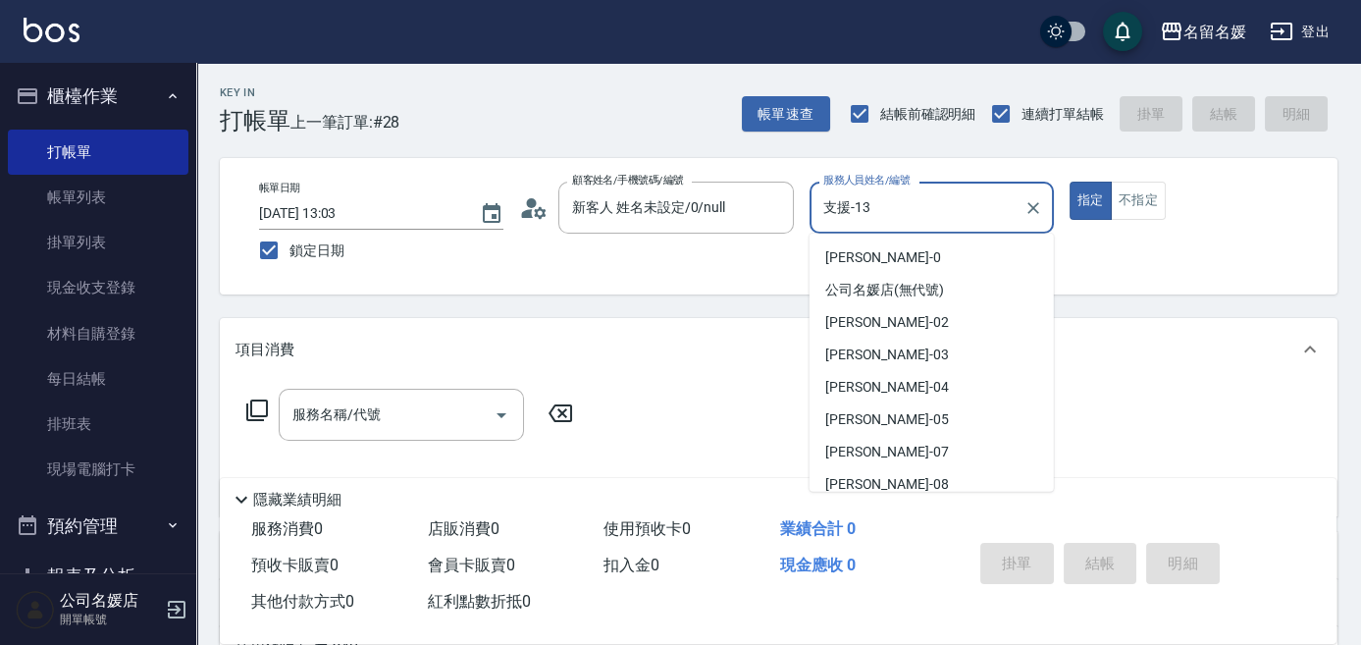
scroll to position [40, 0]
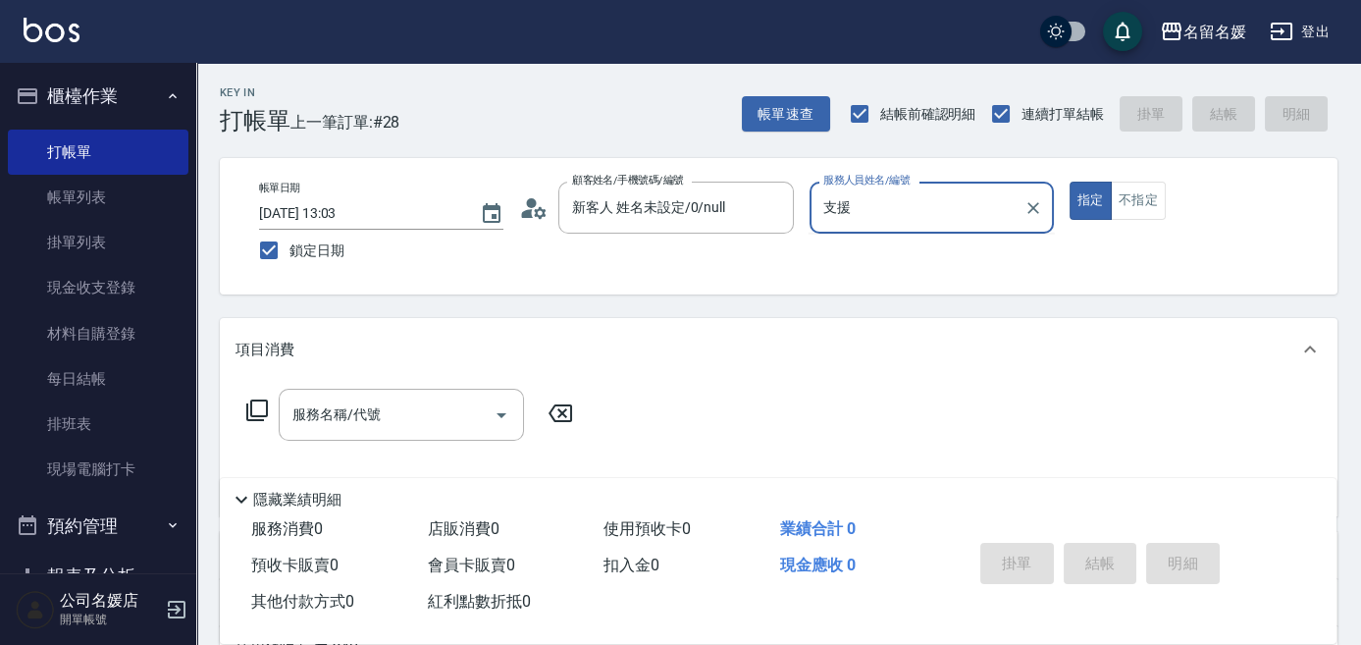
type input "支"
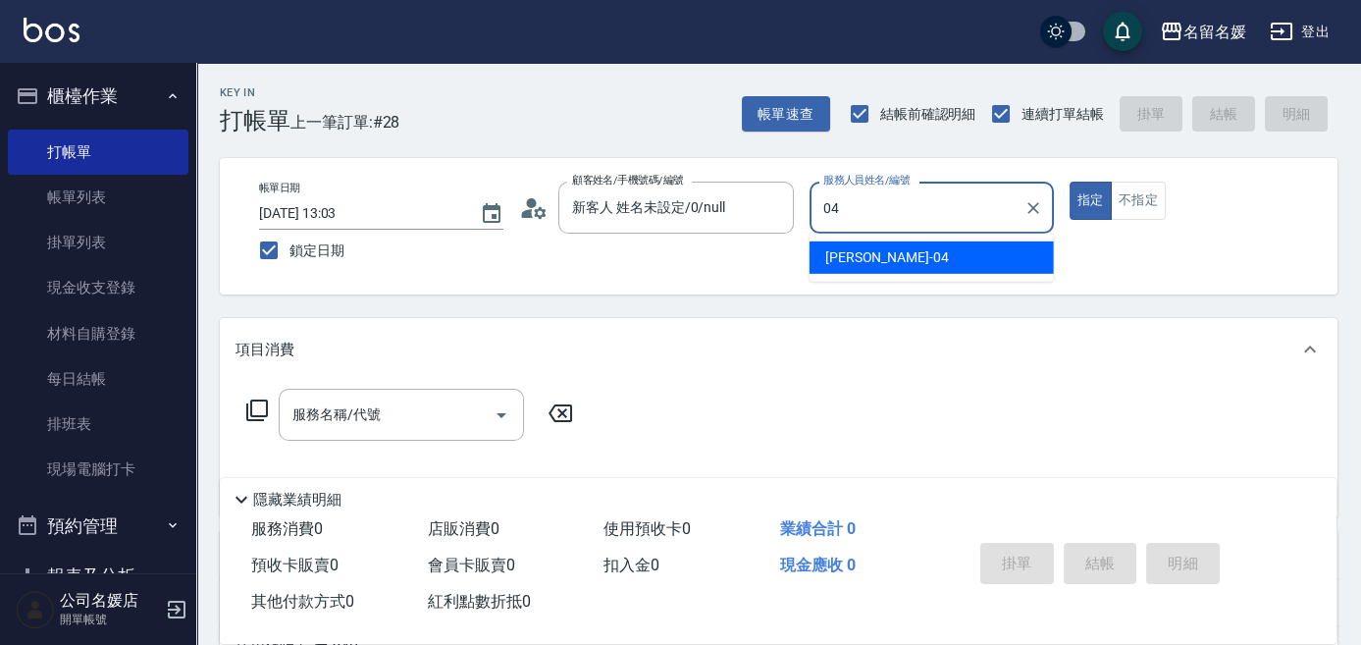
type input "[PERSON_NAME]-04"
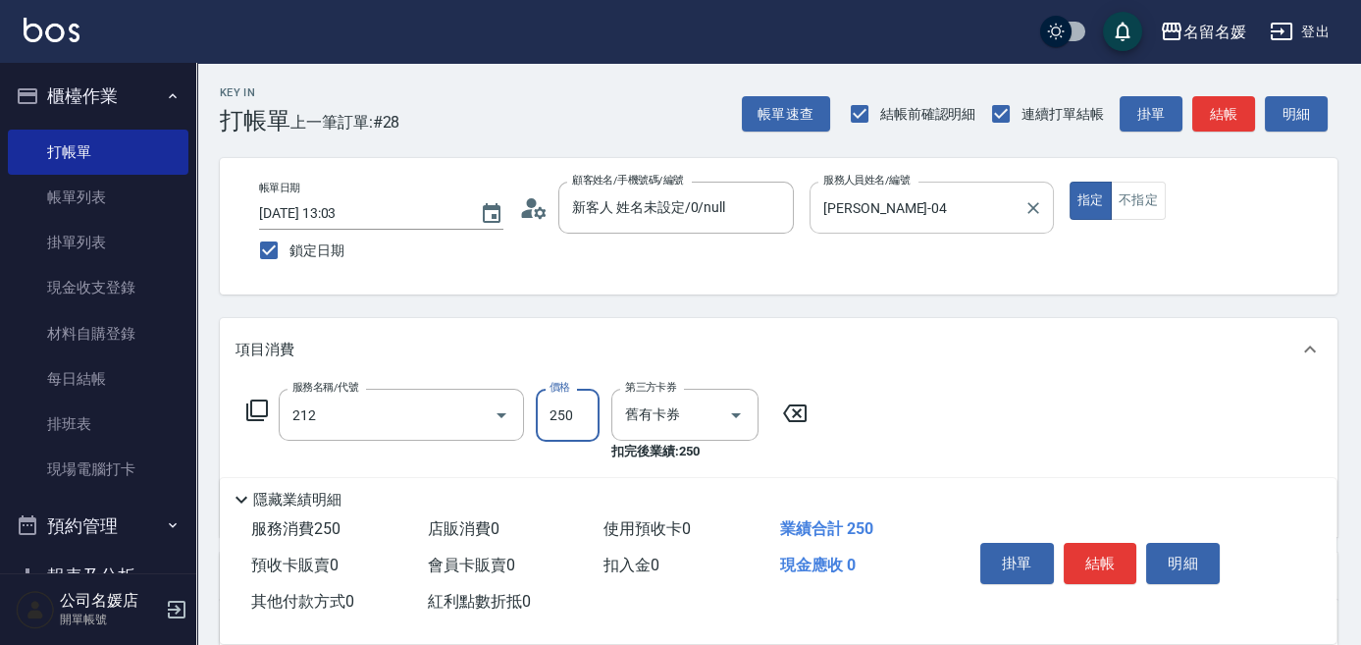
type input "洗髮券-(卡)250(212)"
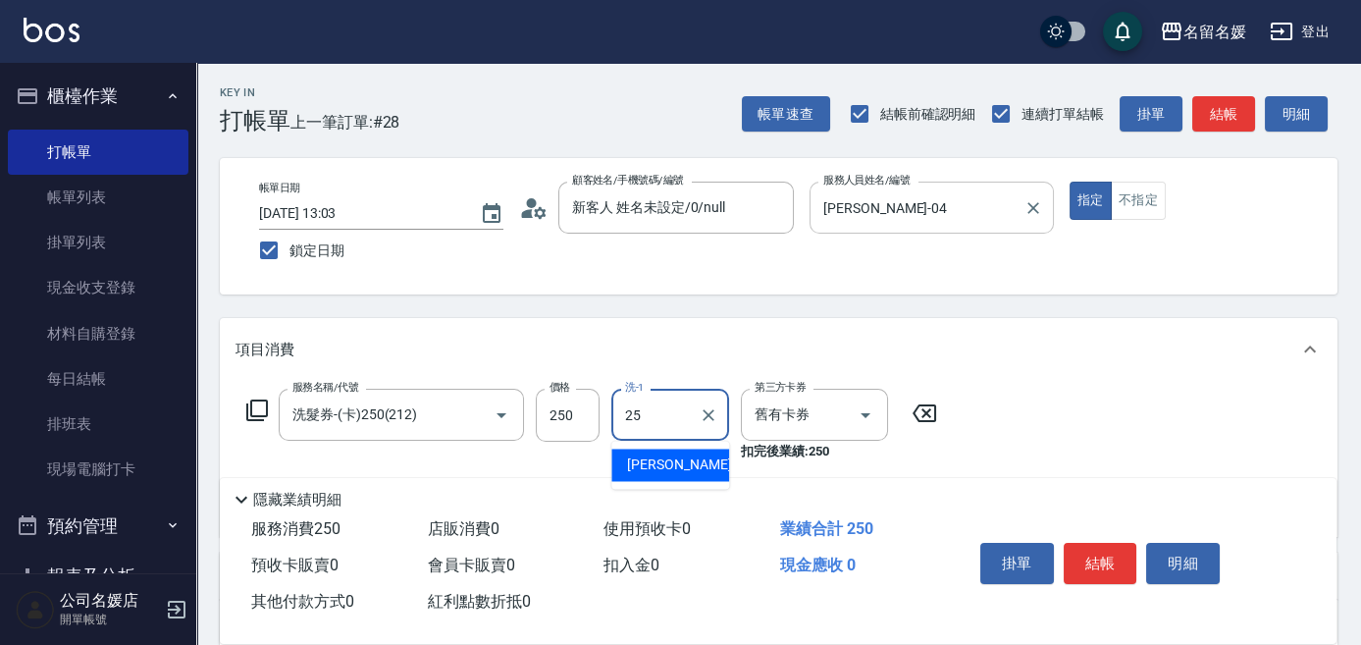
type input "[PERSON_NAME]-25"
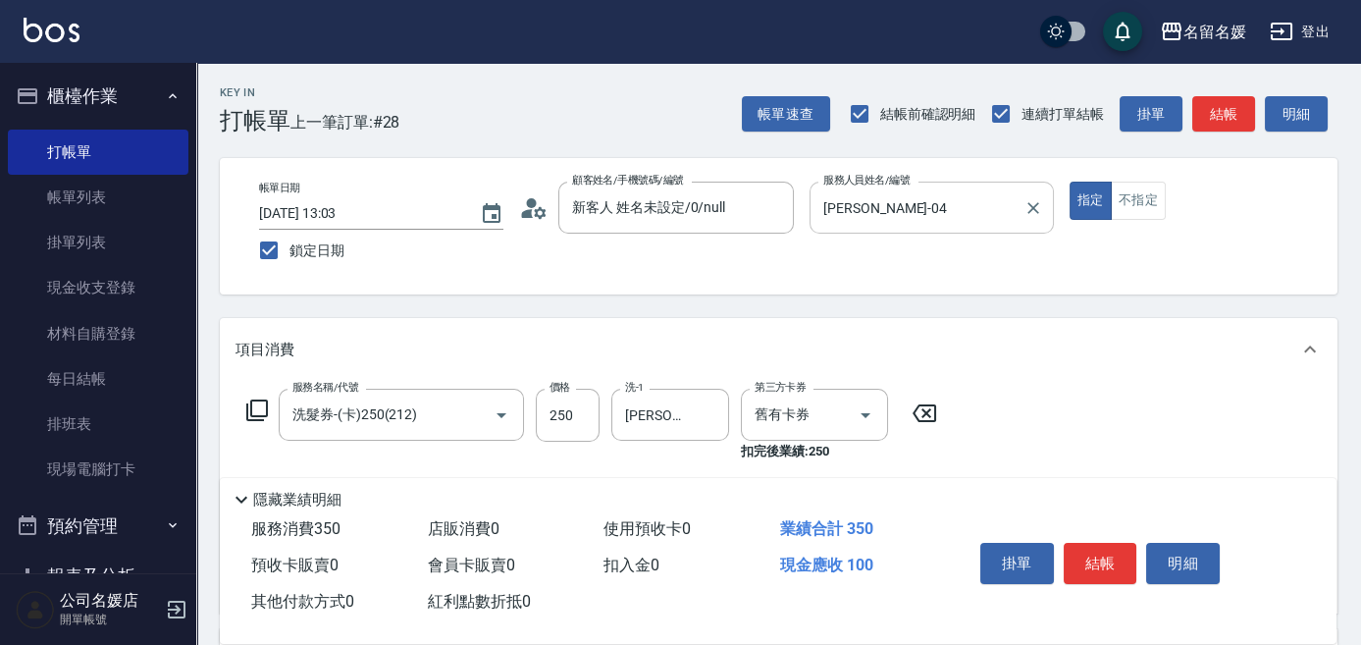
scroll to position [88, 0]
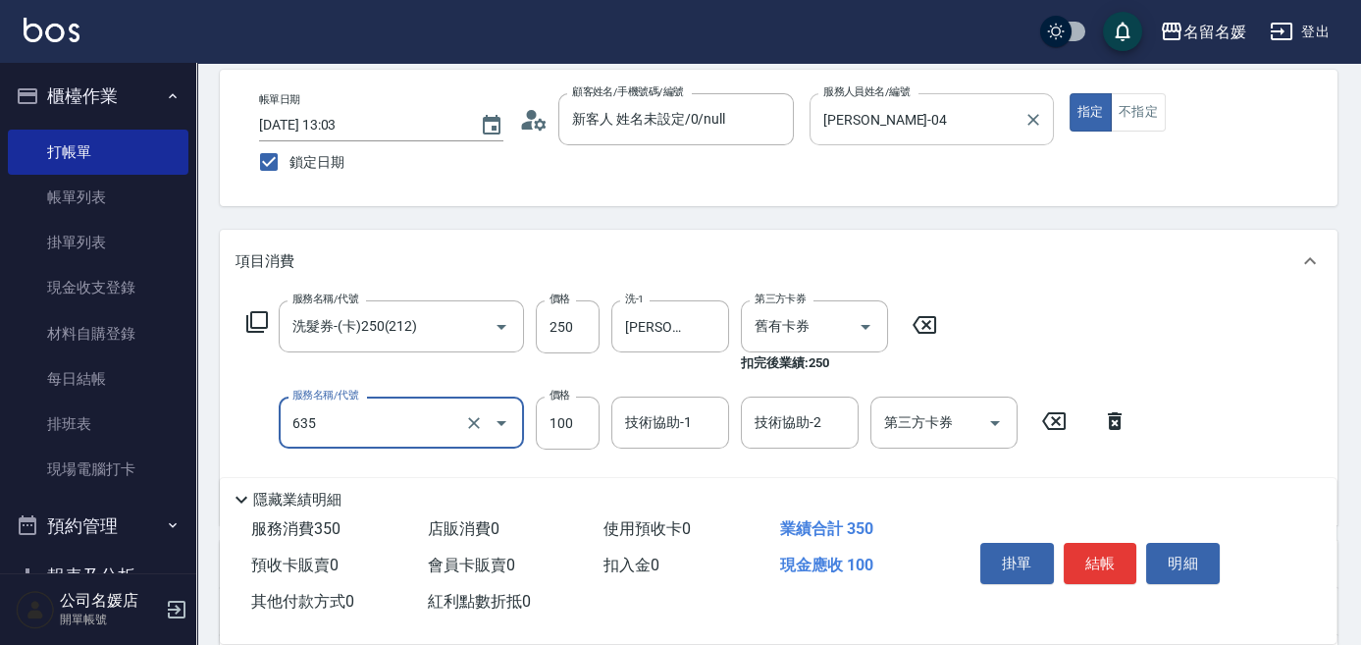
type input "[PERSON_NAME].玻酸.晶膜.水療(635)"
drag, startPoint x: 699, startPoint y: 449, endPoint x: 695, endPoint y: 435, distance: 15.2
click at [696, 440] on div "服務名稱/代號 洗髮券-(卡)250(212) 服務名稱/代號 價格 250 價格 洗-1 [PERSON_NAME]-25 洗-1 第三方卡券 舊有卡券 第…" at bounding box center [687, 404] width 904 height 209
click at [695, 435] on input "技術協助-1" at bounding box center [670, 422] width 100 height 34
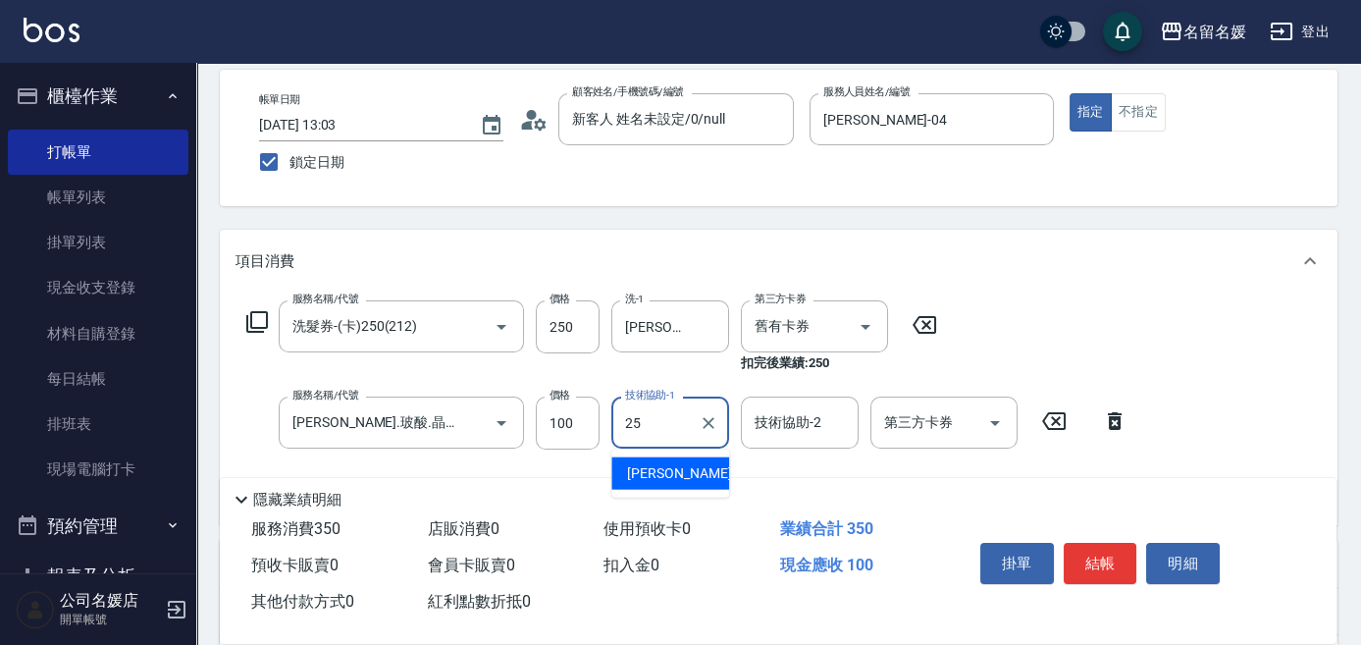
type input "[PERSON_NAME]-25"
click at [692, 230] on div "項目消費" at bounding box center [778, 261] width 1117 height 63
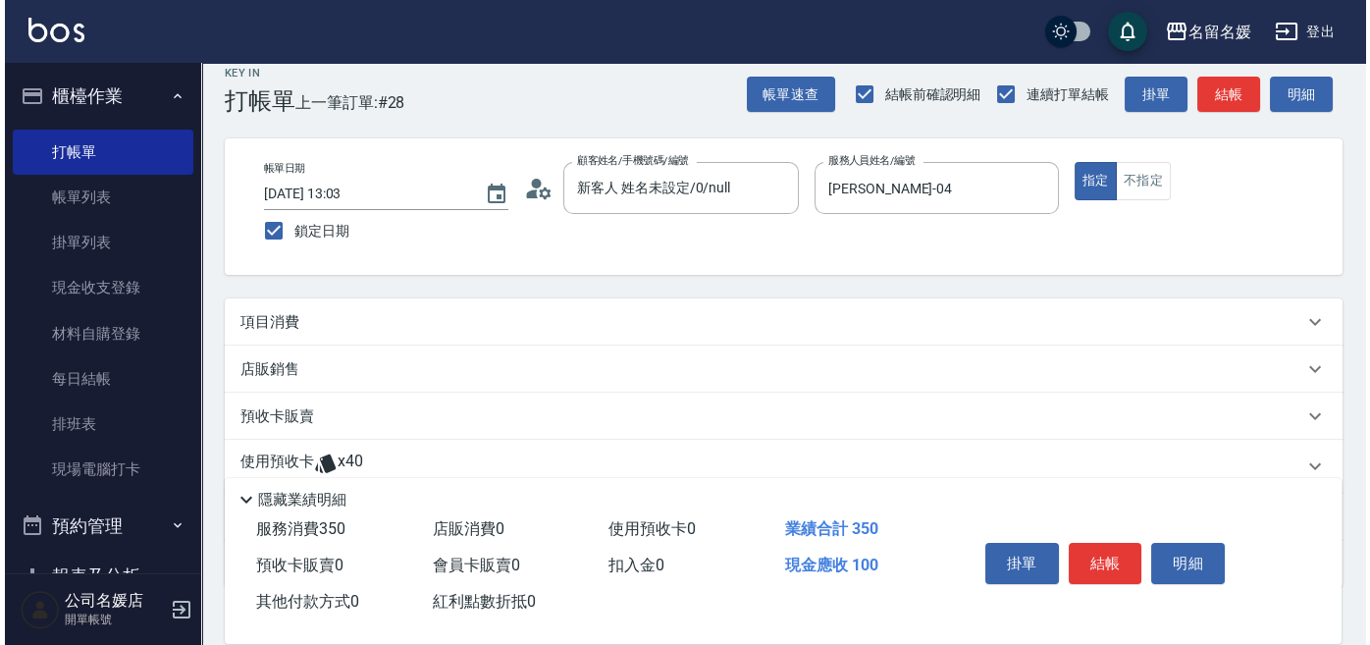
scroll to position [0, 0]
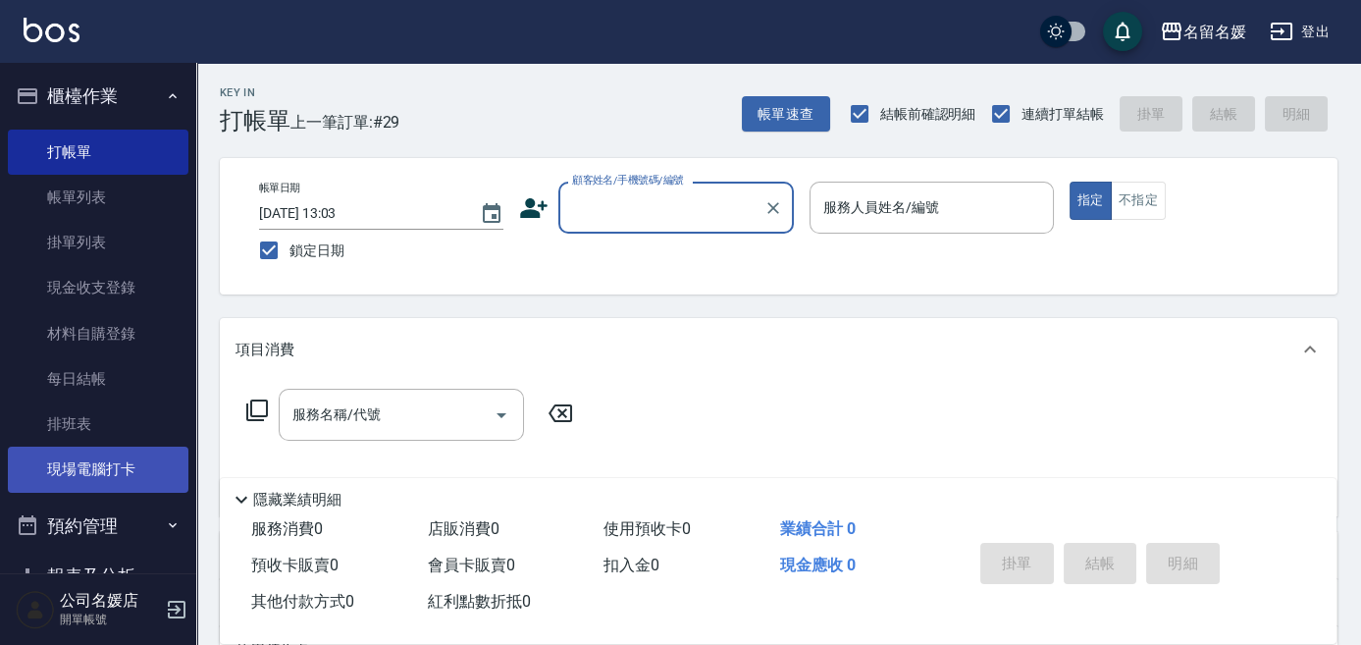
click at [115, 483] on link "現場電腦打卡" at bounding box center [98, 468] width 181 height 45
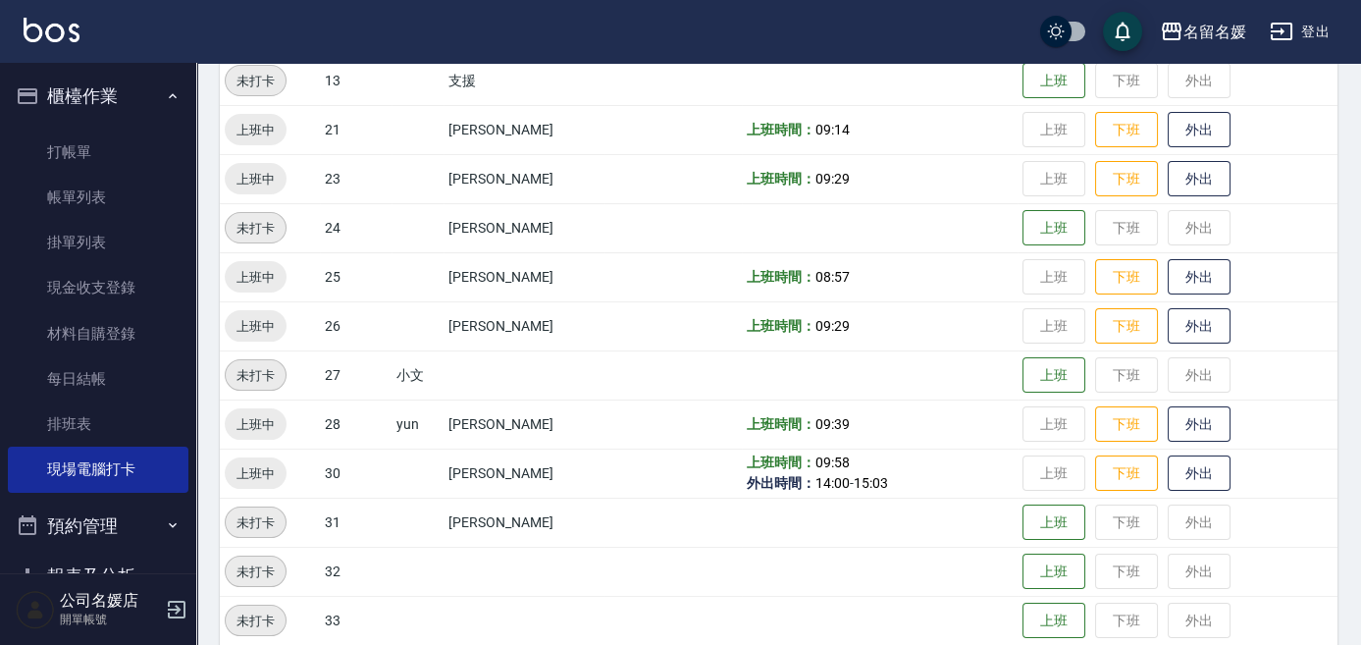
scroll to position [624, 0]
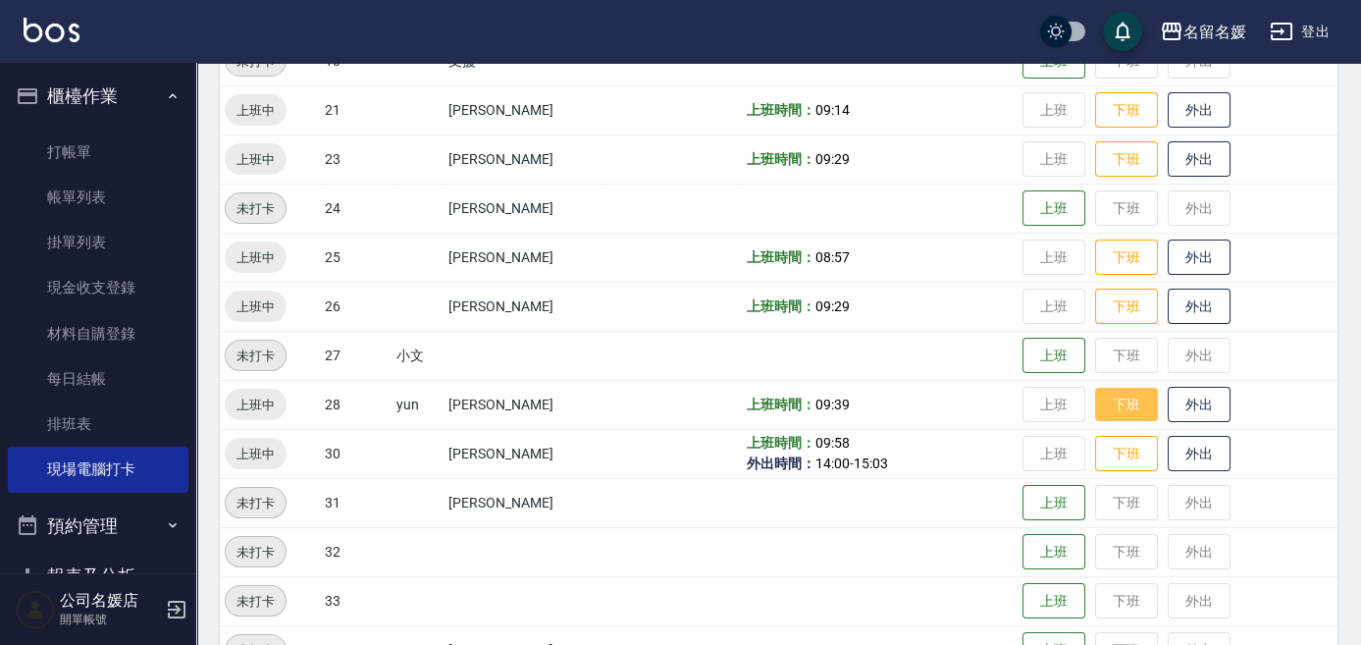
click at [1135, 415] on button "下班" at bounding box center [1126, 405] width 63 height 34
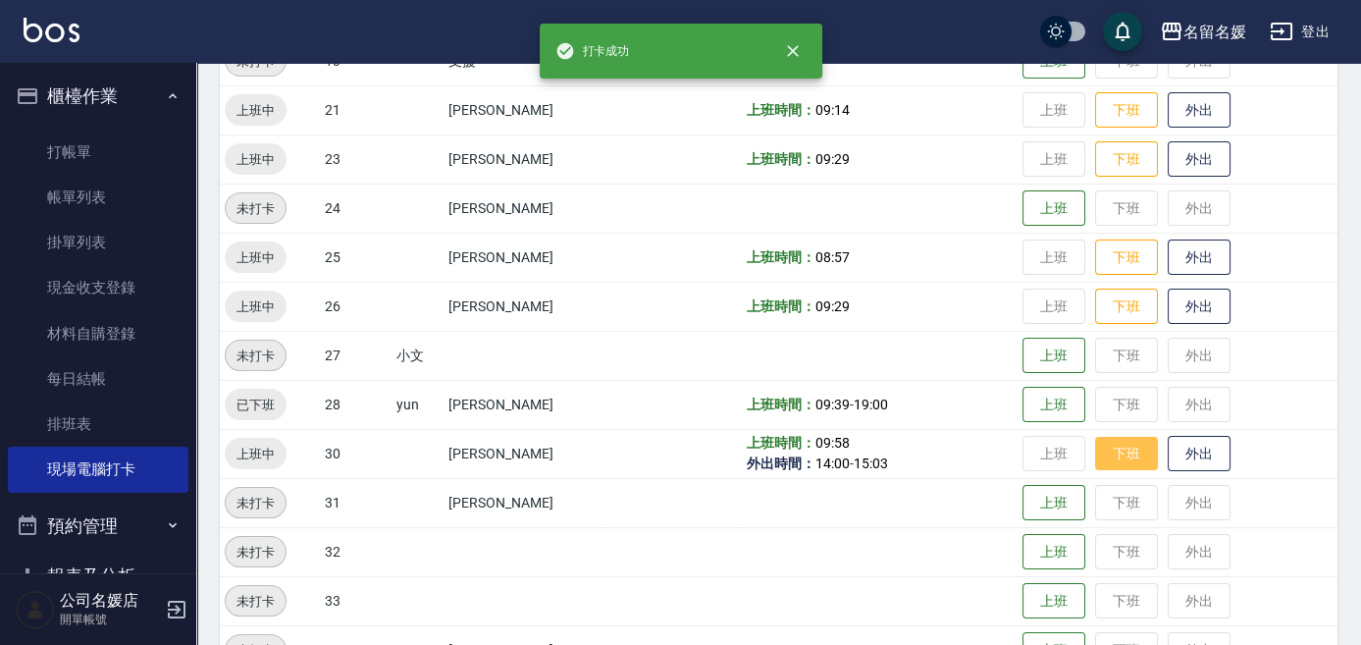
click at [1109, 443] on button "下班" at bounding box center [1126, 454] width 63 height 34
click at [1119, 392] on td "上班 下班 外出" at bounding box center [1177, 404] width 320 height 49
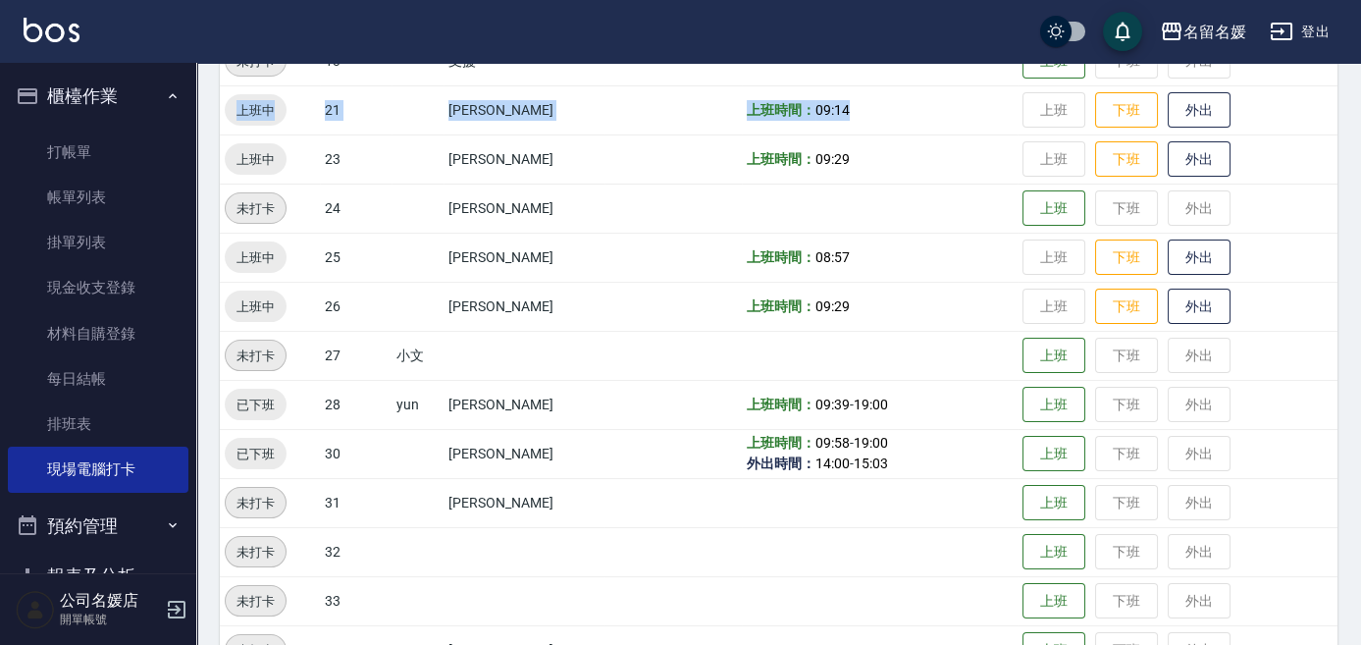
drag, startPoint x: 892, startPoint y: 85, endPoint x: 902, endPoint y: 81, distance: 10.6
click at [902, 81] on tbody "未打卡 0 [PERSON_NAME] 上班 下班 外出 未打卡 02 [PERSON_NAME] 下班 外出 未打卡 03 [PERSON_NAME] 下班…" at bounding box center [778, 232] width 1117 height 1079
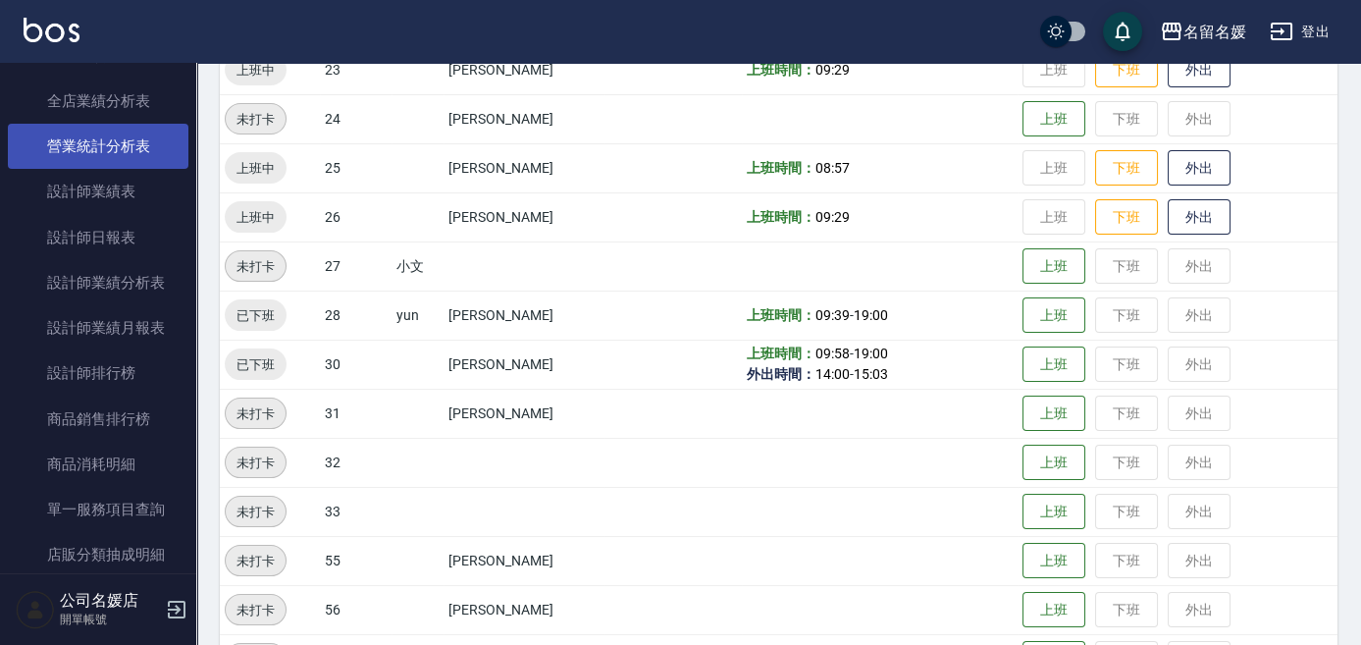
scroll to position [981, 0]
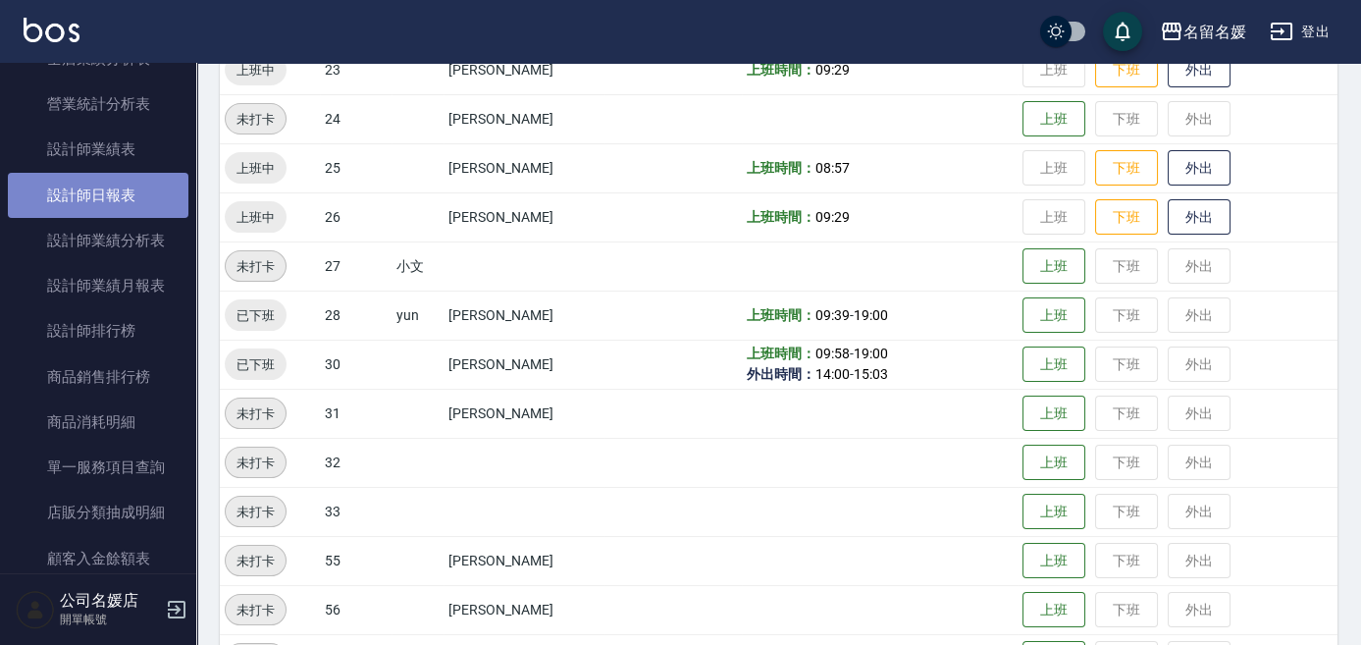
click at [137, 187] on link "設計師日報表" at bounding box center [98, 195] width 181 height 45
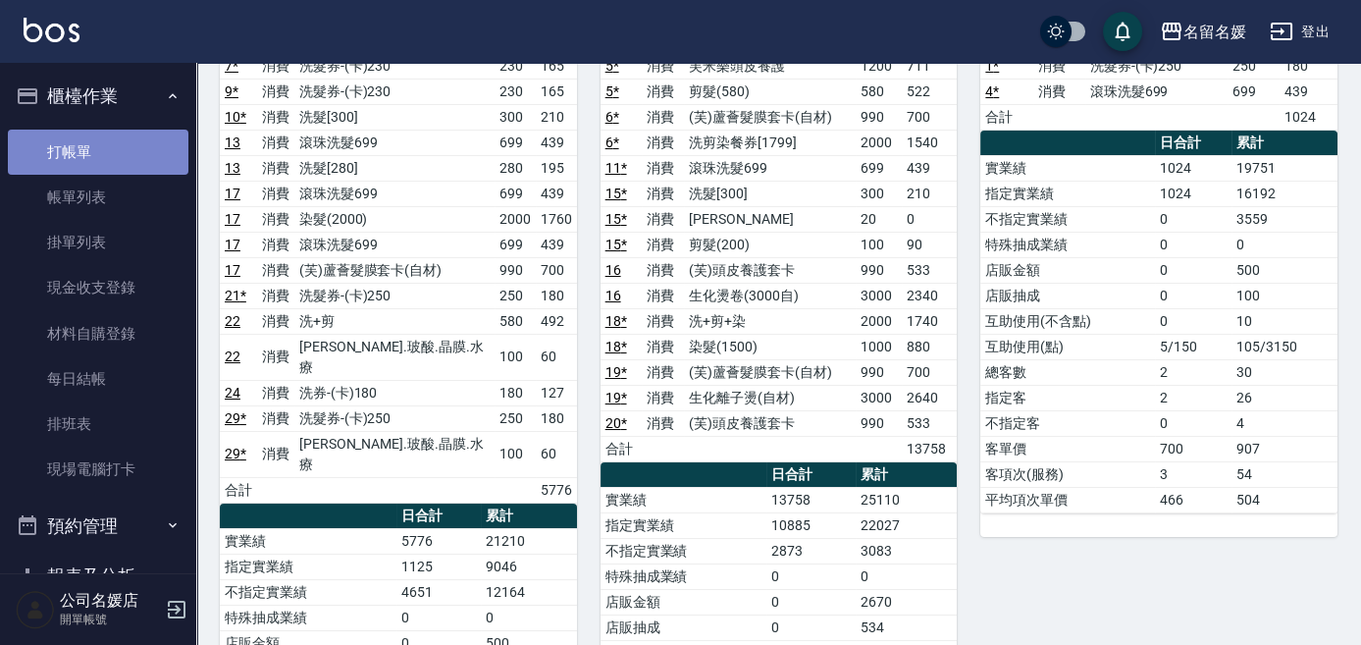
click at [99, 142] on link "打帳單" at bounding box center [98, 151] width 181 height 45
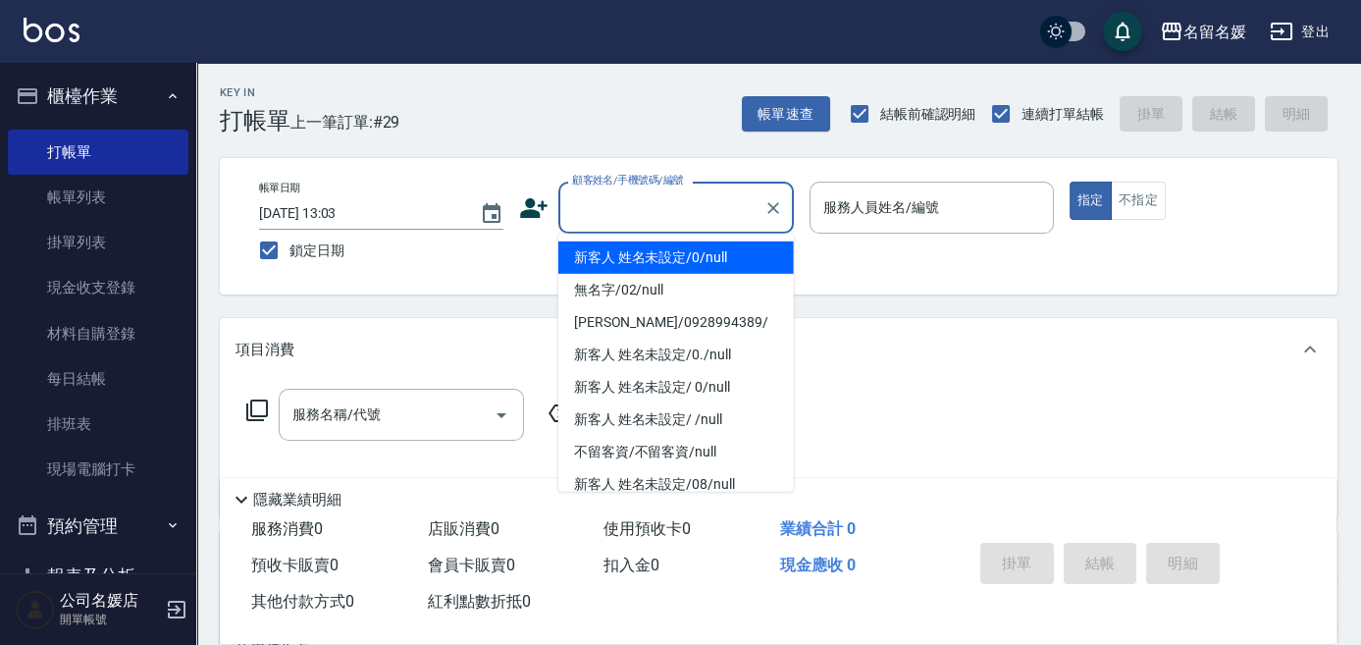
type input "新客人 姓名未設定/0/null"
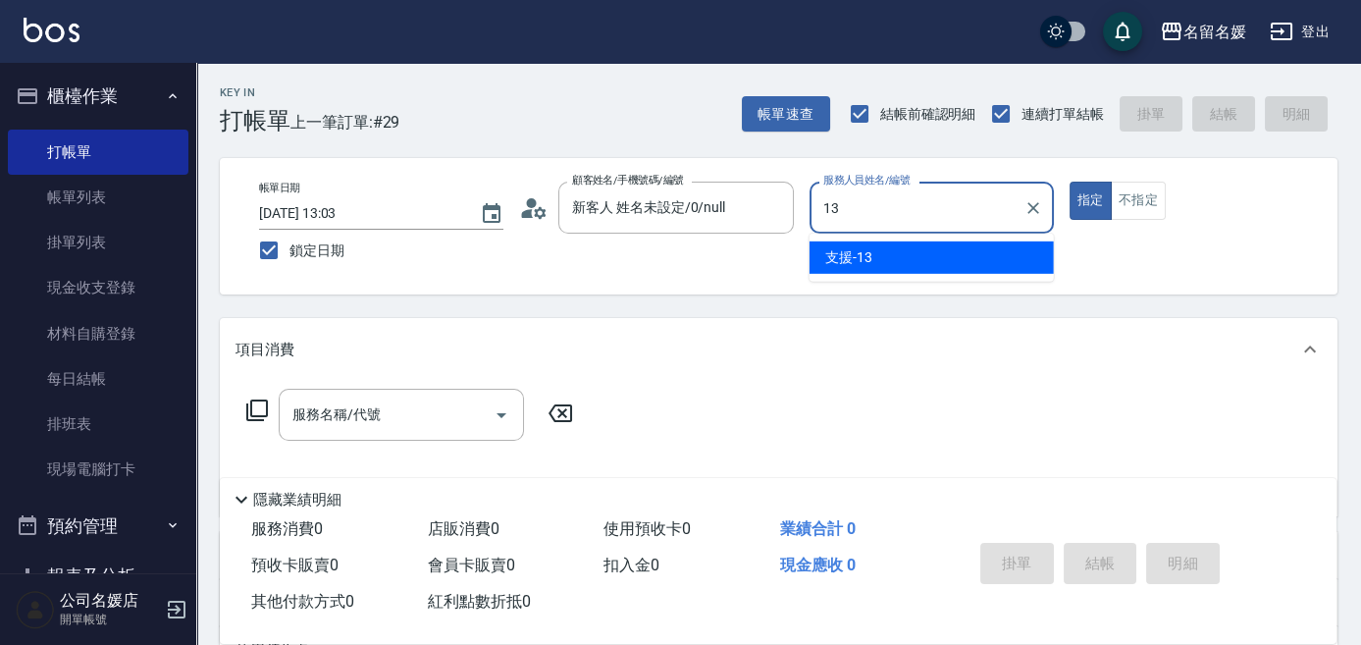
type input "支援-13"
type button "true"
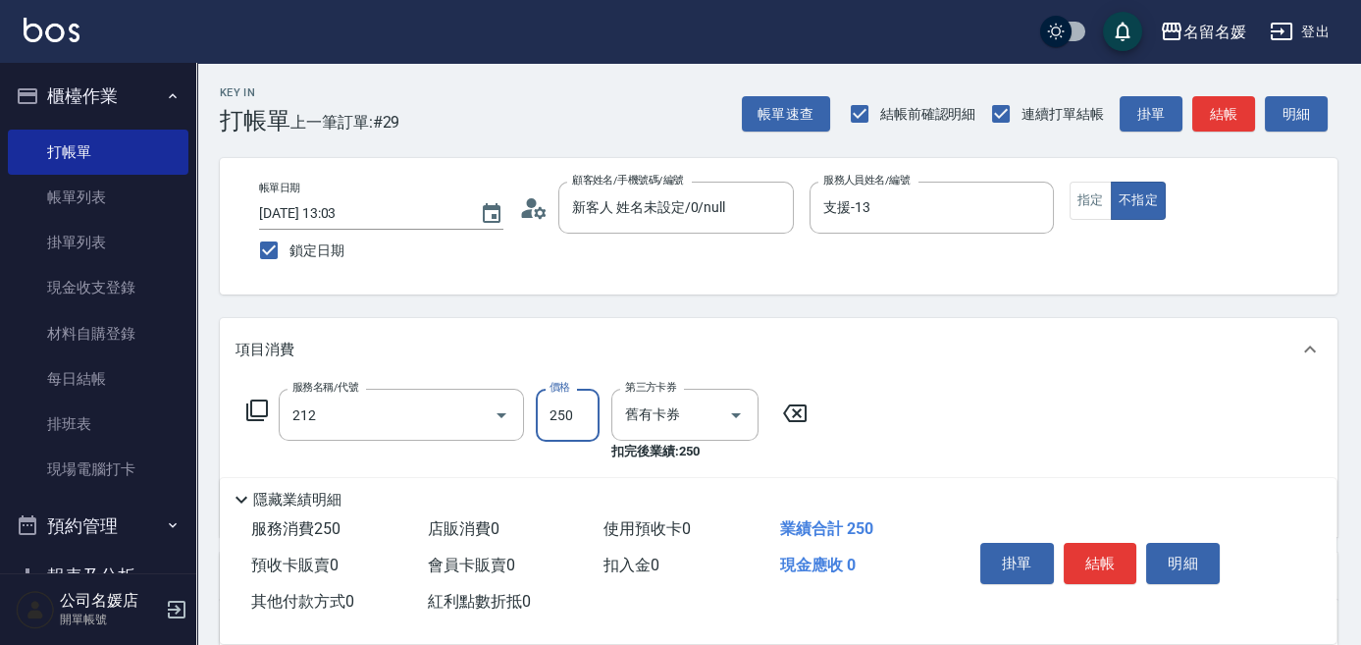
type input "洗髮券-(卡)250(212)"
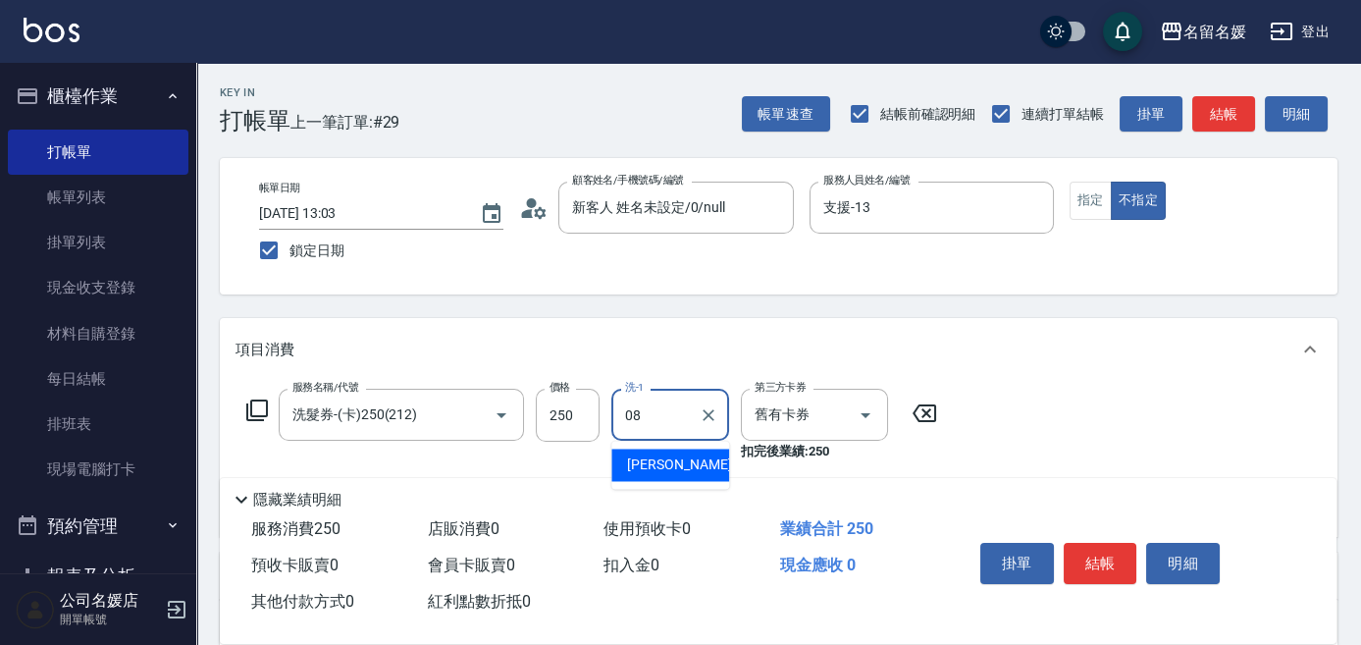
type input "[PERSON_NAME]-08"
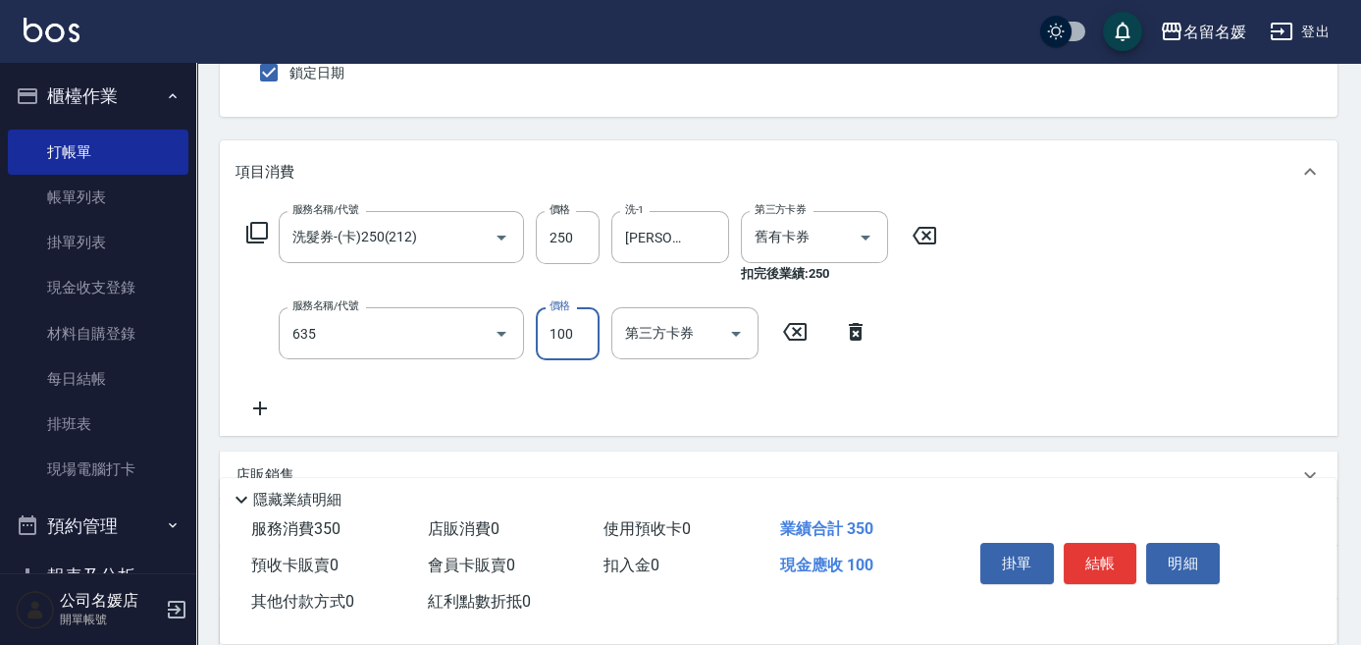
type input "[PERSON_NAME].玻酸.晶膜.水療(635)"
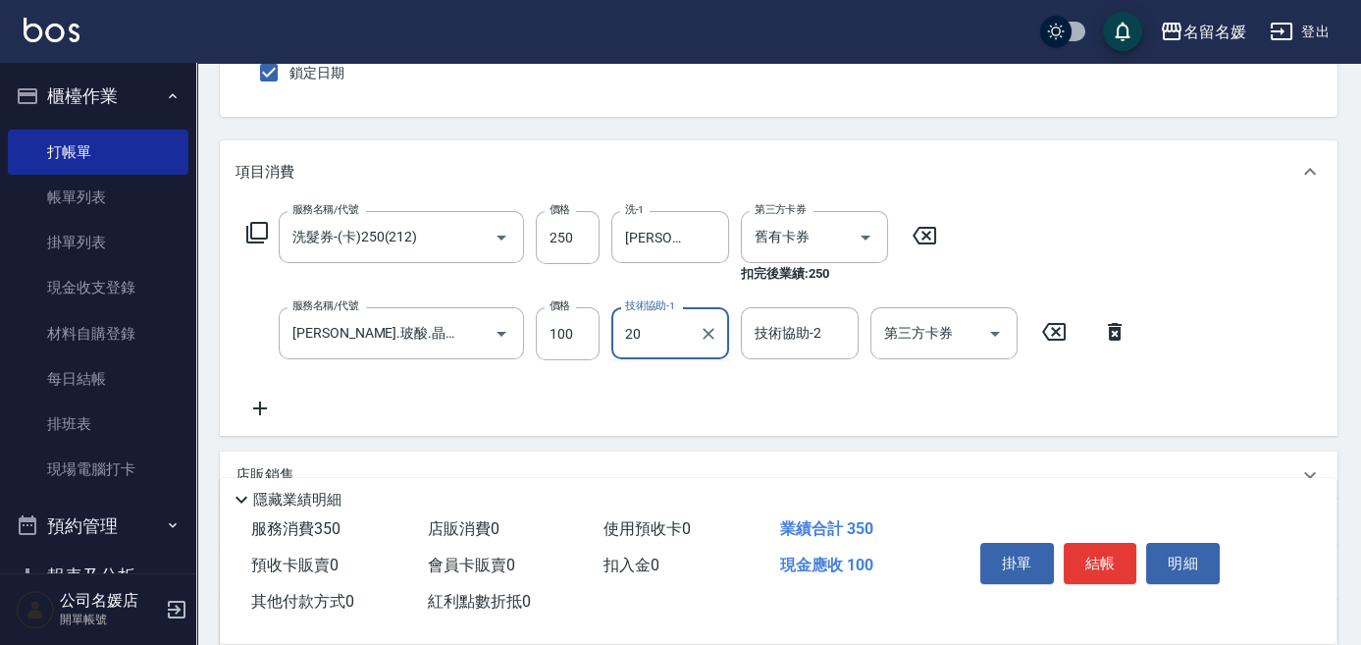
type input "2"
type input "yun-28"
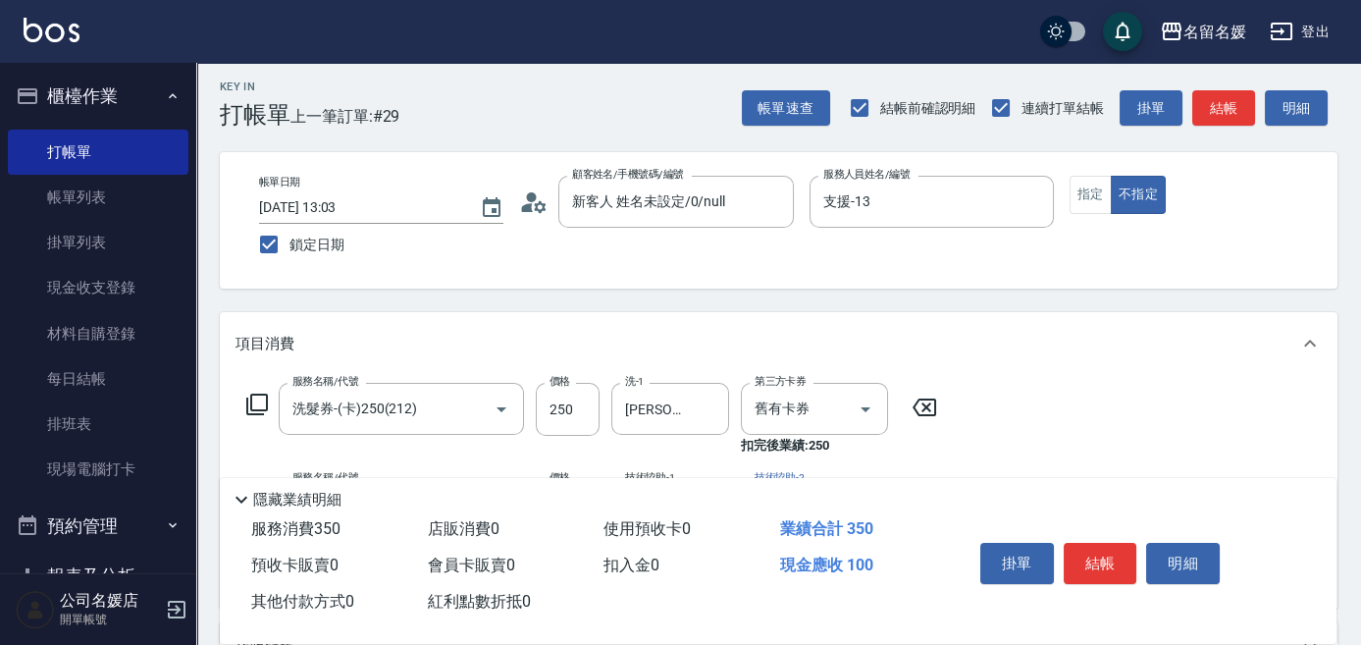
scroll to position [0, 0]
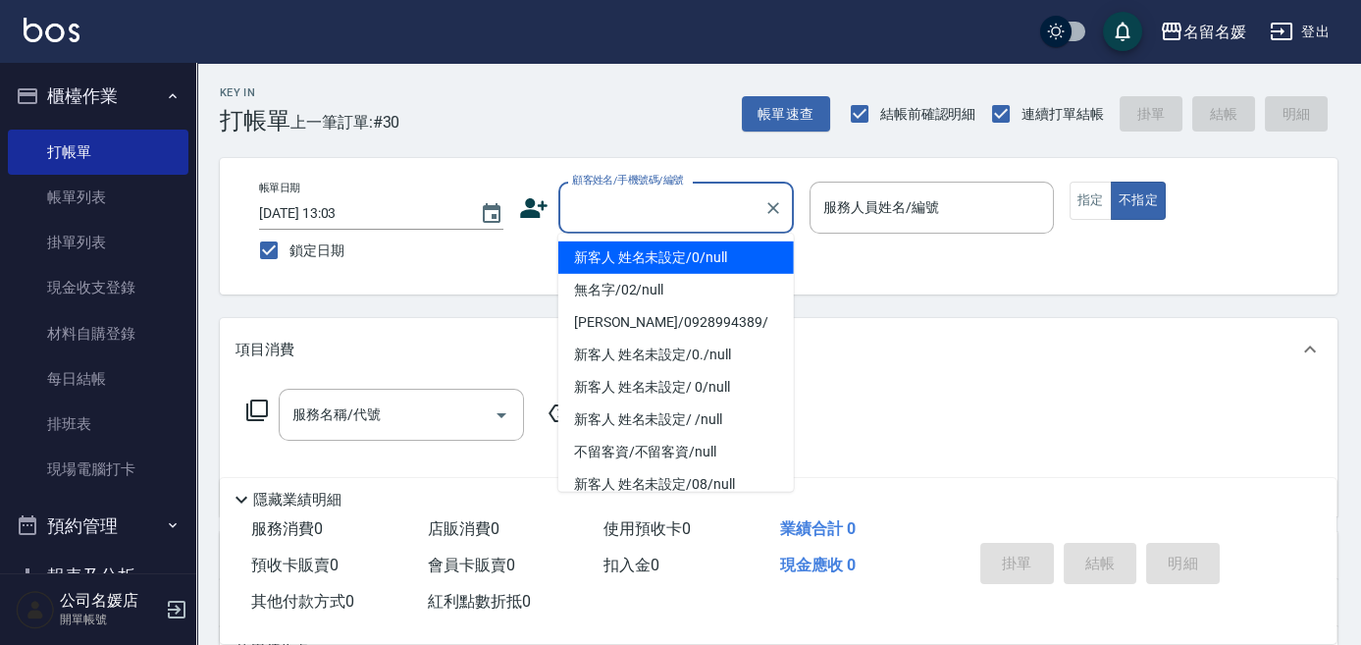
click at [663, 205] on input "顧客姓名/手機號碼/編號" at bounding box center [661, 207] width 188 height 34
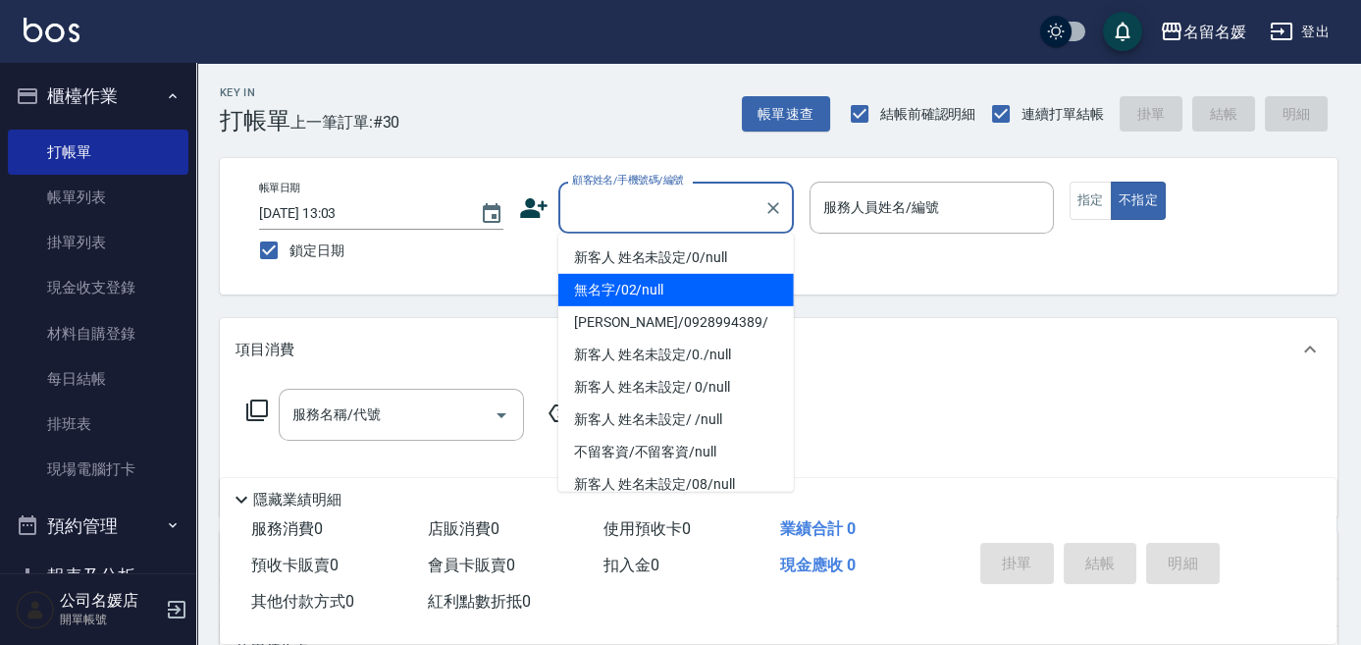
click at [744, 285] on li "無名字/02/null" at bounding box center [675, 290] width 235 height 32
type input "無名字/02/null"
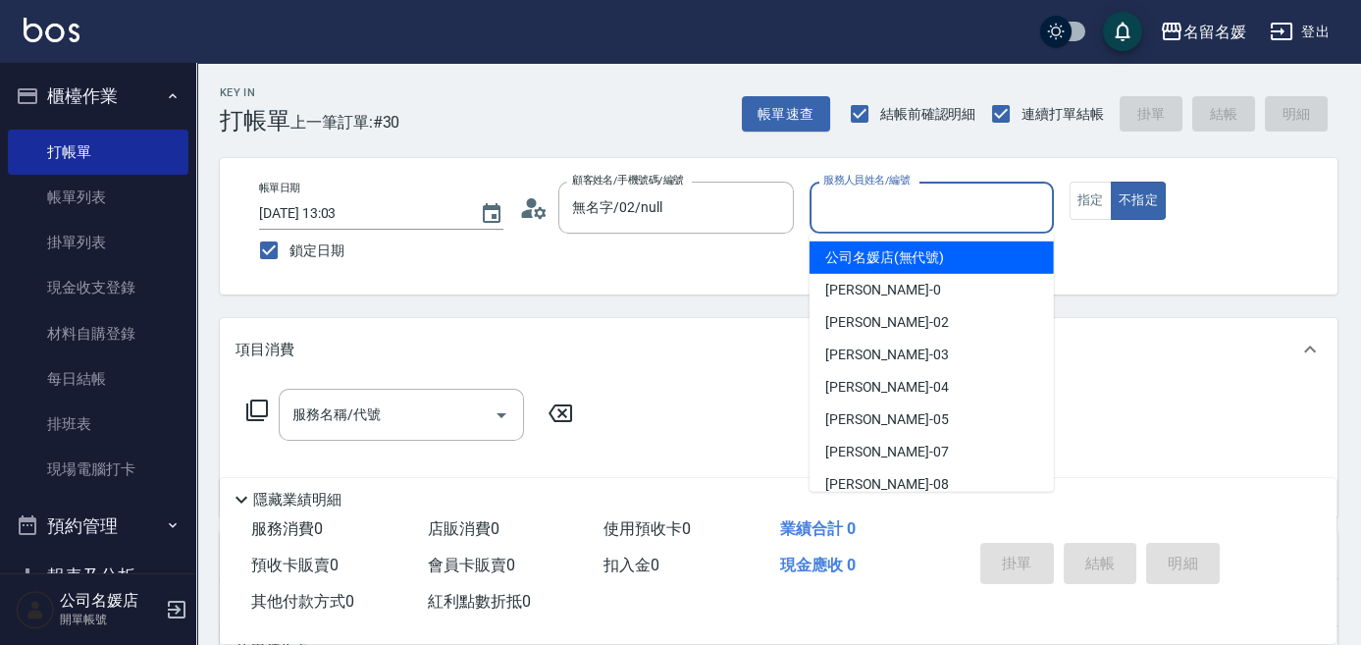
click at [883, 202] on input "服務人員姓名/編號" at bounding box center [931, 207] width 227 height 34
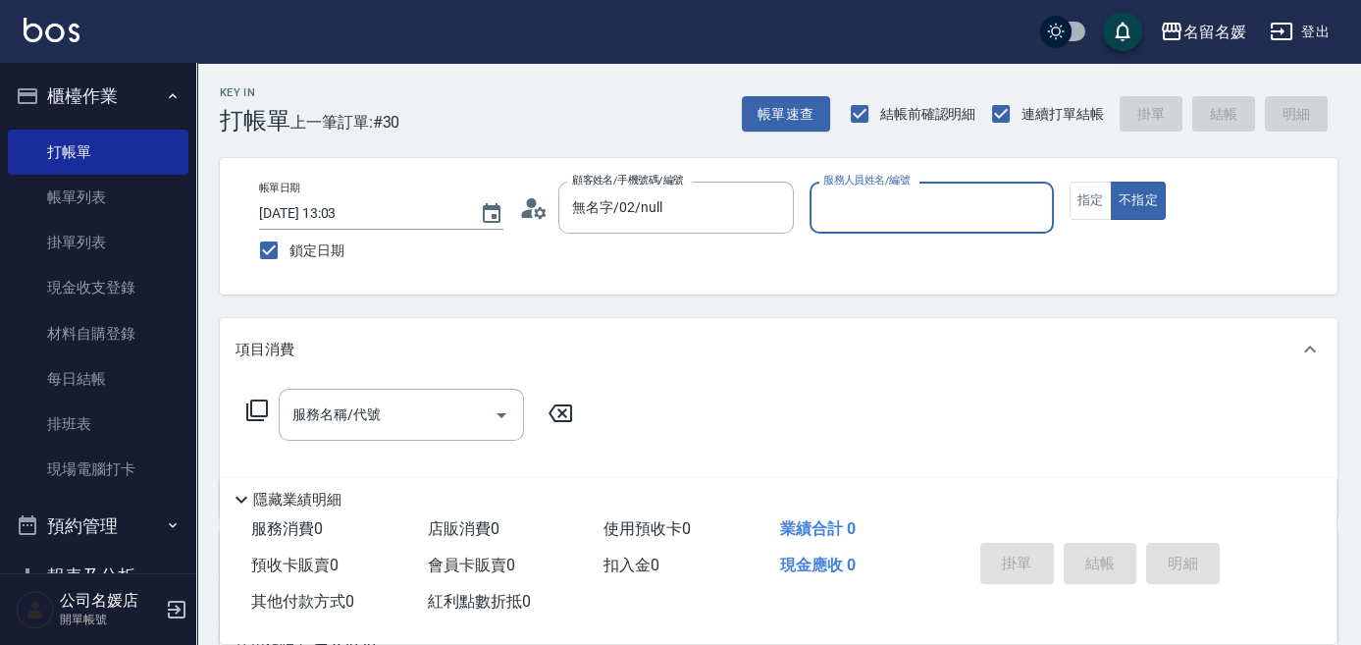
click at [908, 214] on input "服務人員姓名/編號" at bounding box center [931, 207] width 227 height 34
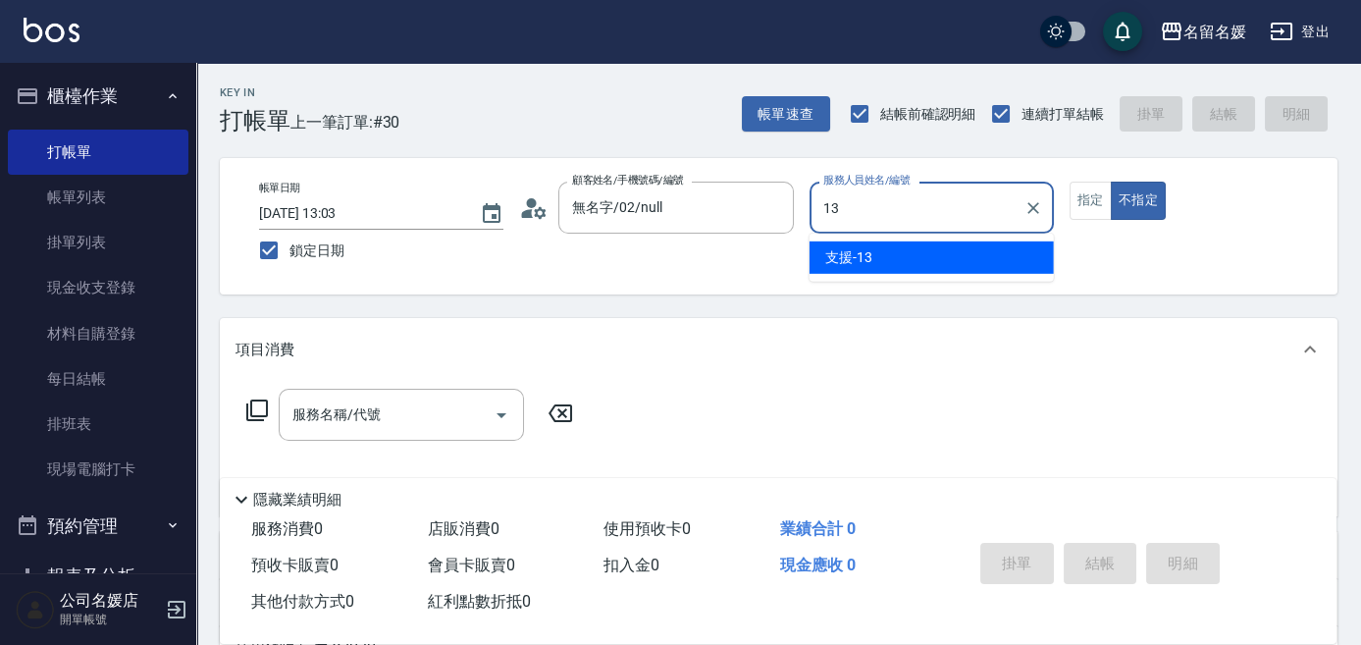
click at [881, 258] on div "支援 -13" at bounding box center [931, 257] width 244 height 32
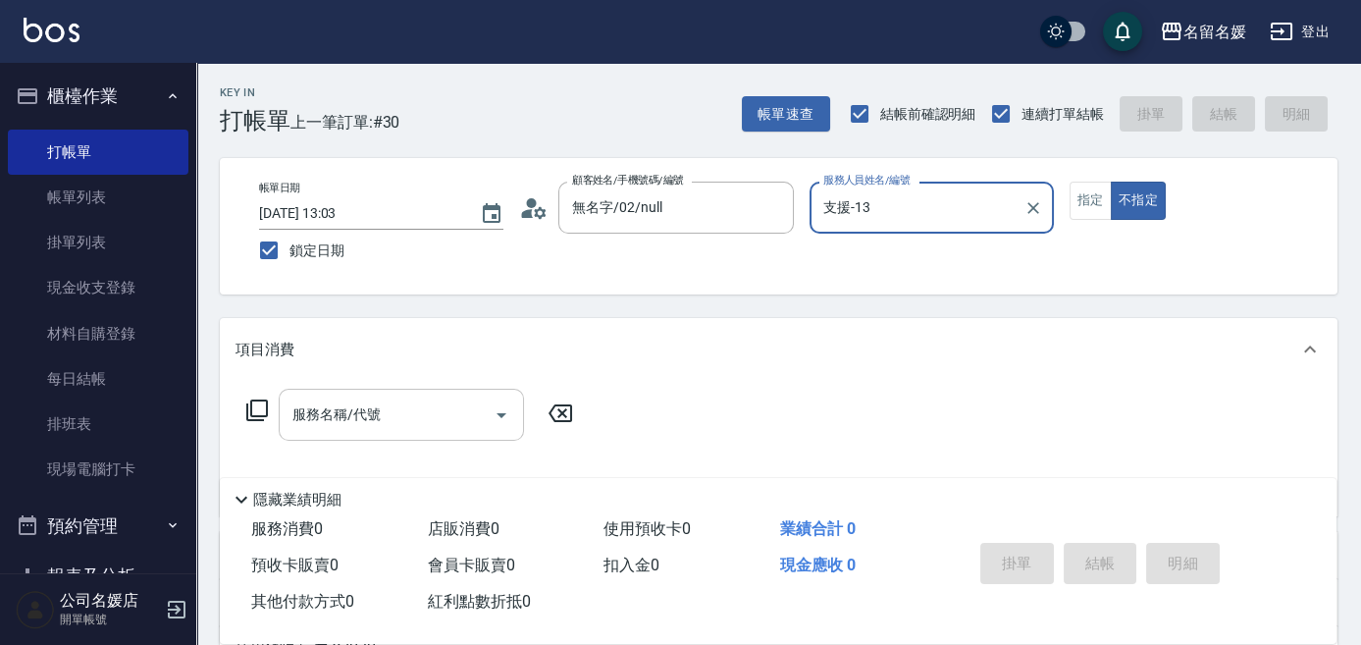
type input "支援-13"
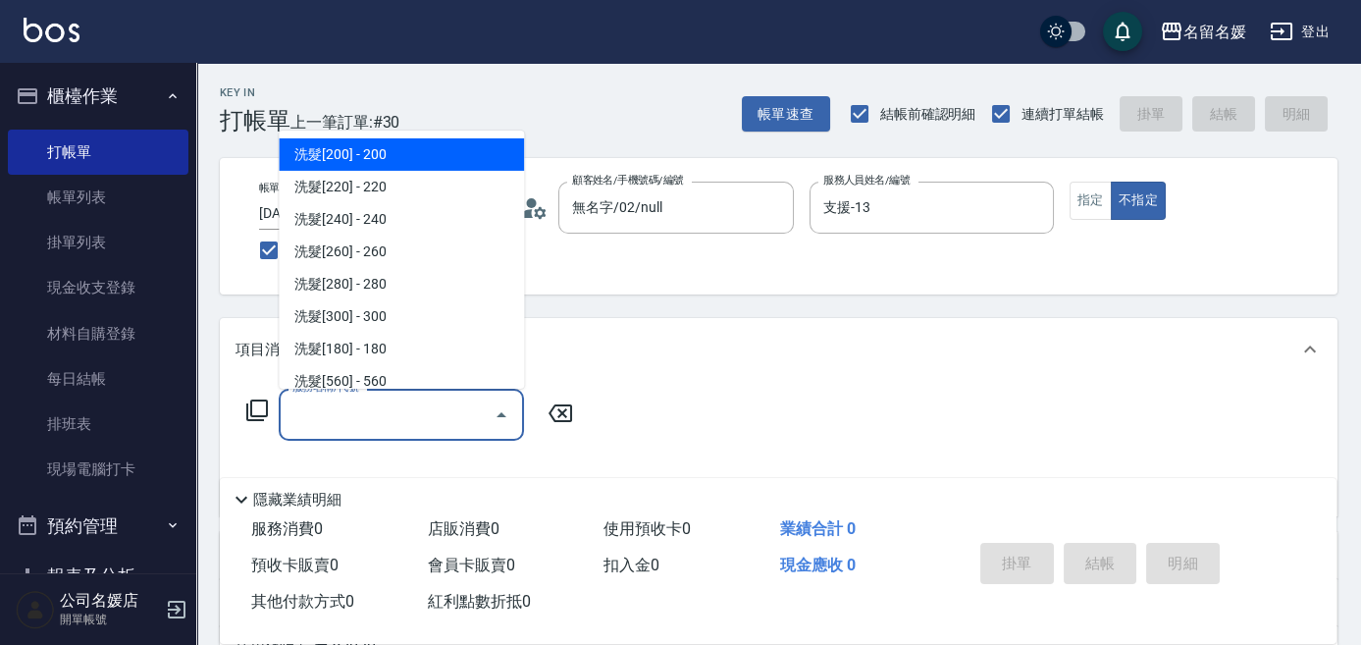
click at [366, 428] on input "服務名稱/代號" at bounding box center [386, 414] width 198 height 34
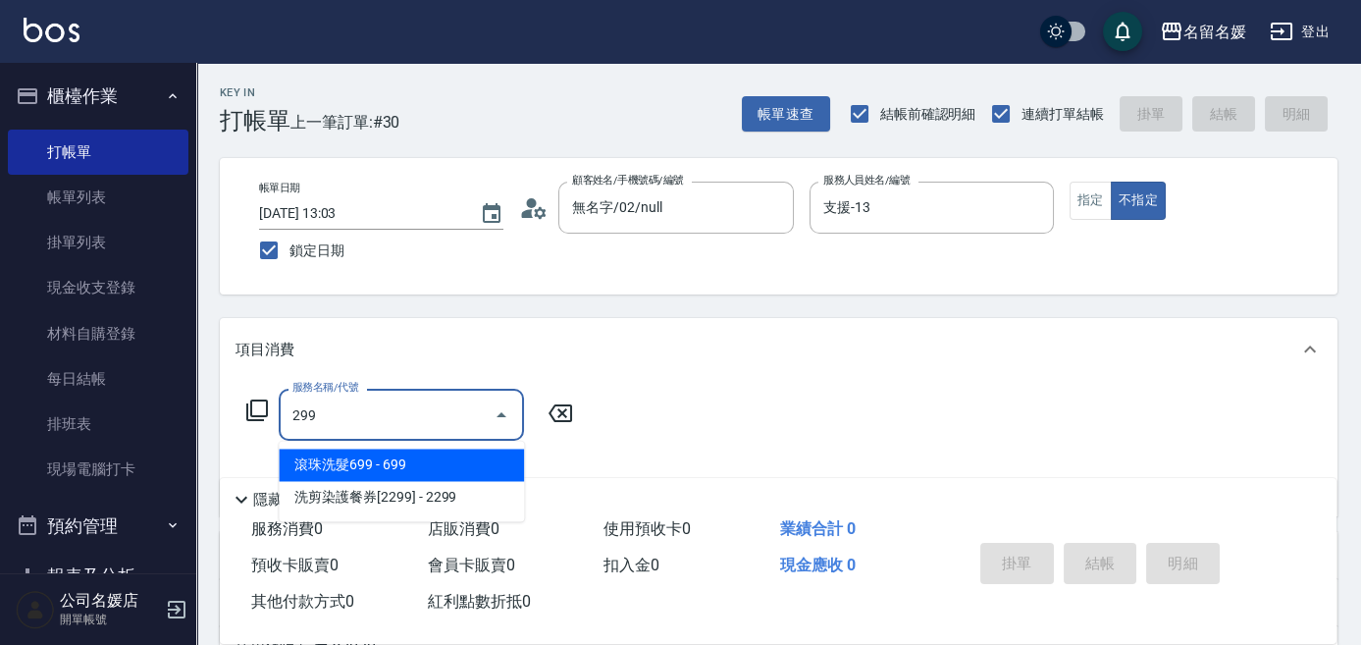
drag, startPoint x: 418, startPoint y: 454, endPoint x: 418, endPoint y: 409, distance: 45.1
click at [418, 453] on span "滾珠洗髮699 - 699" at bounding box center [401, 464] width 245 height 32
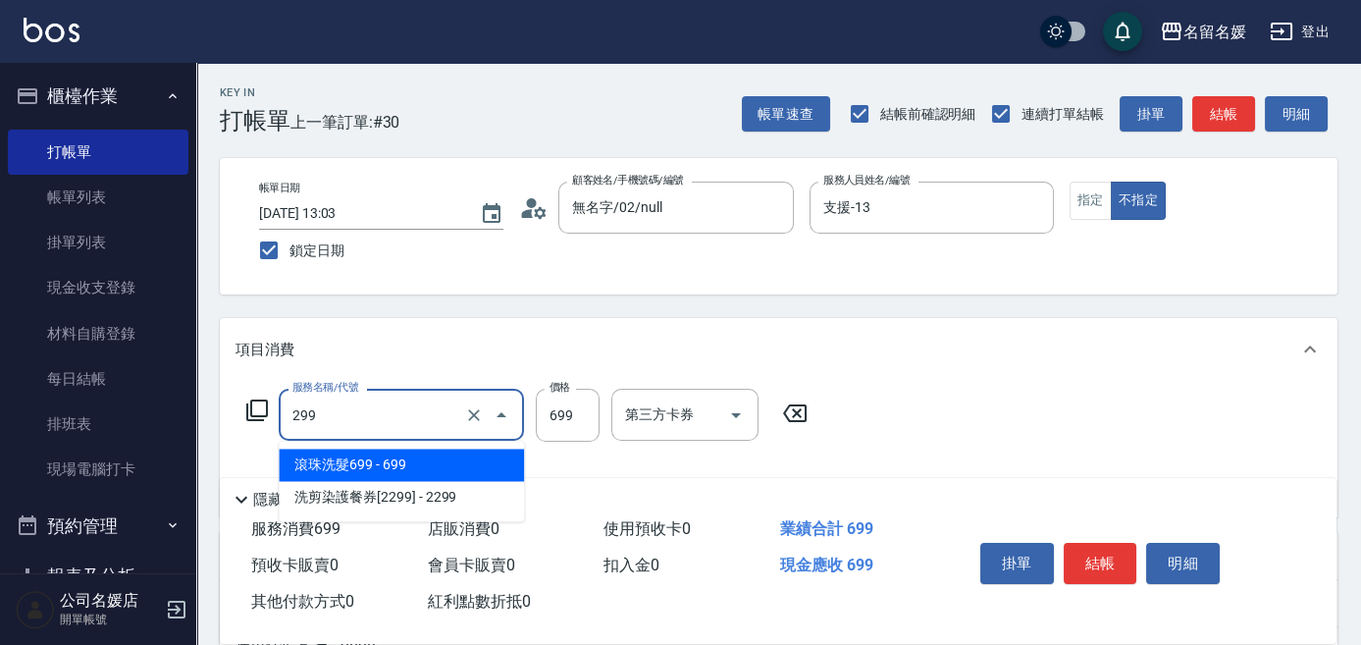
click at [418, 409] on input "299" at bounding box center [373, 414] width 173 height 34
click at [449, 464] on span "滾珠洗髮699 - 699" at bounding box center [401, 464] width 245 height 32
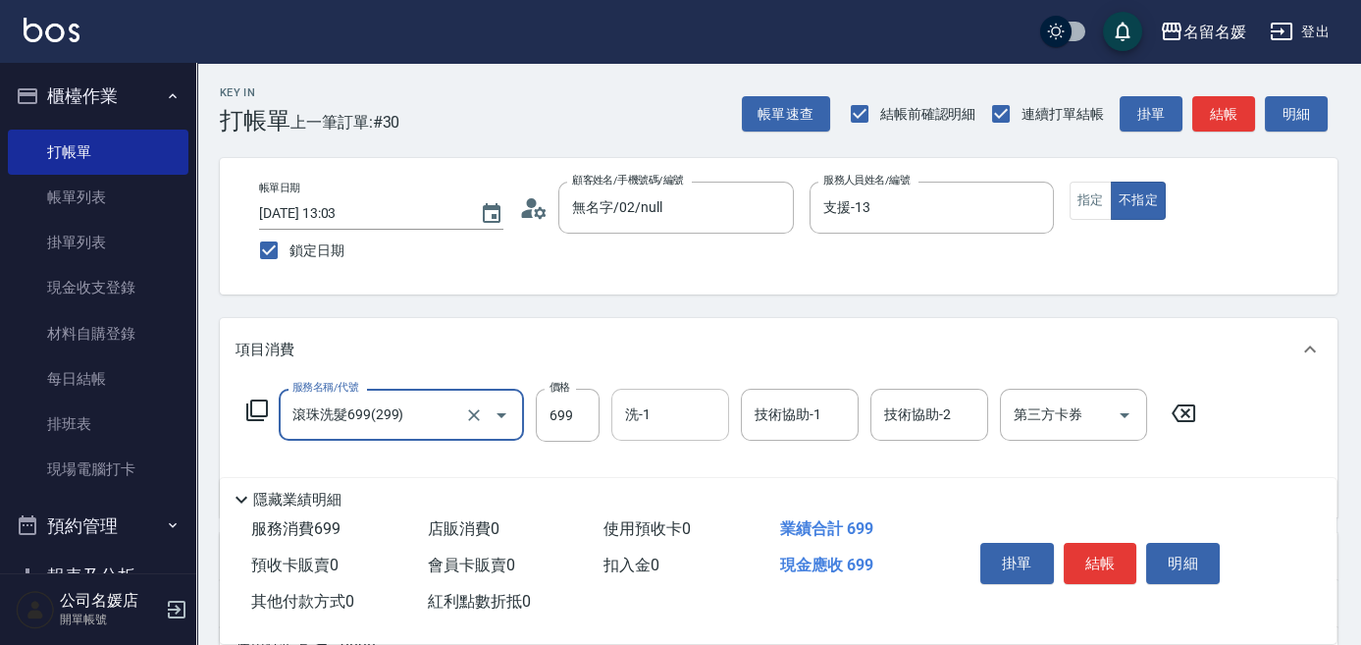
type input "滾珠洗髮699(299)"
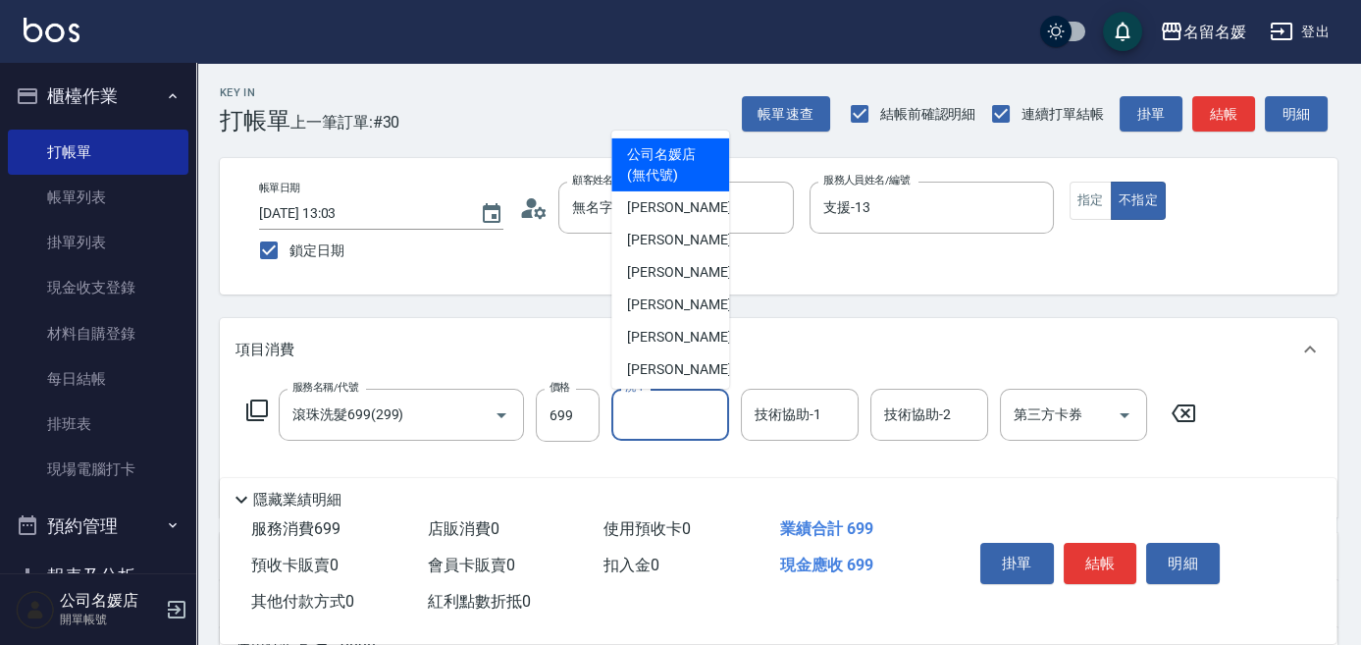
click at [628, 420] on input "洗-1" at bounding box center [670, 414] width 100 height 34
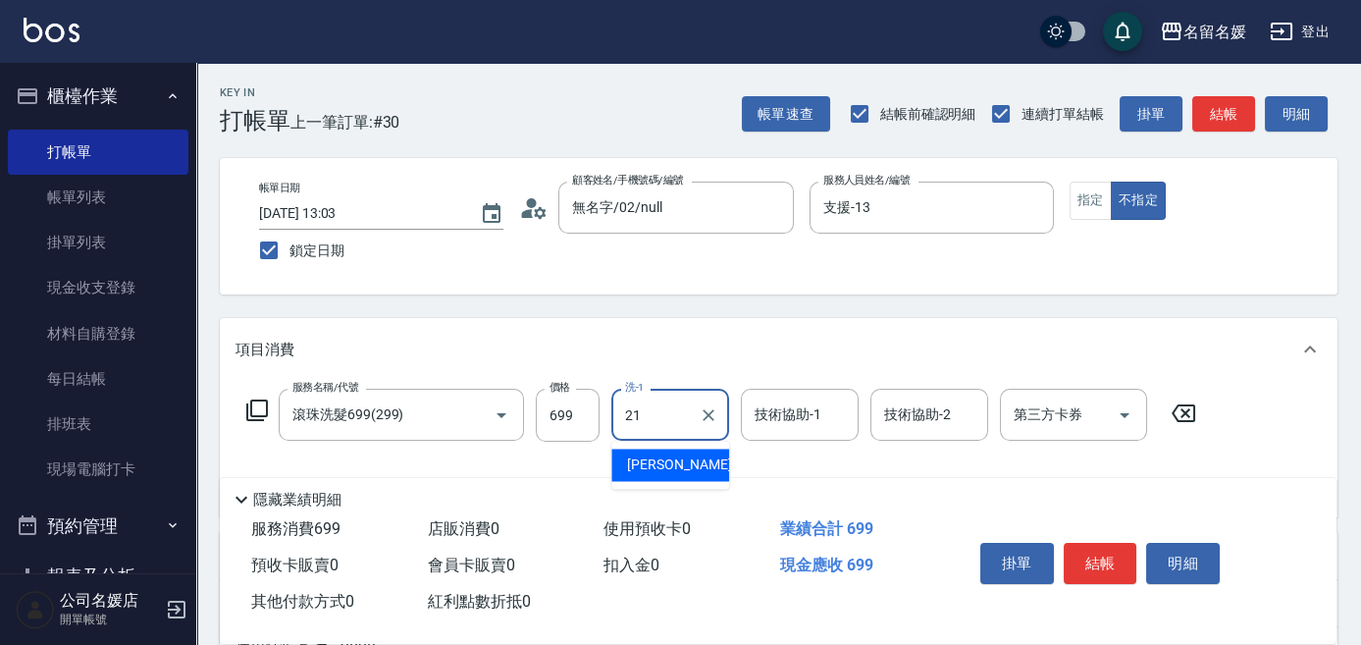
drag, startPoint x: 642, startPoint y: 458, endPoint x: 781, endPoint y: 445, distance: 139.9
click at [644, 457] on span "[PERSON_NAME]-21" at bounding box center [689, 464] width 124 height 21
type input "[PERSON_NAME]-21"
click at [810, 428] on input "技術協助-1" at bounding box center [800, 414] width 100 height 34
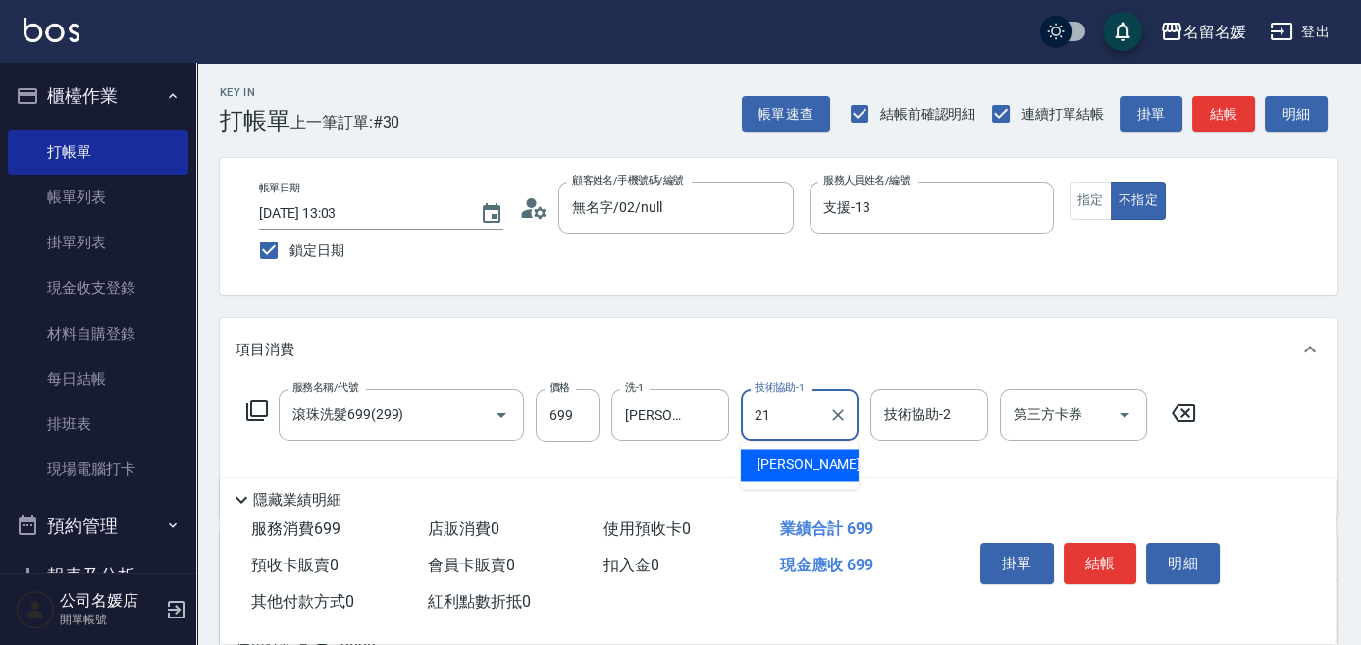
click at [805, 464] on span "[PERSON_NAME]-21" at bounding box center [818, 464] width 124 height 21
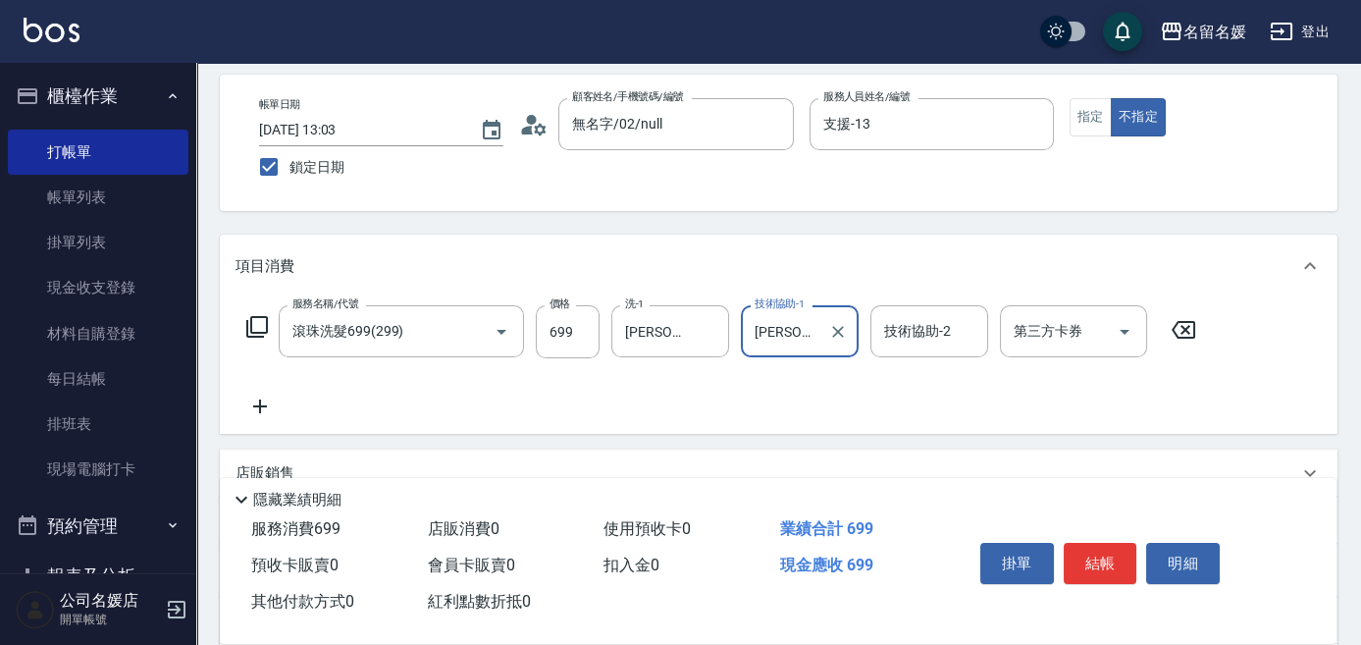
scroll to position [88, 0]
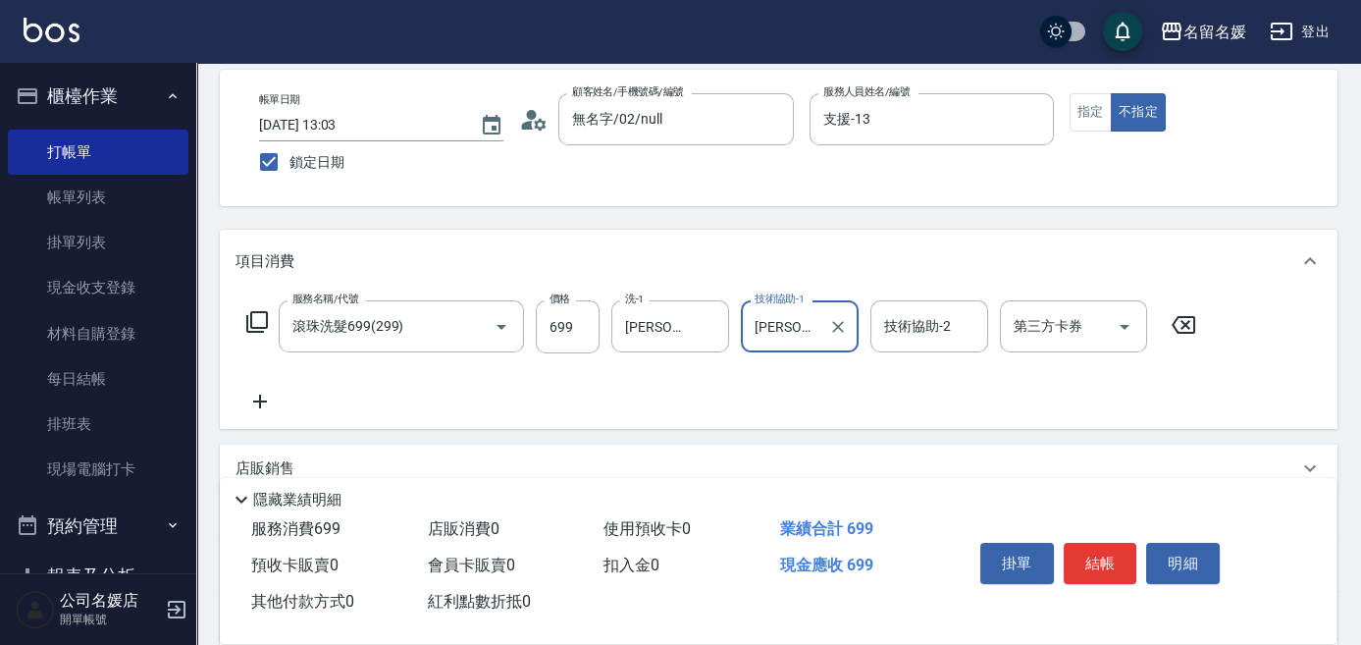
type input "[PERSON_NAME]-21"
click at [263, 397] on icon at bounding box center [259, 401] width 49 height 24
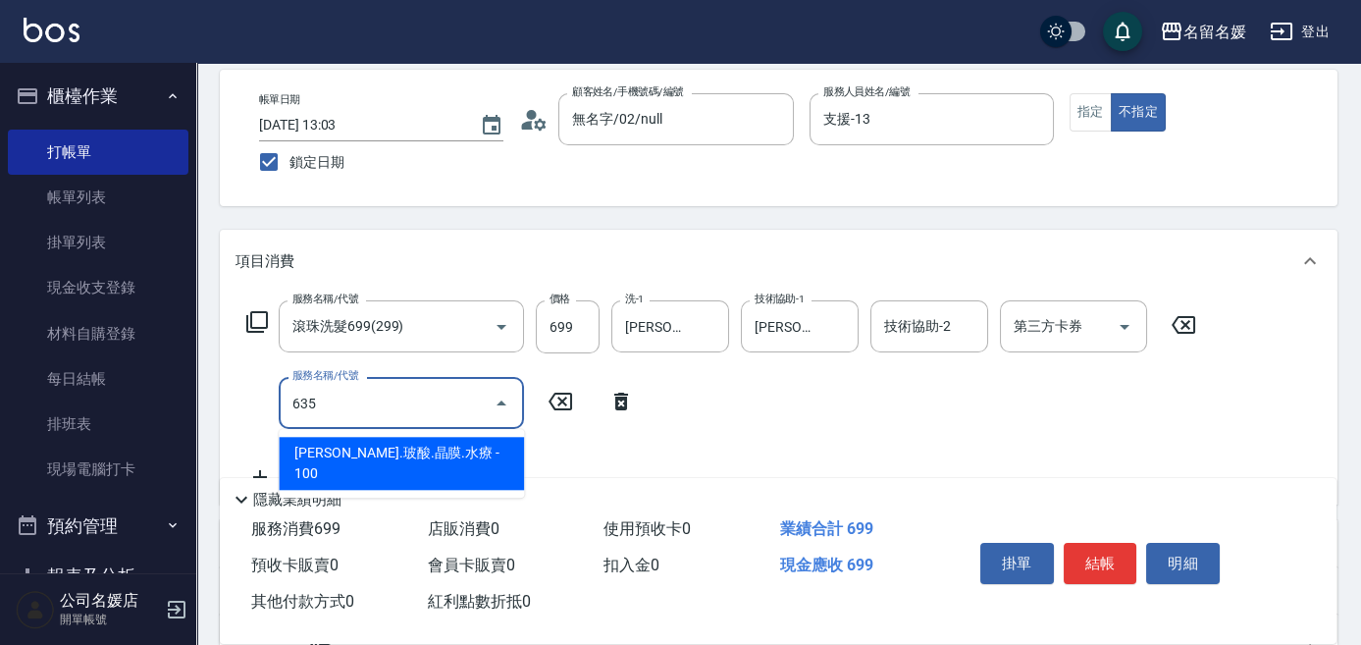
click at [412, 450] on span "[PERSON_NAME].玻酸.晶膜.水療 - 100" at bounding box center [401, 463] width 245 height 53
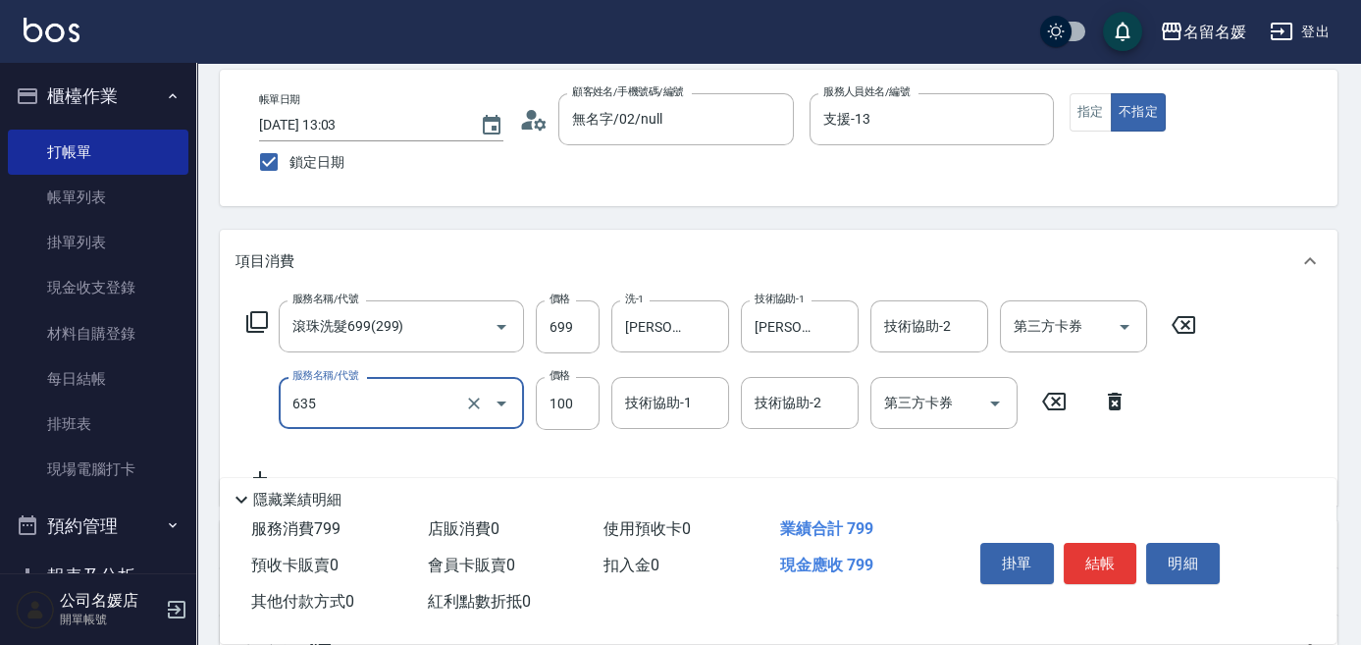
drag, startPoint x: 390, startPoint y: 413, endPoint x: 404, endPoint y: 422, distance: 16.3
click at [401, 420] on div "635 服務名稱/代號" at bounding box center [401, 403] width 245 height 52
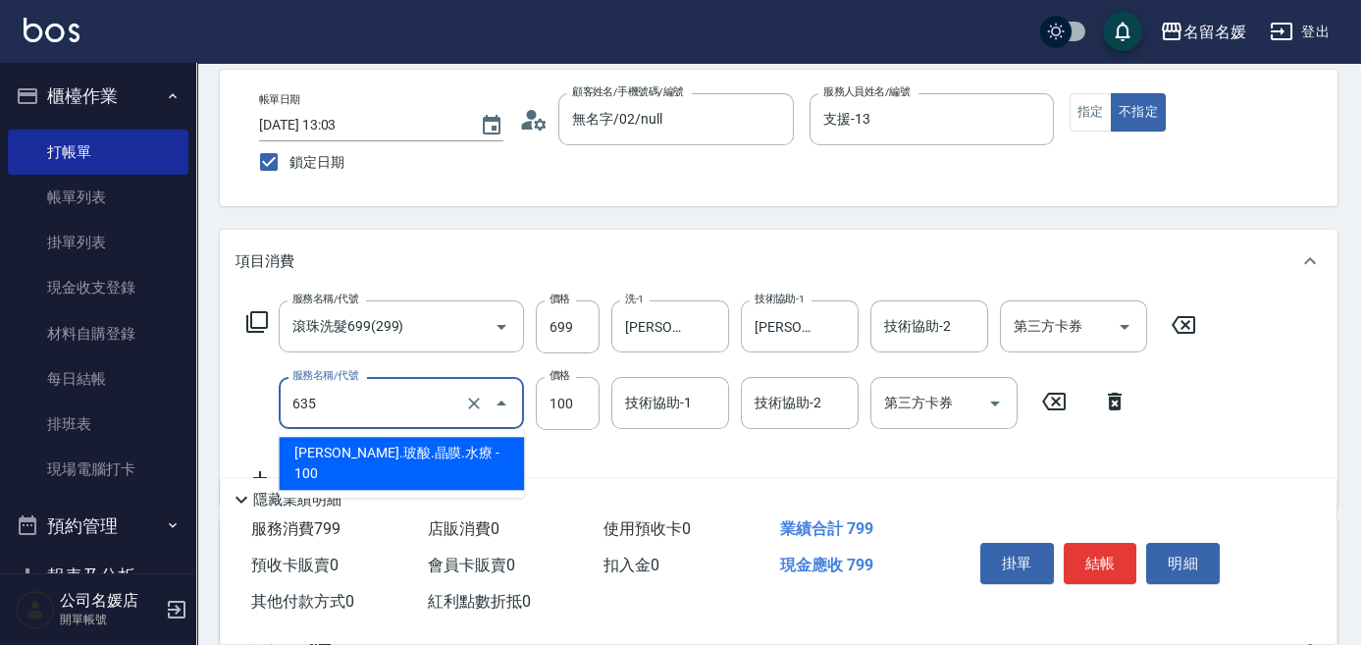
click at [455, 461] on span "[PERSON_NAME].玻酸.晶膜.水療 - 100" at bounding box center [401, 463] width 245 height 53
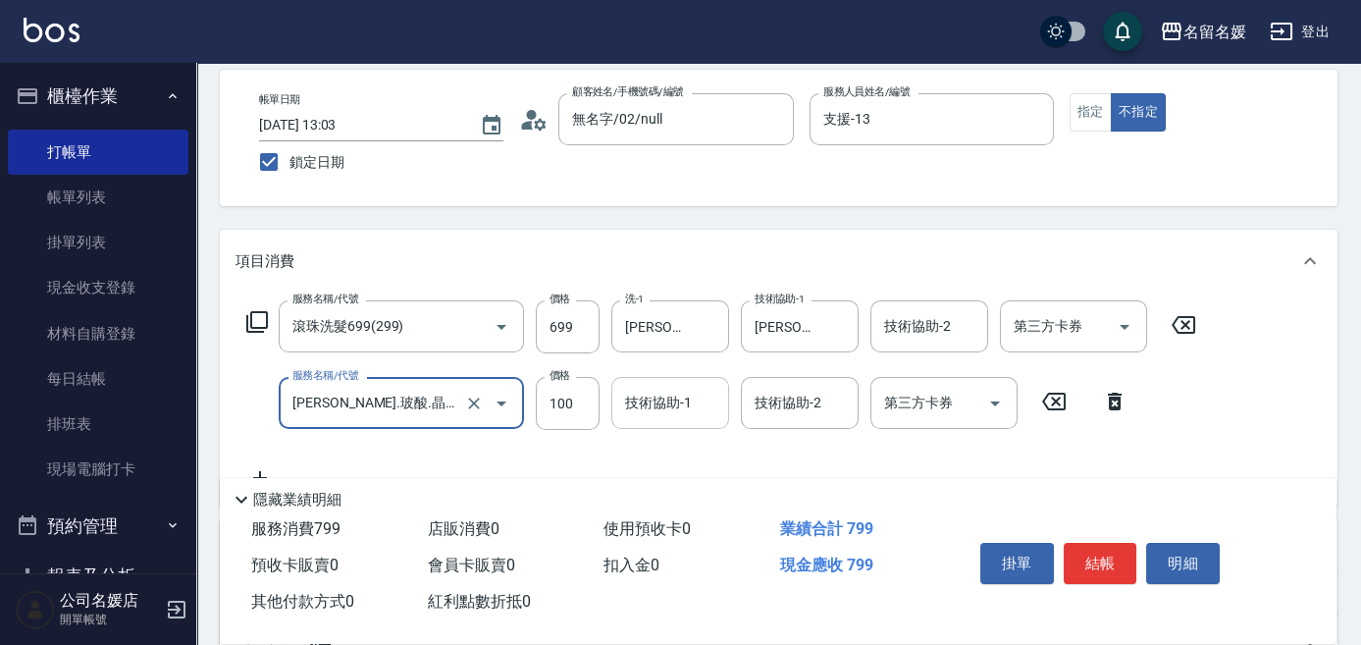
type input "[PERSON_NAME].玻酸.晶膜.水療(635)"
click at [673, 417] on input "技術協助-1" at bounding box center [670, 403] width 100 height 34
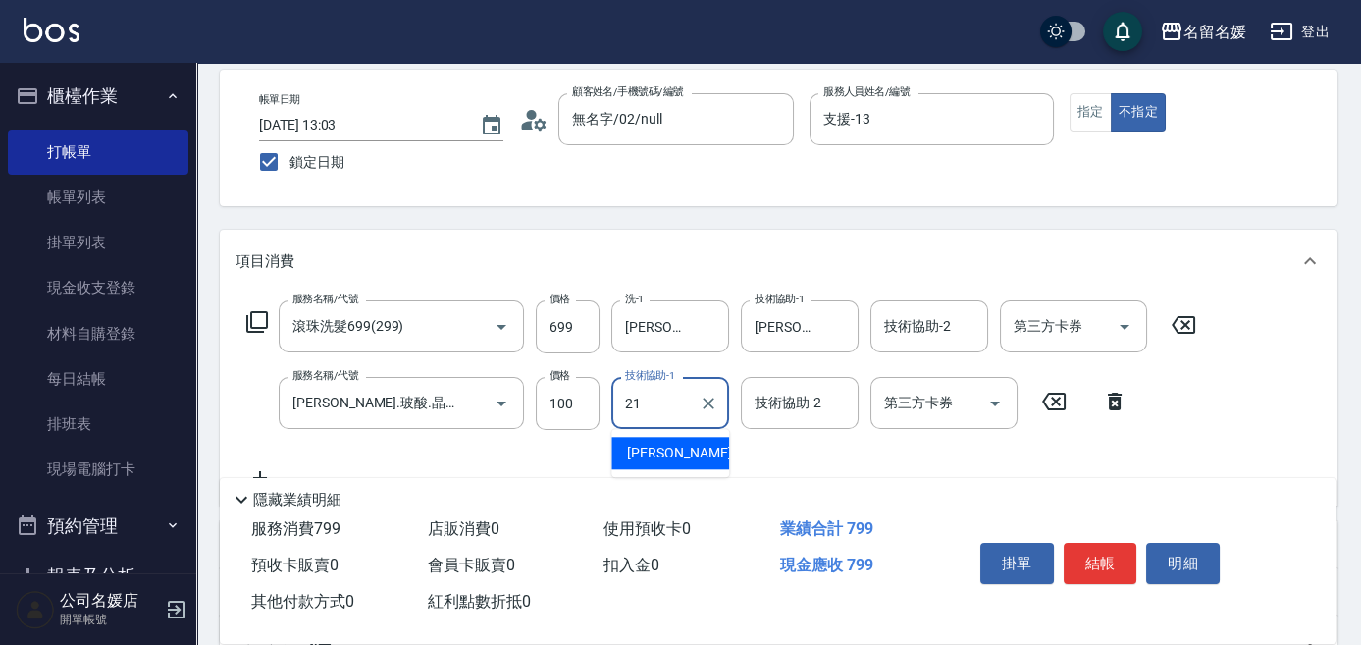
click at [672, 443] on span "[PERSON_NAME]-21" at bounding box center [689, 452] width 124 height 21
type input "[PERSON_NAME]-21"
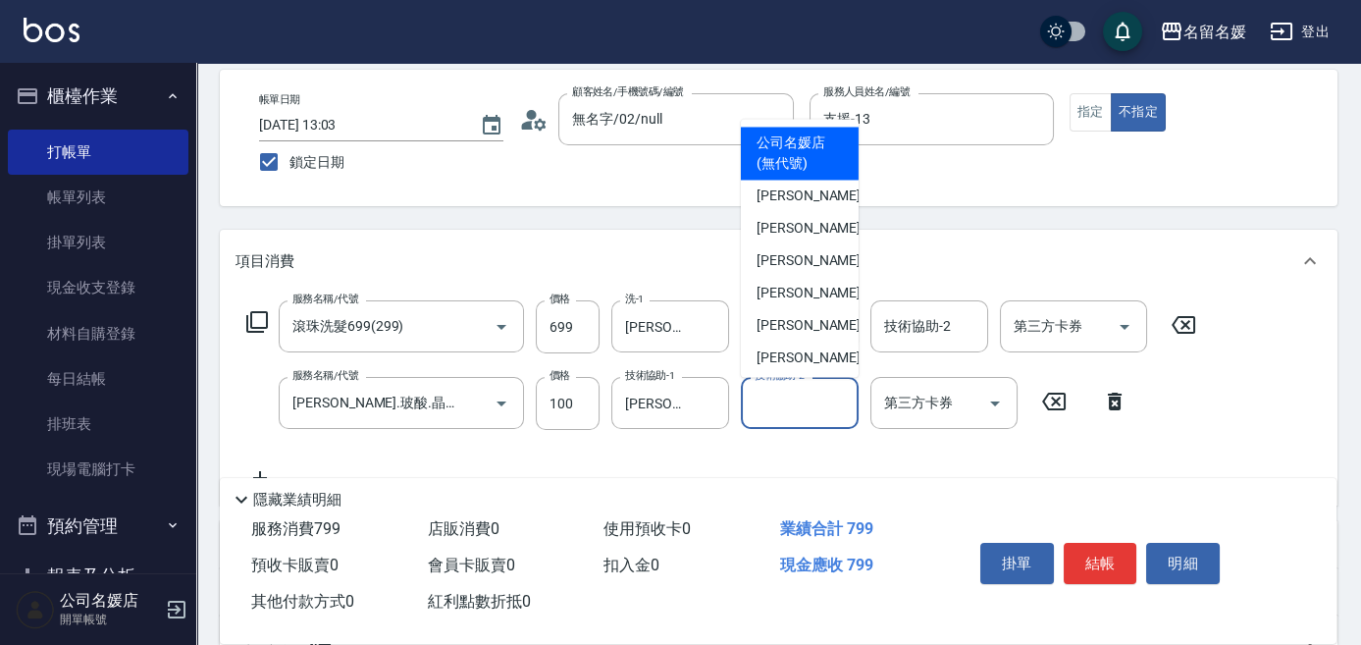
click at [815, 408] on div "技術協助-2 技術協助-2" at bounding box center [800, 403] width 118 height 52
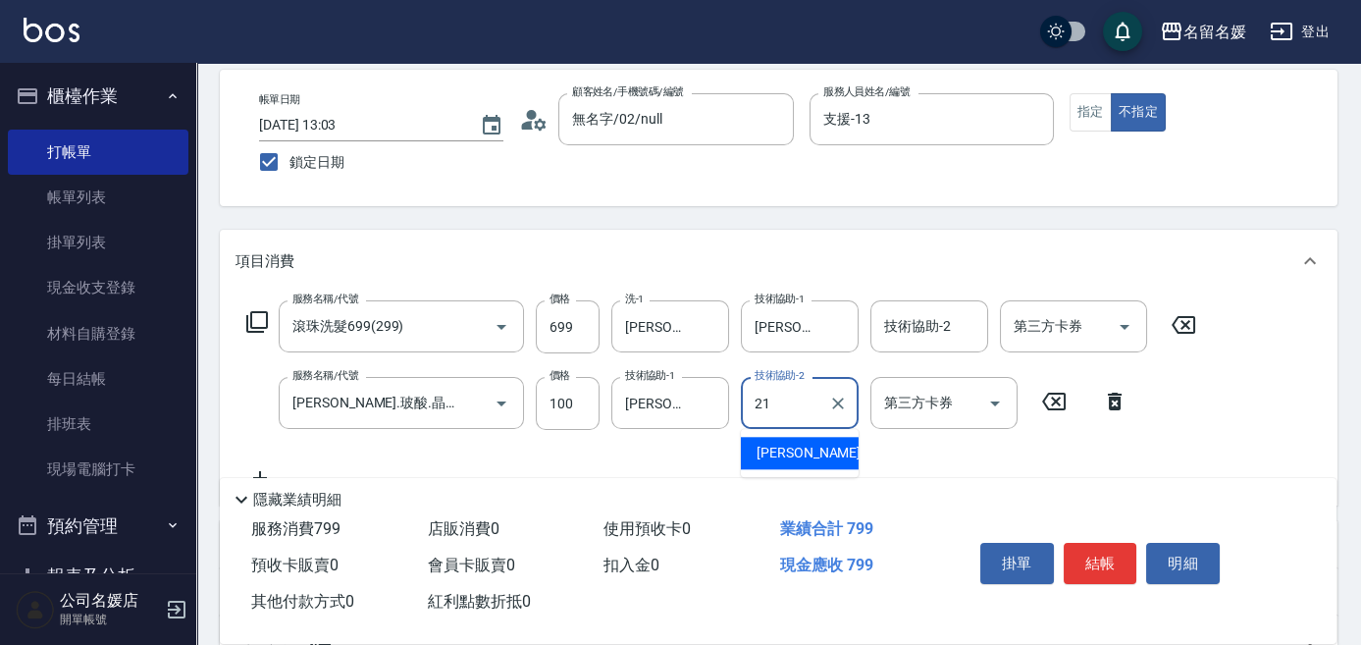
click at [798, 455] on span "[PERSON_NAME]-21" at bounding box center [818, 452] width 124 height 21
type input "[PERSON_NAME]-21"
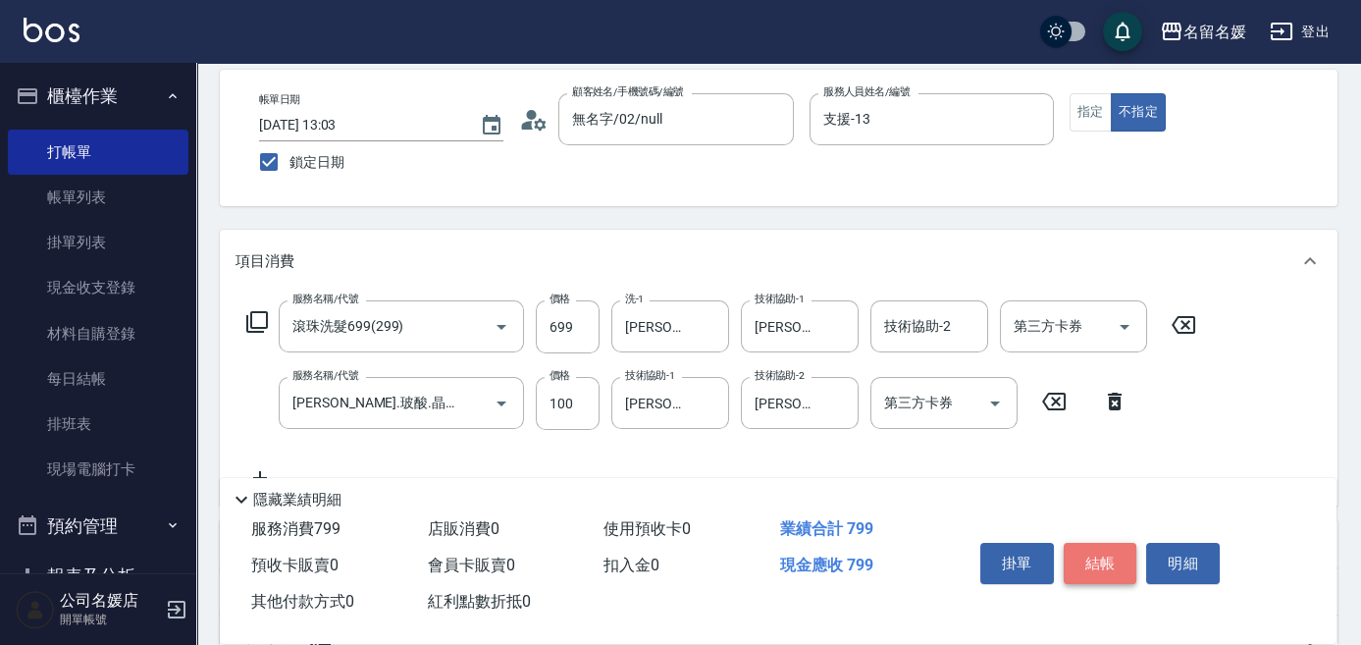
click at [1093, 544] on button "結帳" at bounding box center [1100, 563] width 74 height 41
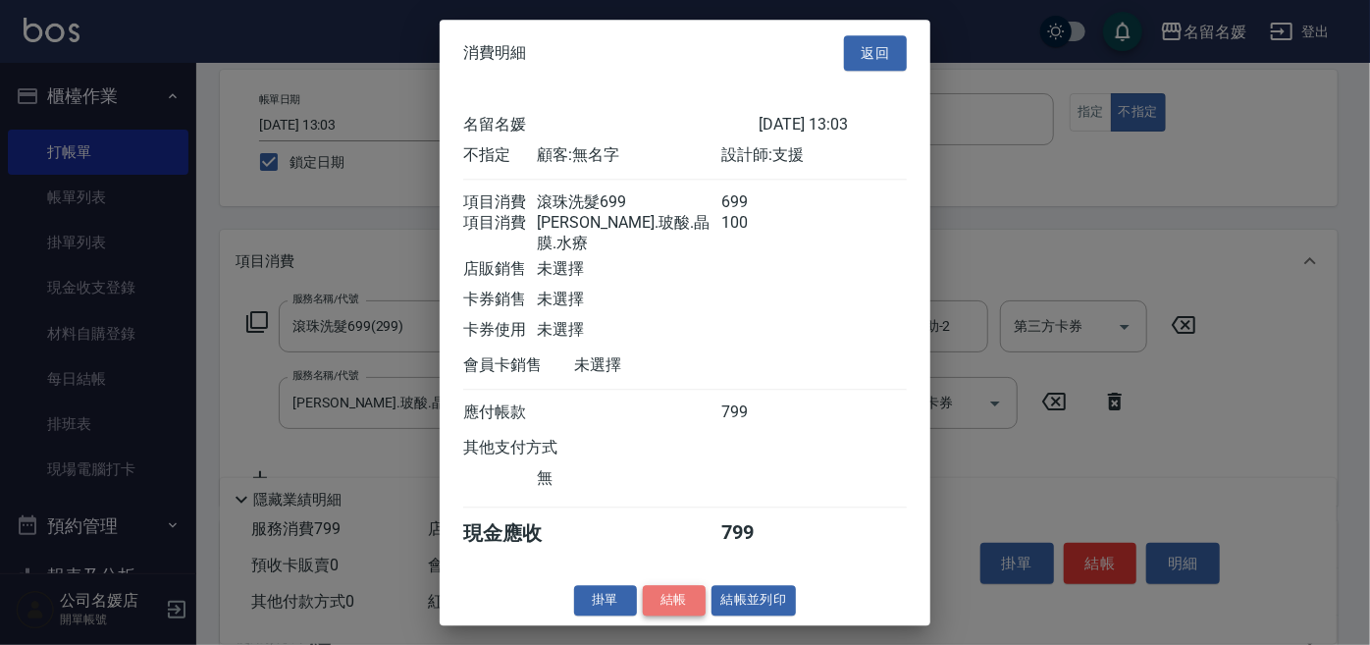
click at [657, 598] on button "結帳" at bounding box center [674, 600] width 63 height 30
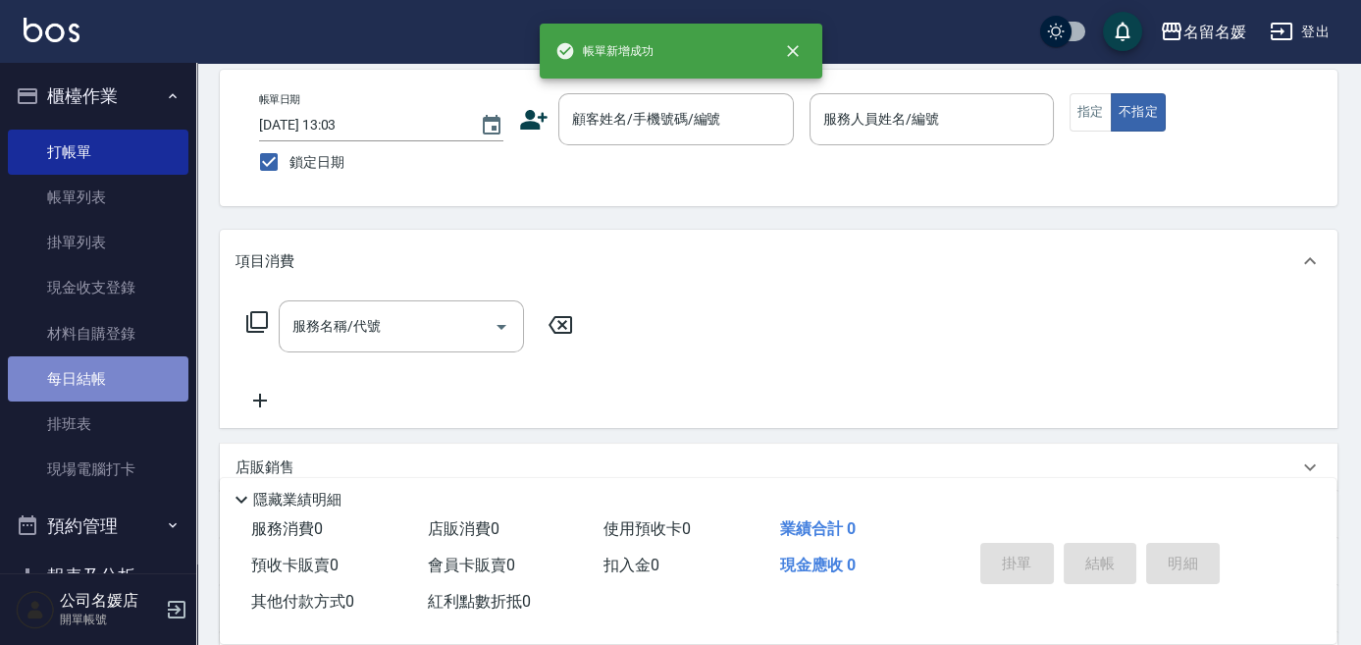
click at [137, 377] on link "每日結帳" at bounding box center [98, 378] width 181 height 45
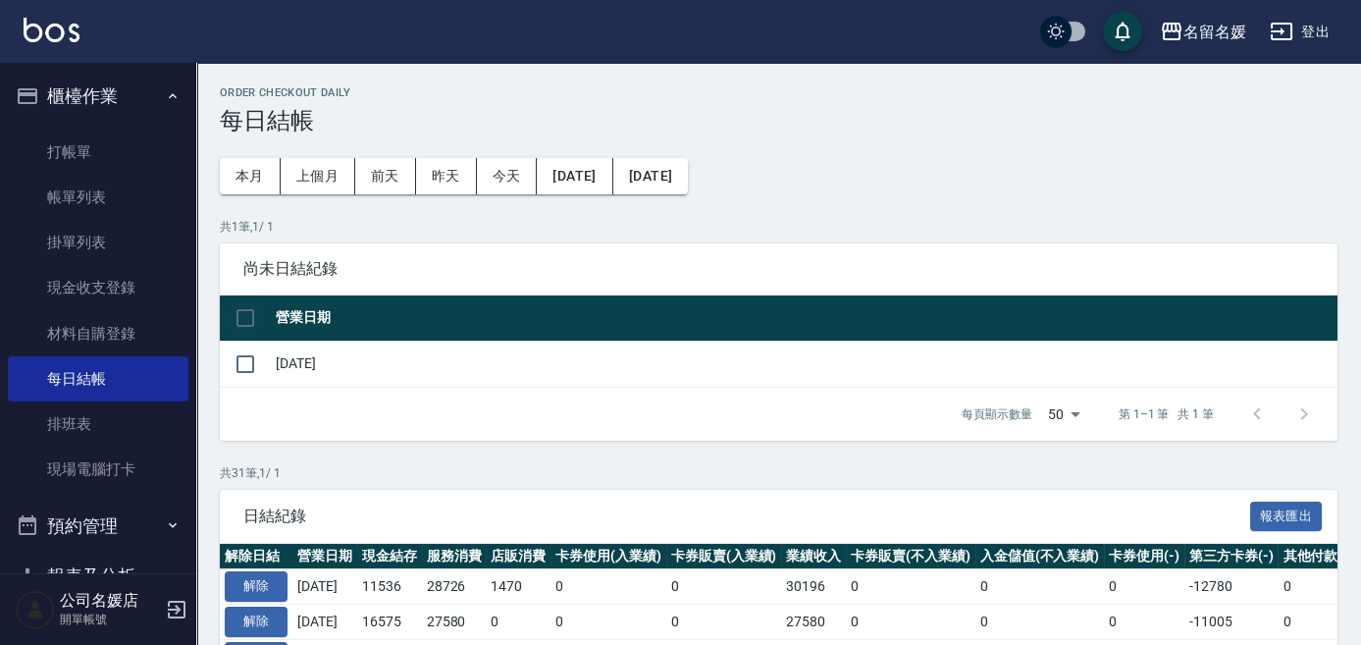
click at [244, 318] on input "checkbox" at bounding box center [245, 317] width 41 height 41
checkbox input "true"
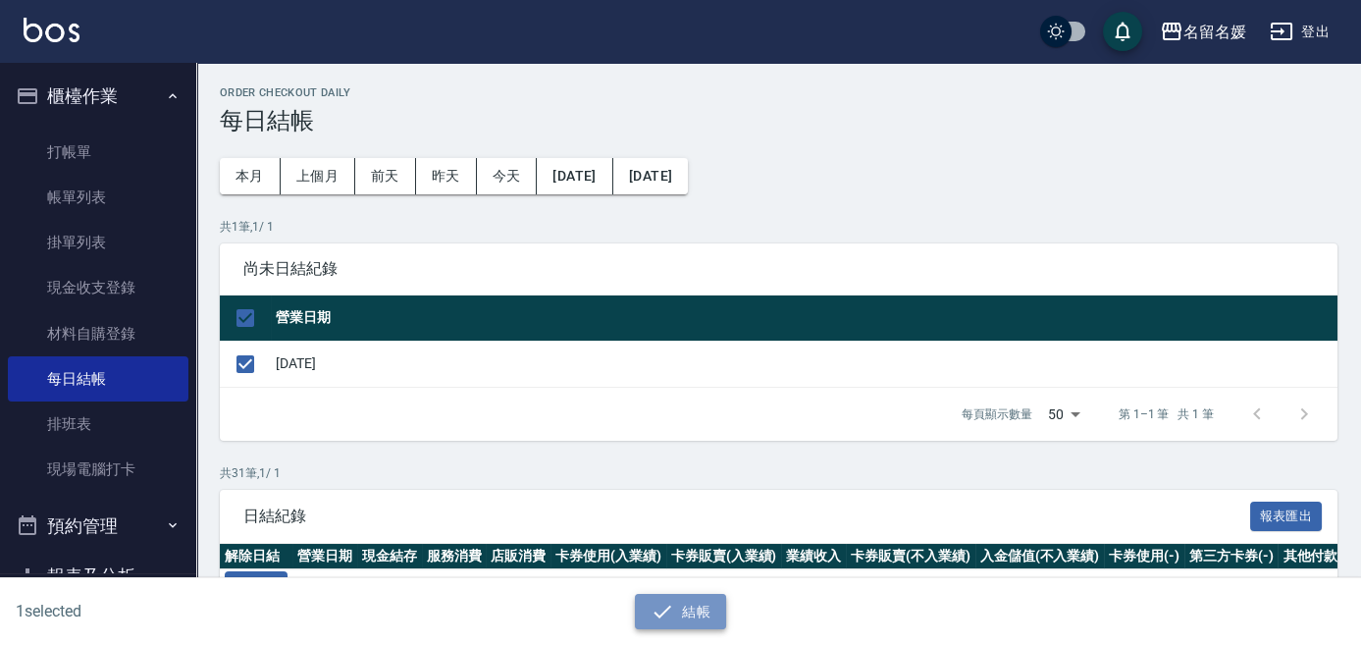
click at [680, 612] on button "結帳" at bounding box center [680, 612] width 91 height 36
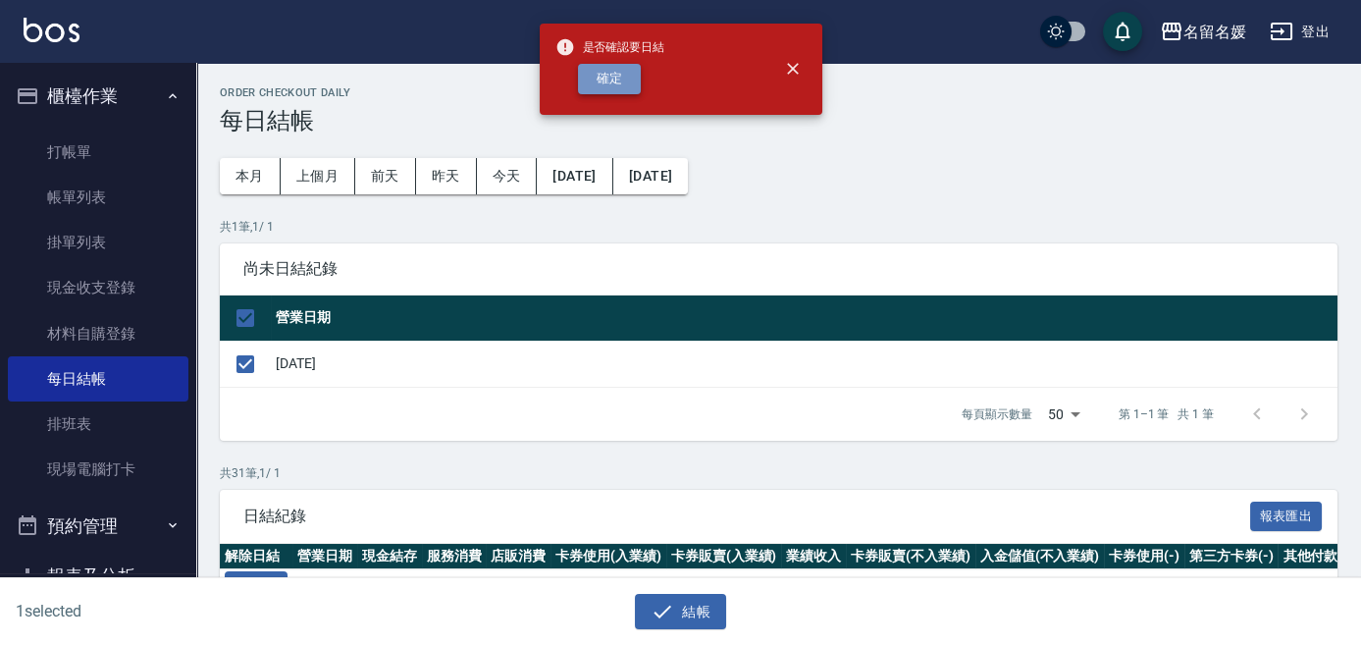
click at [625, 76] on button "確定" at bounding box center [609, 79] width 63 height 30
checkbox input "false"
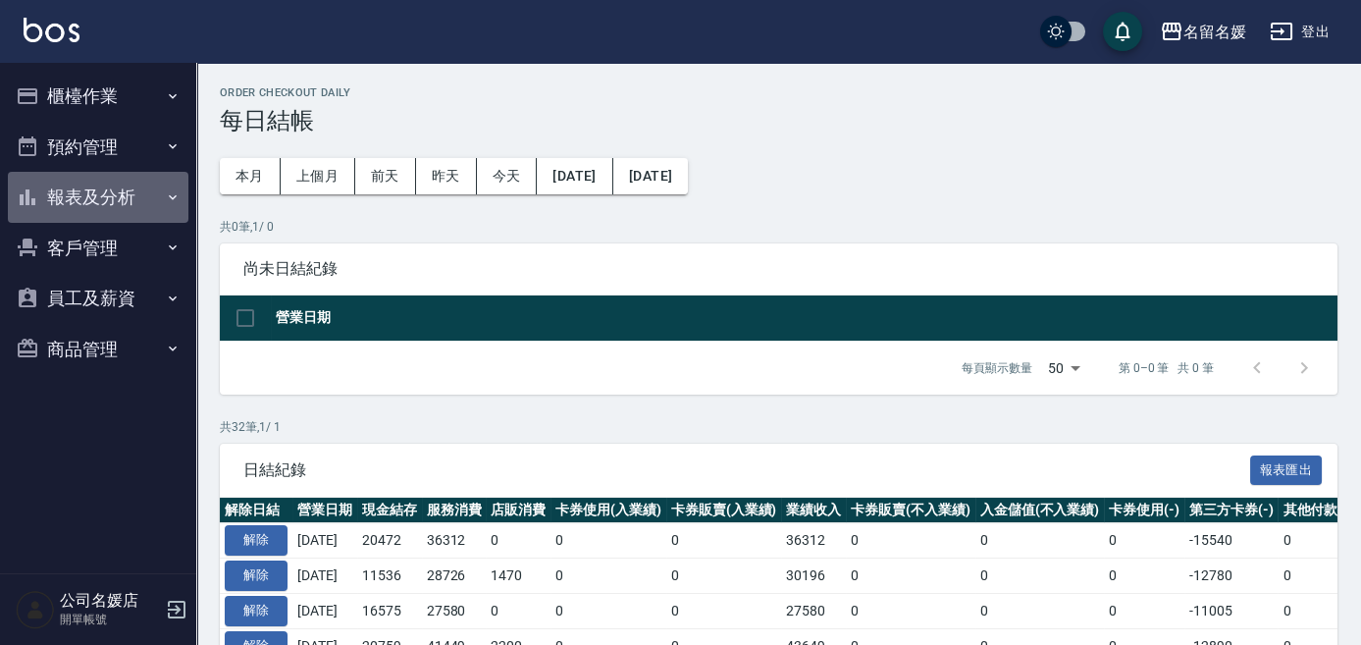
click at [86, 189] on button "報表及分析" at bounding box center [98, 197] width 181 height 51
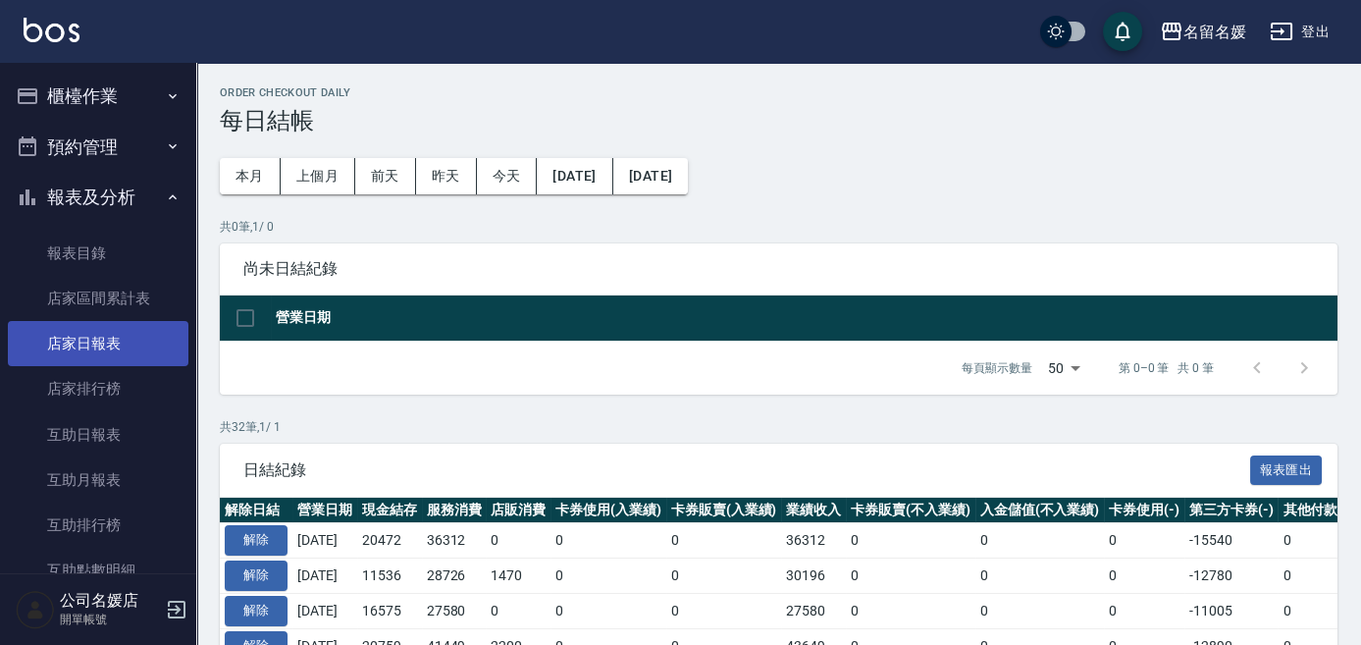
click at [90, 341] on link "店家日報表" at bounding box center [98, 343] width 181 height 45
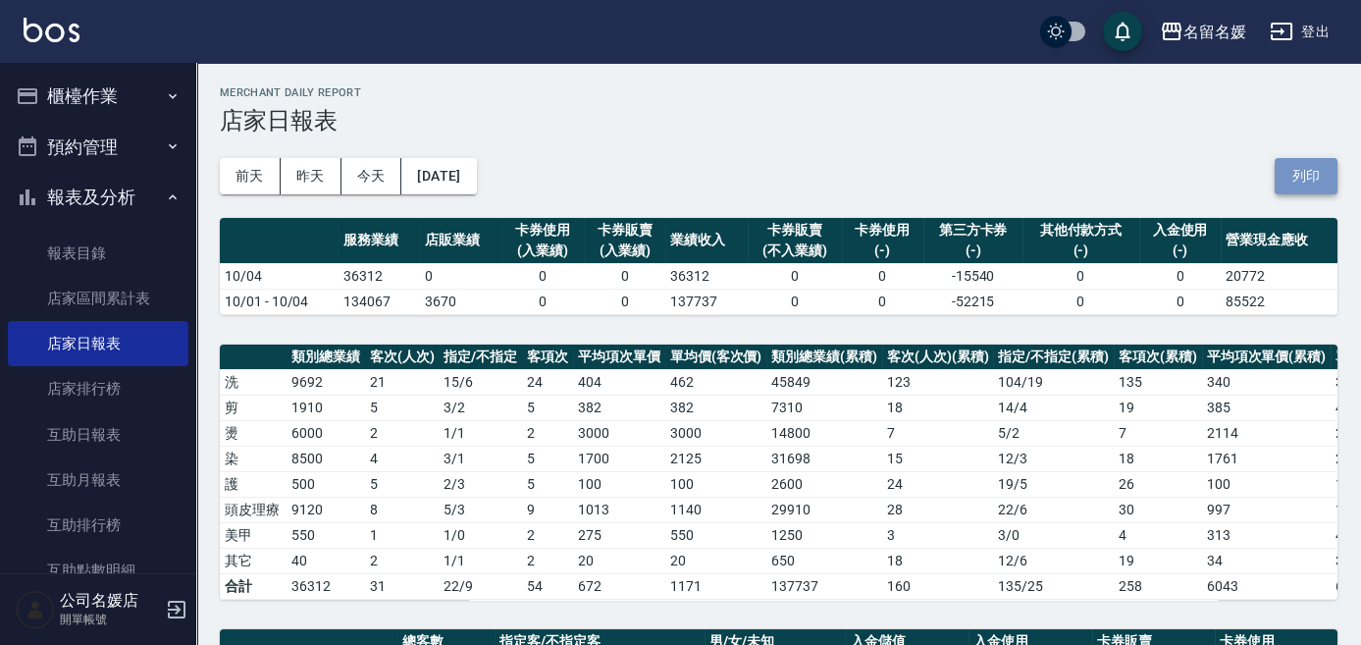
click at [1305, 184] on button "列印" at bounding box center [1305, 176] width 63 height 36
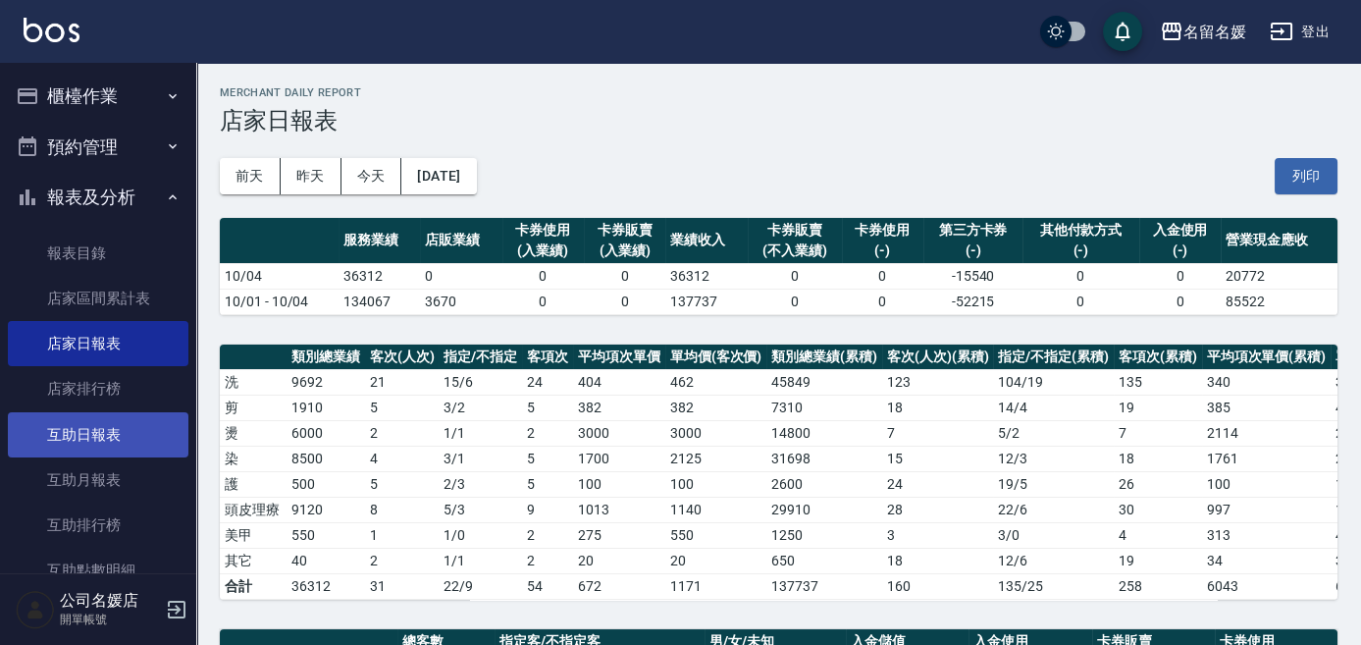
click at [108, 428] on link "互助日報表" at bounding box center [98, 434] width 181 height 45
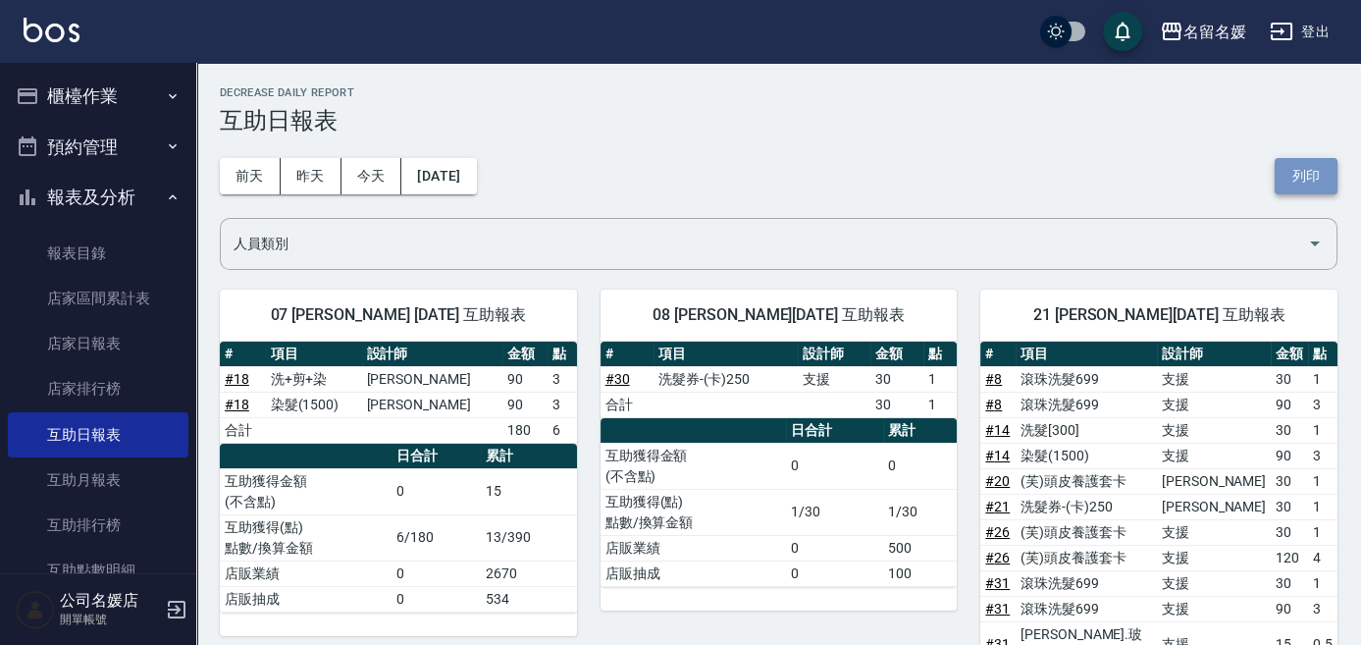
click at [1308, 161] on button "列印" at bounding box center [1305, 176] width 63 height 36
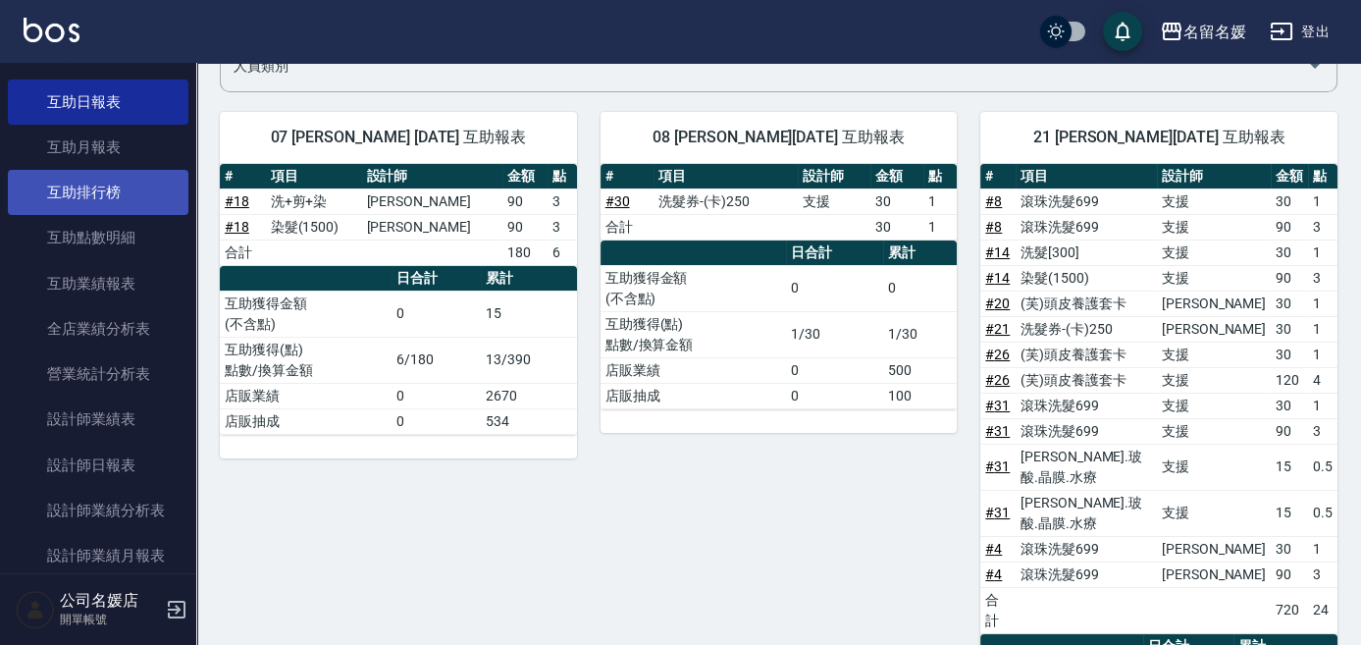
scroll to position [356, 0]
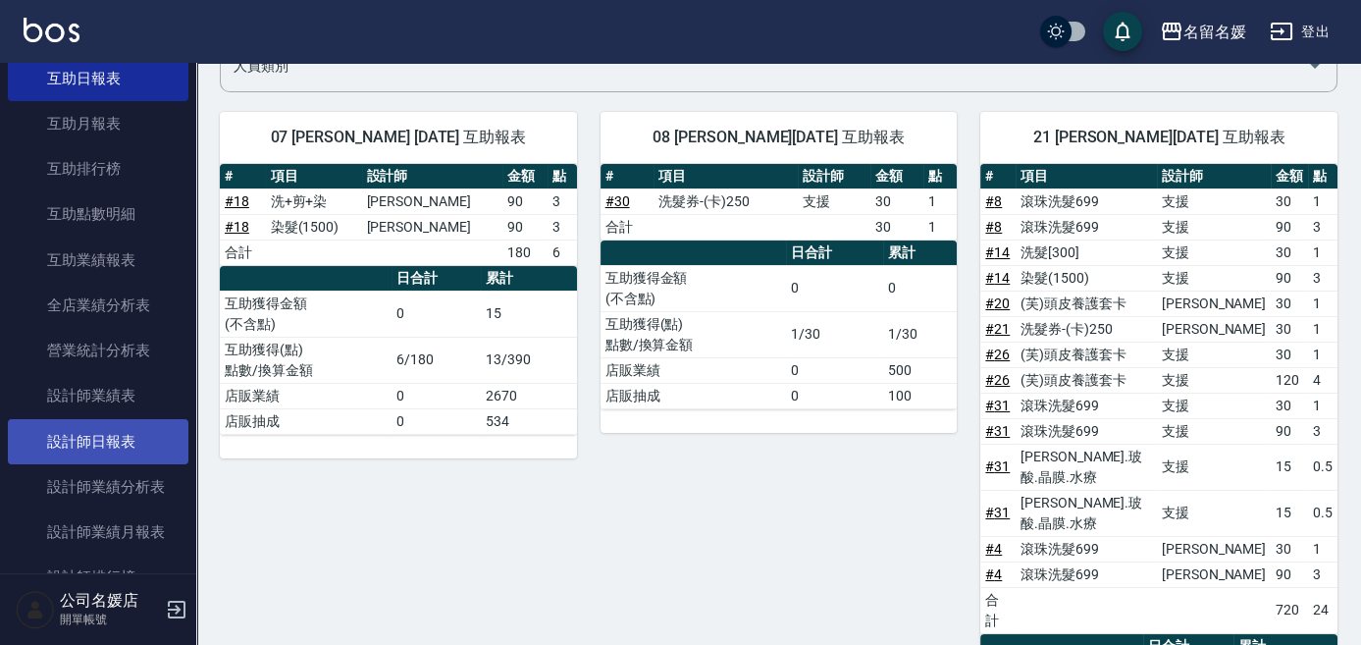
click at [120, 440] on link "設計師日報表" at bounding box center [98, 441] width 181 height 45
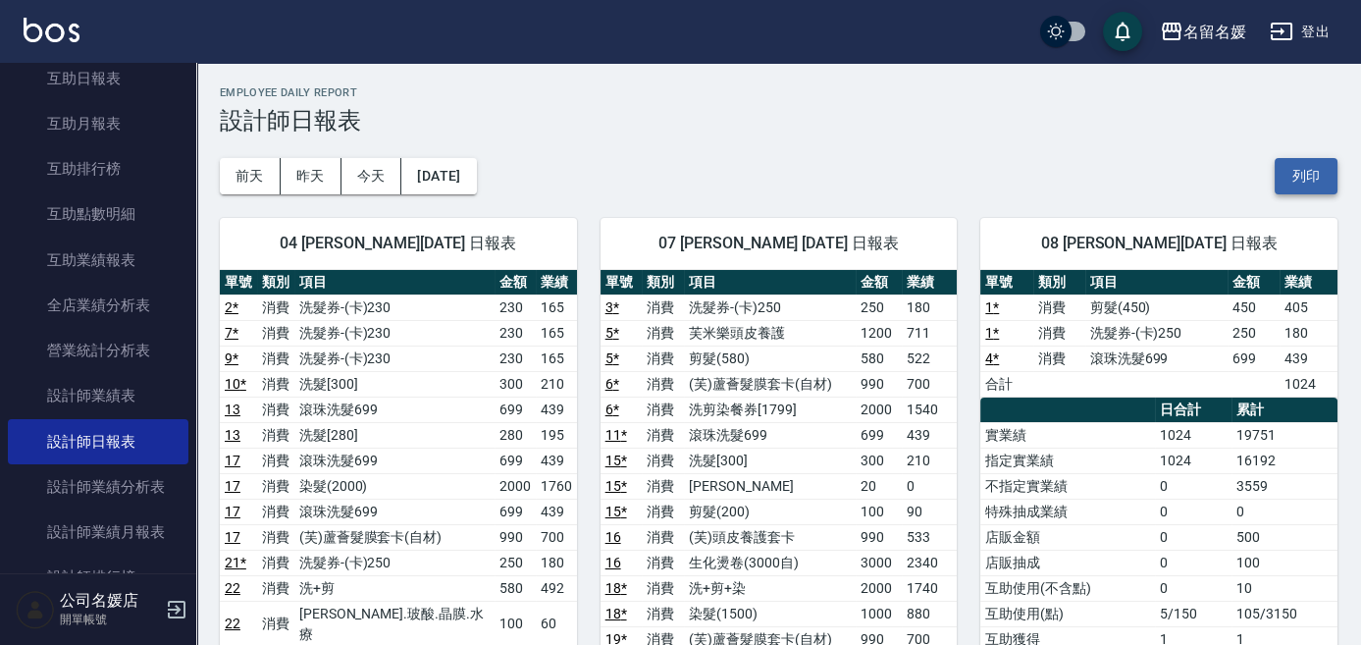
click at [1298, 172] on button "列印" at bounding box center [1305, 176] width 63 height 36
click at [1315, 169] on button "列印" at bounding box center [1305, 176] width 63 height 36
click at [1312, 191] on button "列印" at bounding box center [1305, 176] width 63 height 36
